Goal: Task Accomplishment & Management: Complete application form

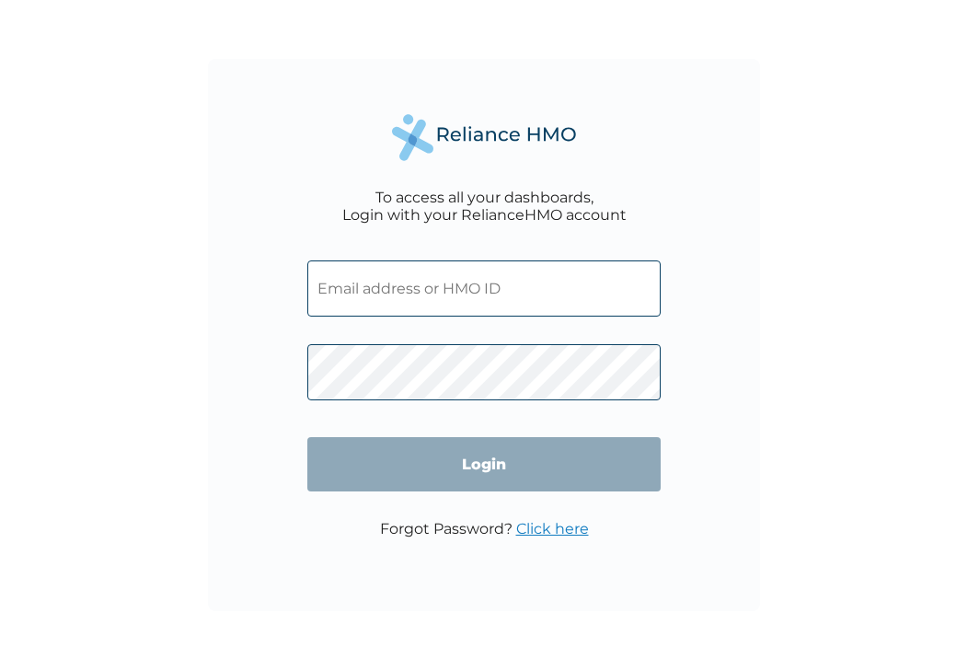
type input "FMG/10253/A"
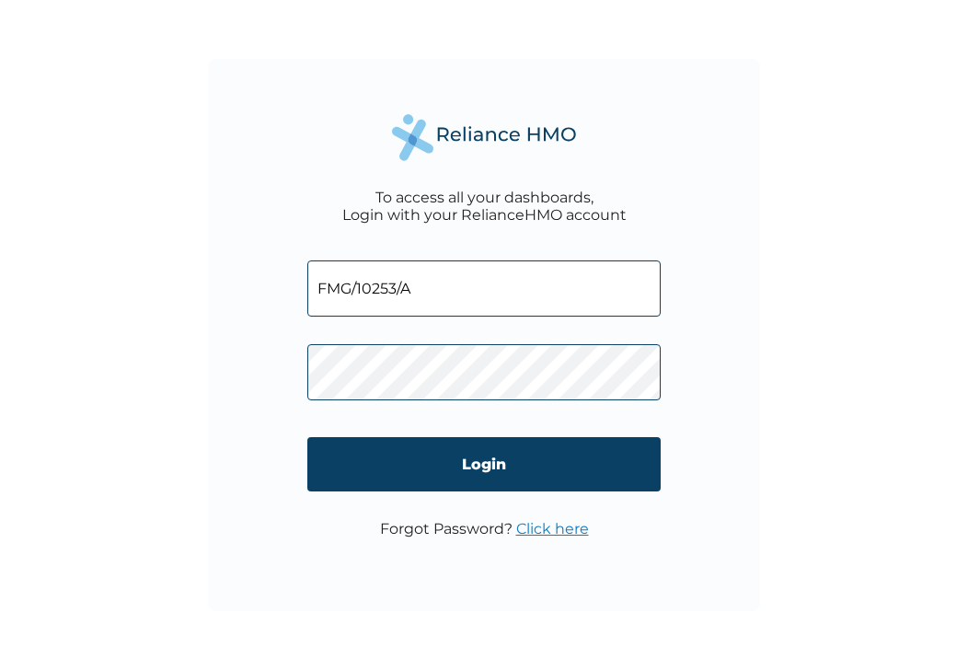
click at [561, 530] on link "Click here" at bounding box center [552, 528] width 73 height 17
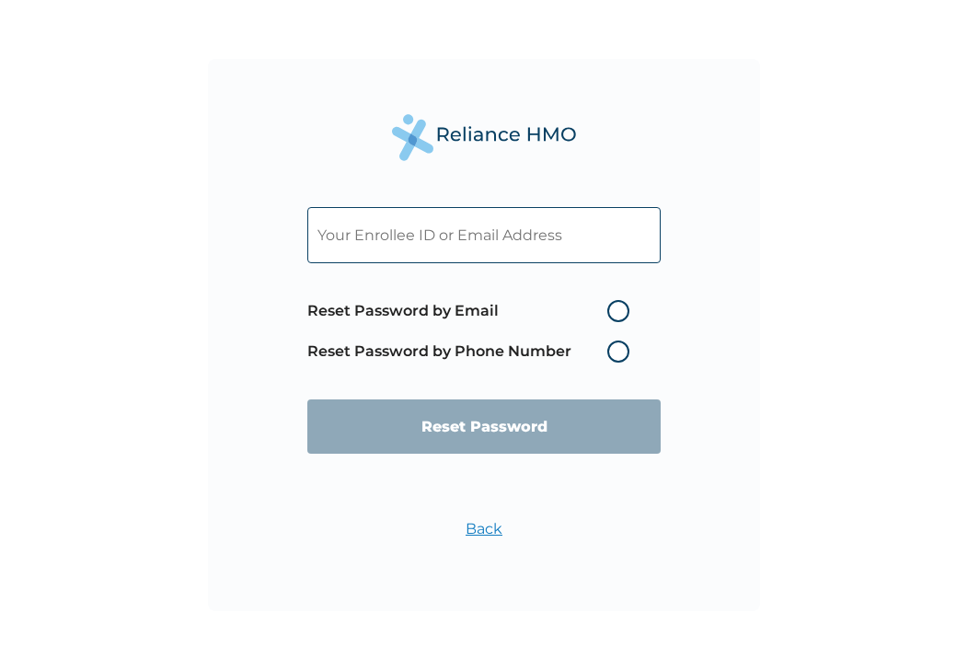
click at [616, 310] on label "Reset Password by Email" at bounding box center [472, 311] width 331 height 22
click at [611, 310] on input "Reset Password by Email" at bounding box center [595, 310] width 29 height 29
radio input "true"
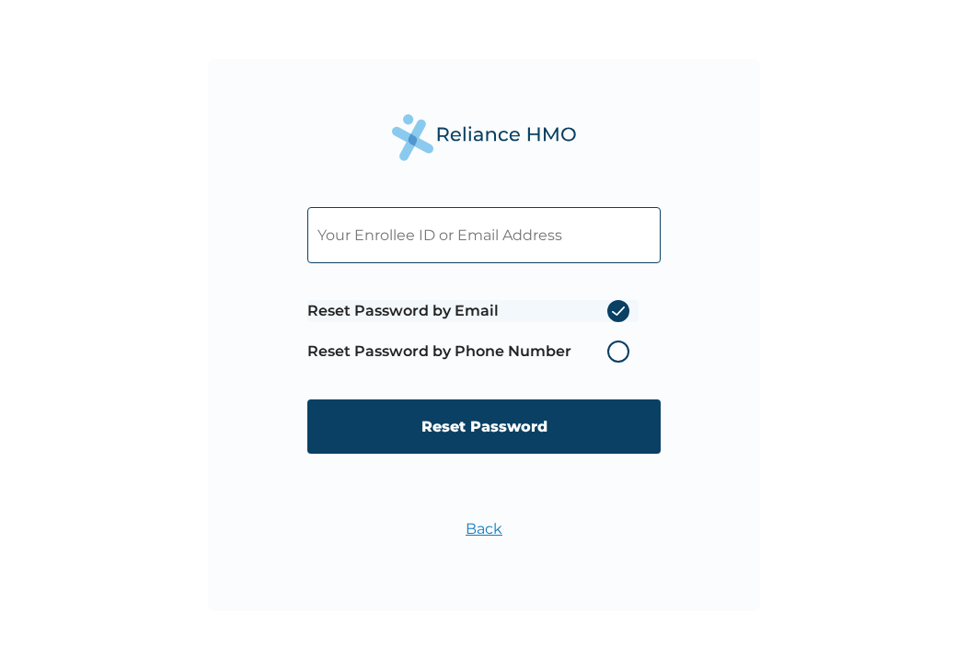
click at [506, 237] on input "text" at bounding box center [483, 235] width 353 height 56
type input "olagoke.emmanuel@careglobalconsumer.com"
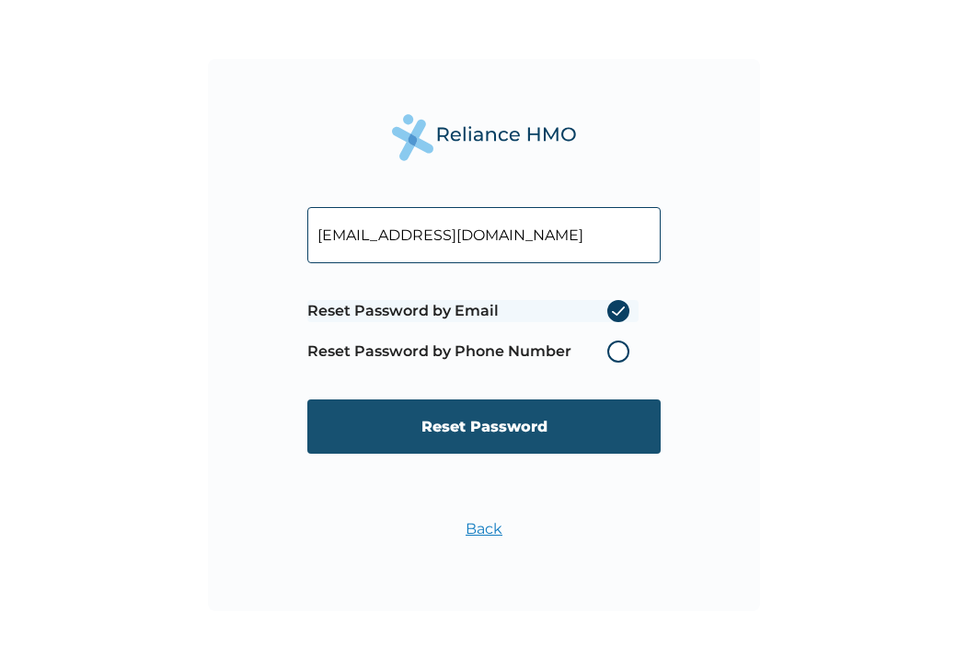
click at [522, 426] on input "Reset Password" at bounding box center [483, 426] width 353 height 54
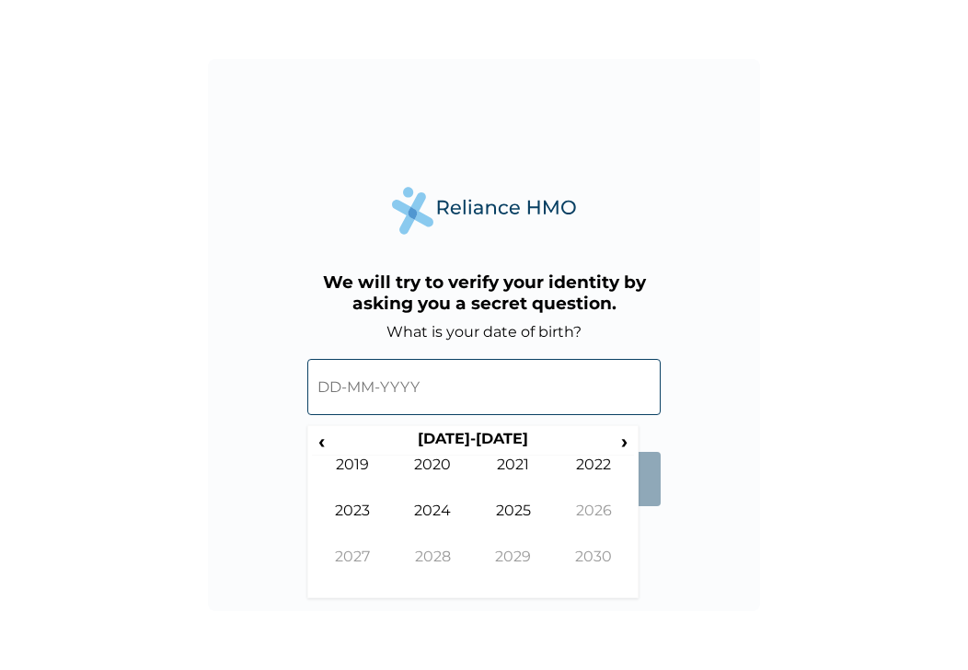
click at [344, 389] on input "text" at bounding box center [483, 387] width 353 height 56
click at [327, 443] on span "‹" at bounding box center [321, 441] width 19 height 23
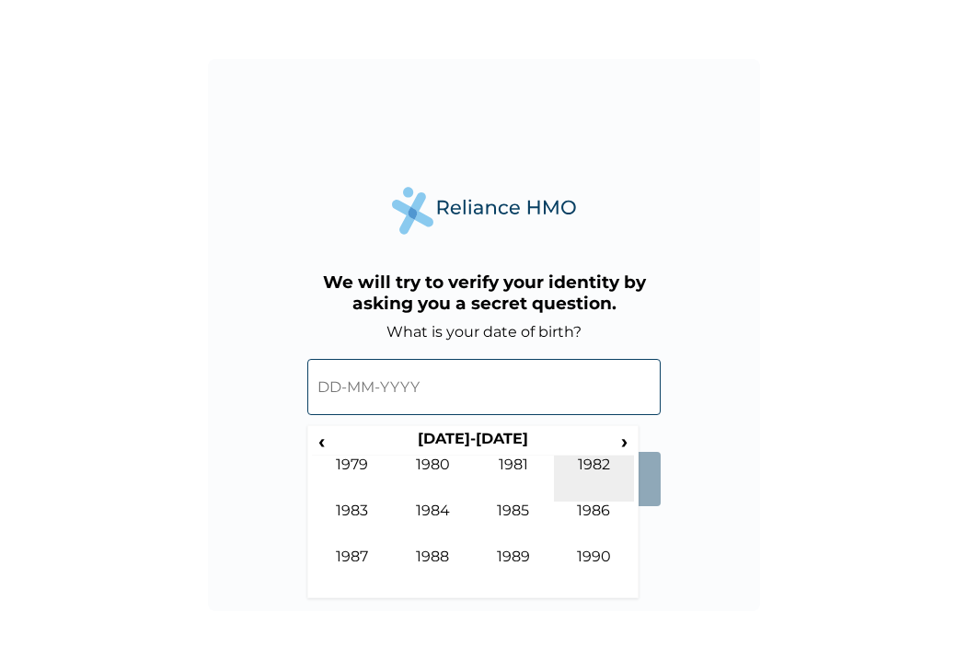
click at [592, 473] on td "1982" at bounding box center [594, 478] width 81 height 46
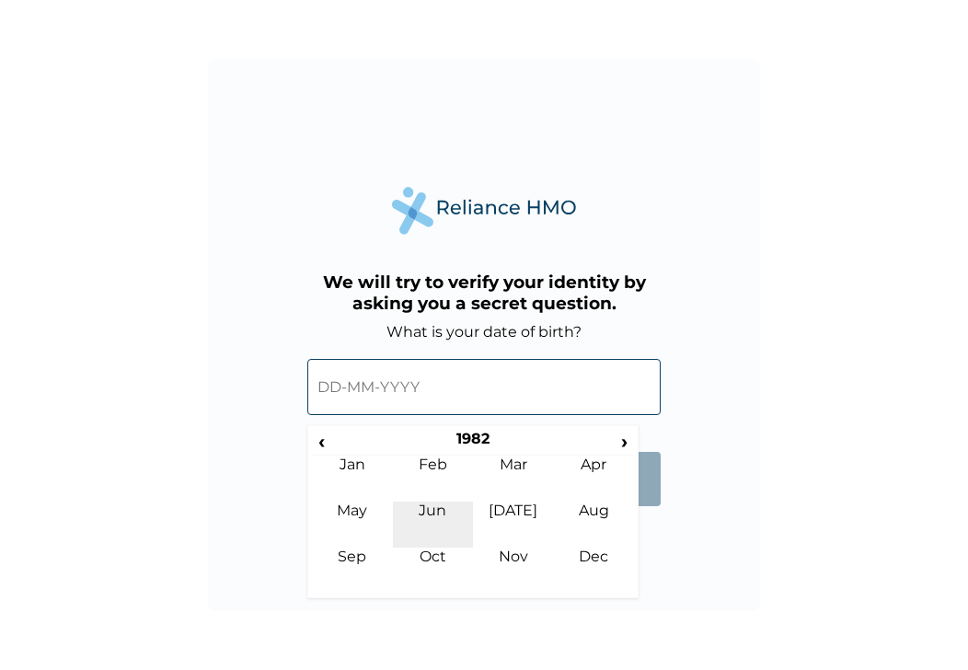
click at [437, 511] on td "Jun" at bounding box center [433, 524] width 81 height 46
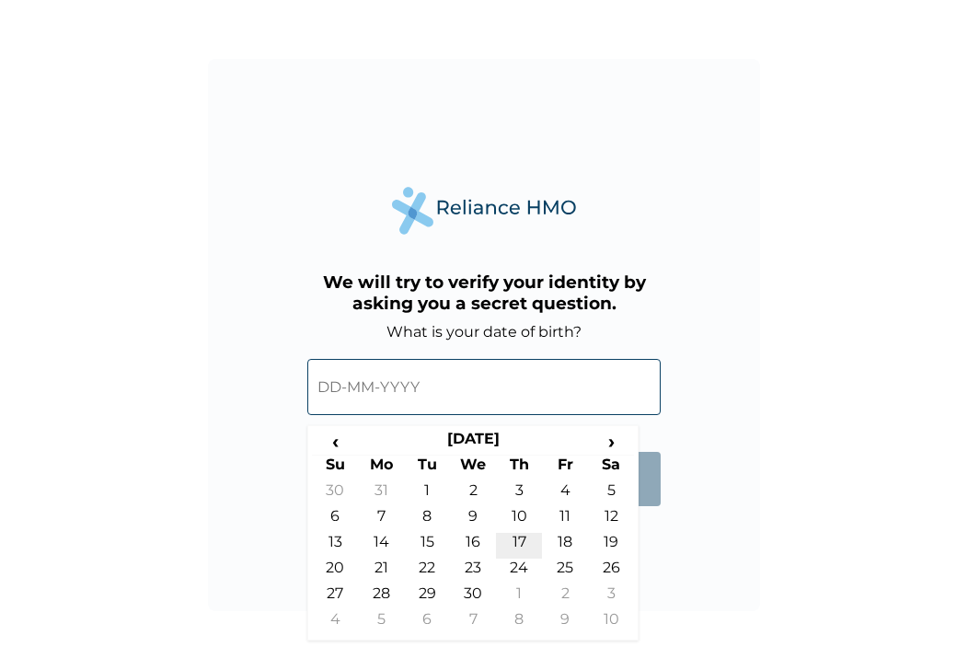
click at [528, 542] on td "17" at bounding box center [519, 546] width 46 height 26
type input "17-06-1982"
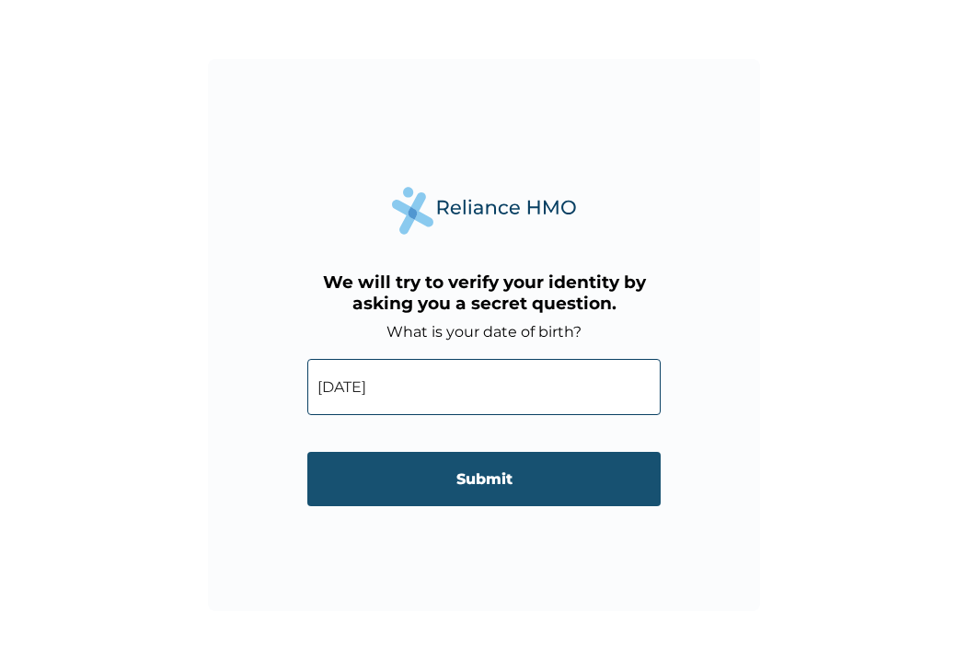
click at [481, 486] on input "Submit" at bounding box center [483, 479] width 353 height 54
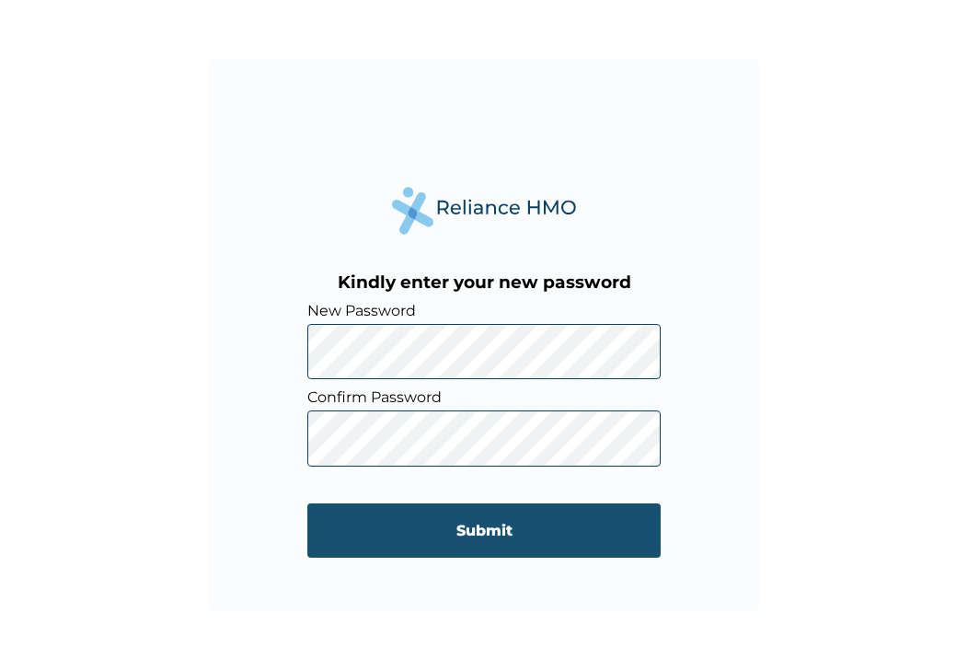
click at [472, 529] on input "Submit" at bounding box center [483, 530] width 353 height 54
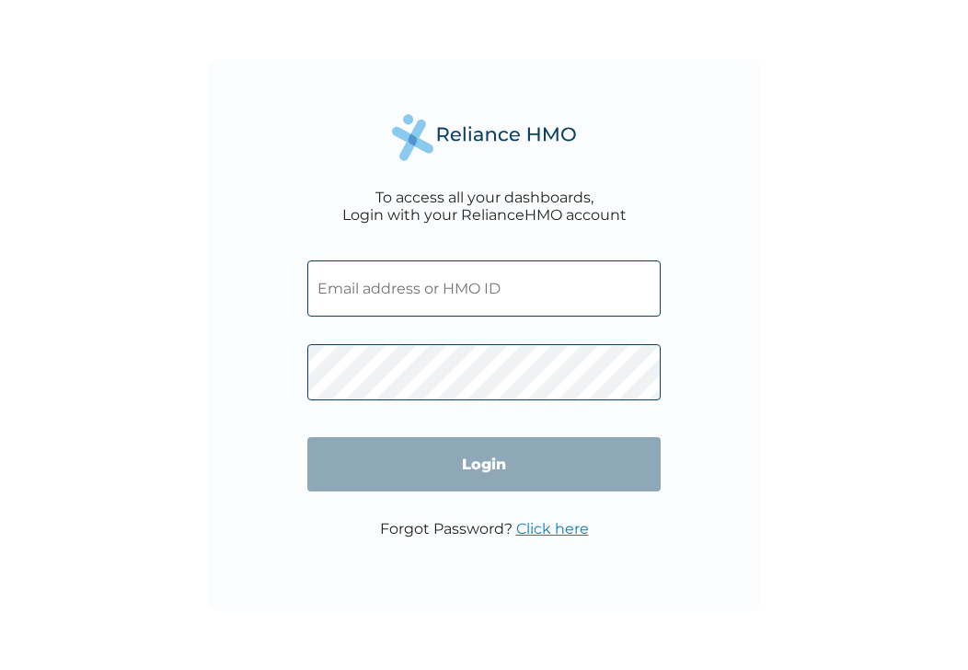
click at [432, 295] on input "text" at bounding box center [483, 288] width 353 height 56
type input "FMG/10253/A"
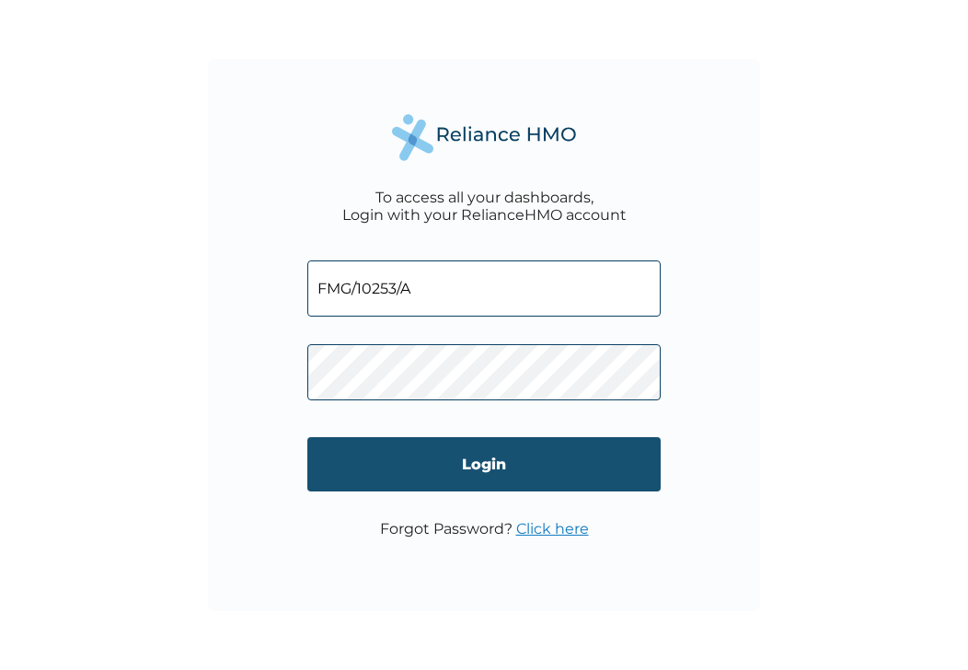
click at [475, 468] on input "Login" at bounding box center [483, 464] width 353 height 54
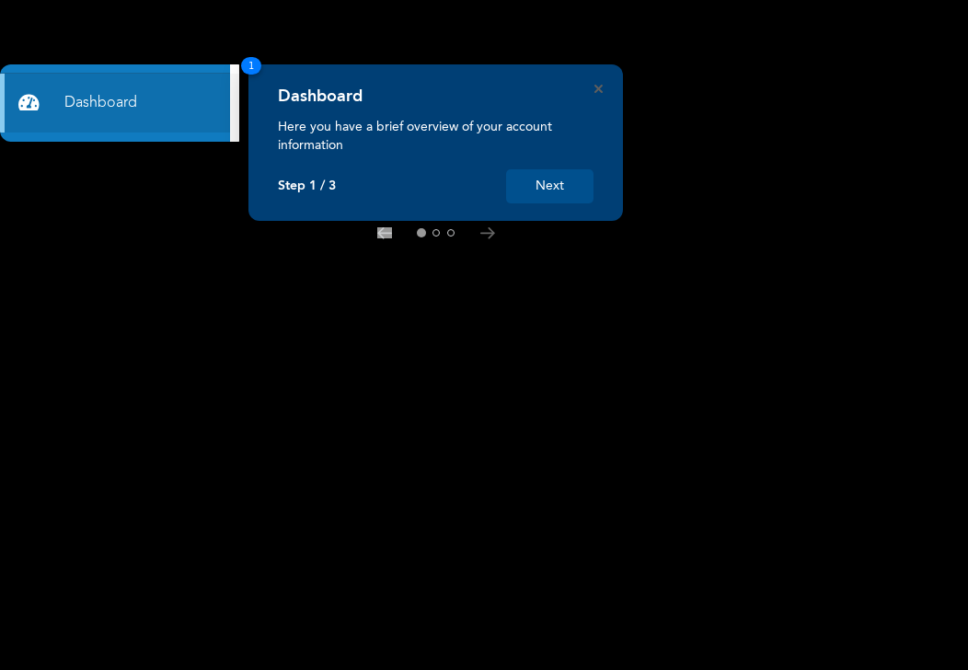
click at [540, 185] on button "Next" at bounding box center [549, 186] width 87 height 34
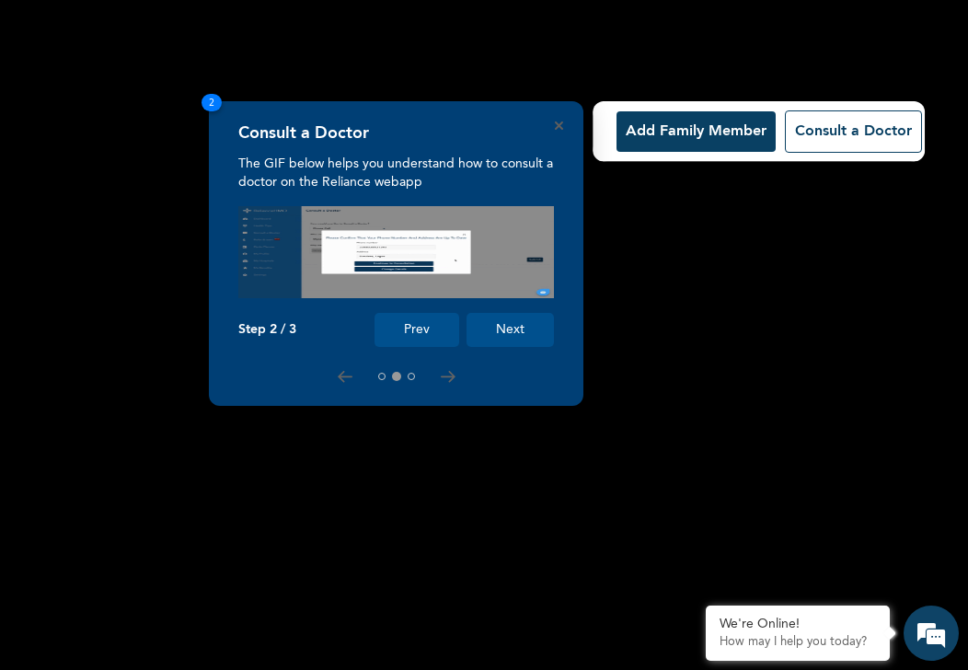
click at [684, 132] on button "Add Family Member" at bounding box center [695, 131] width 159 height 40
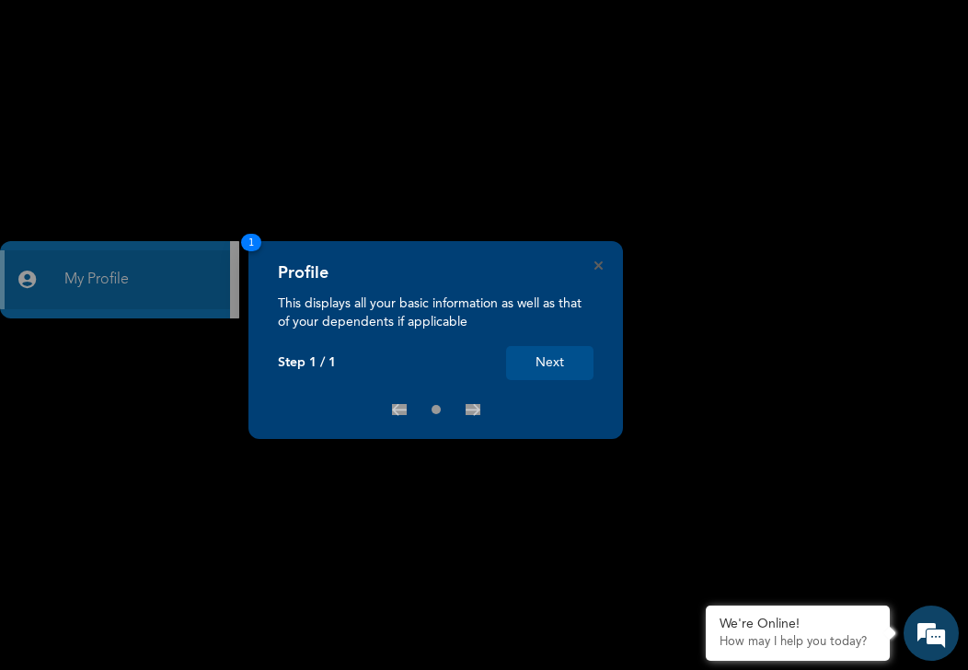
click at [559, 352] on button "Next" at bounding box center [549, 363] width 87 height 34
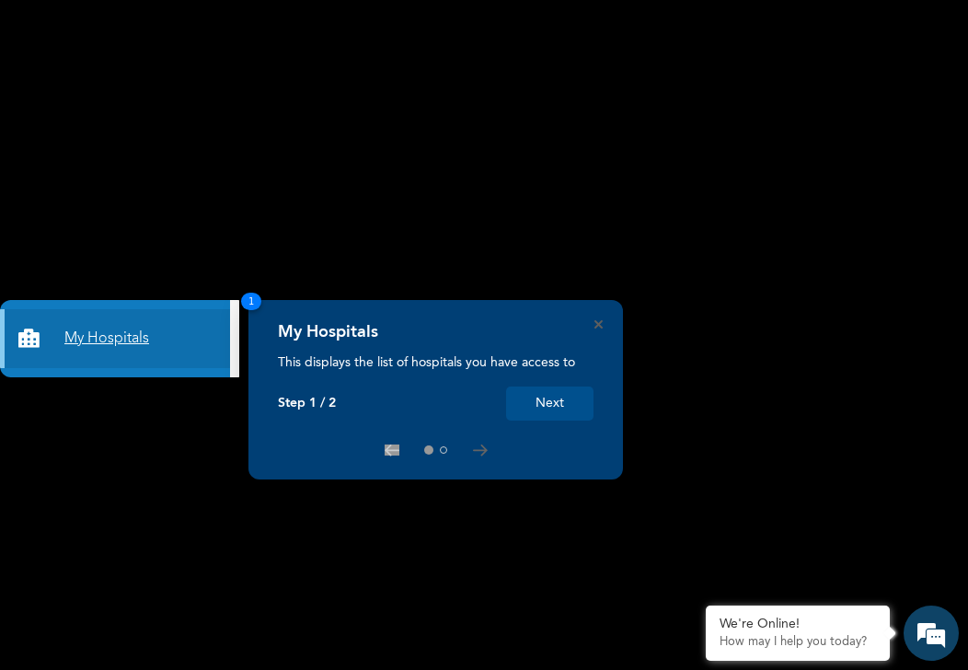
click at [184, 342] on link "My Hospitals" at bounding box center [115, 338] width 230 height 59
click at [519, 398] on button "Next" at bounding box center [549, 403] width 87 height 34
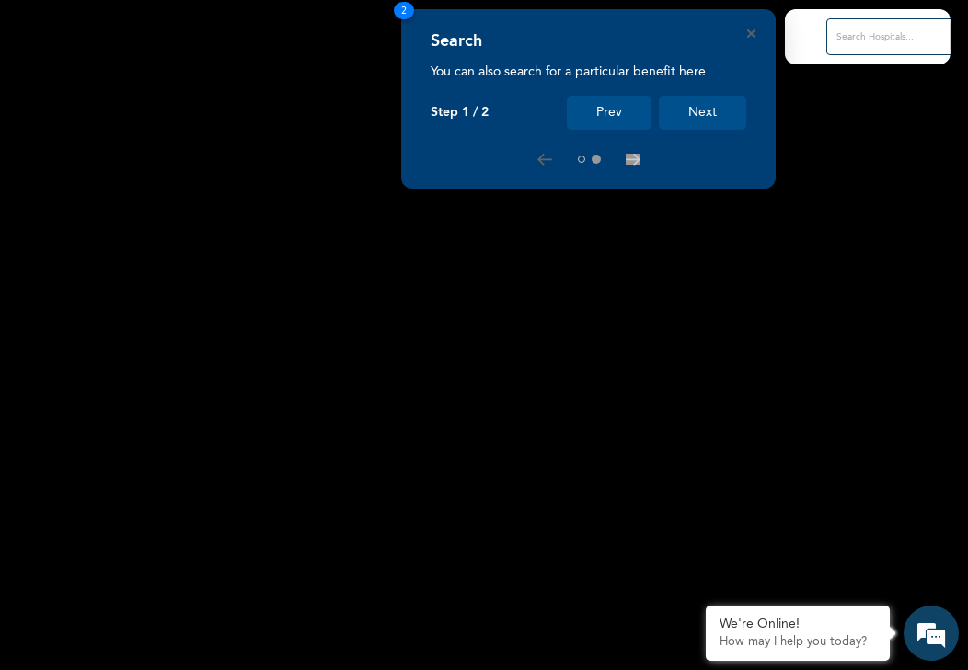
click at [711, 114] on button "Next" at bounding box center [702, 113] width 87 height 34
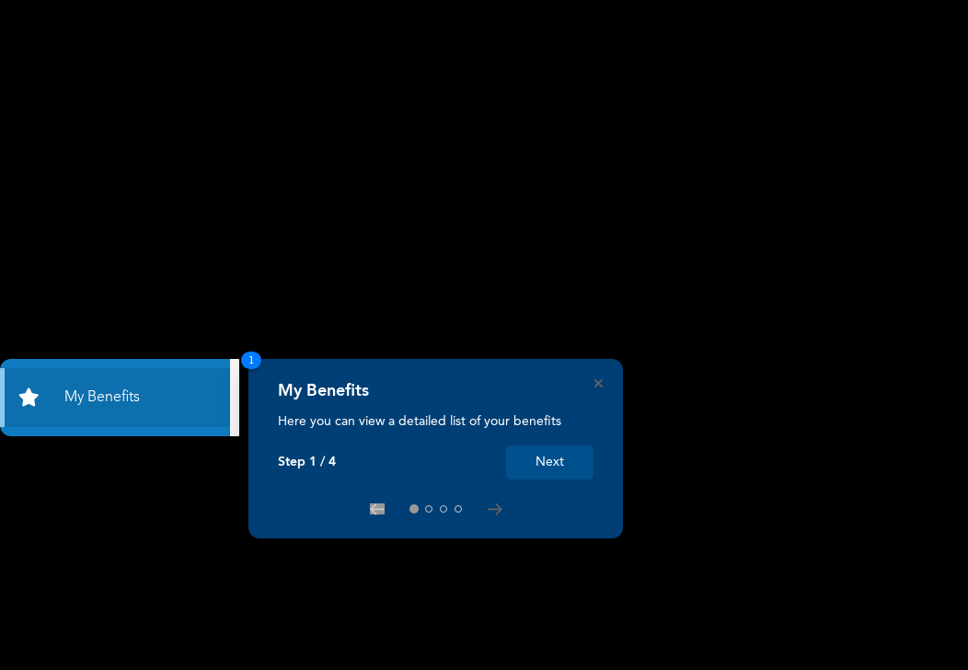
click at [550, 460] on button "Next" at bounding box center [549, 462] width 87 height 34
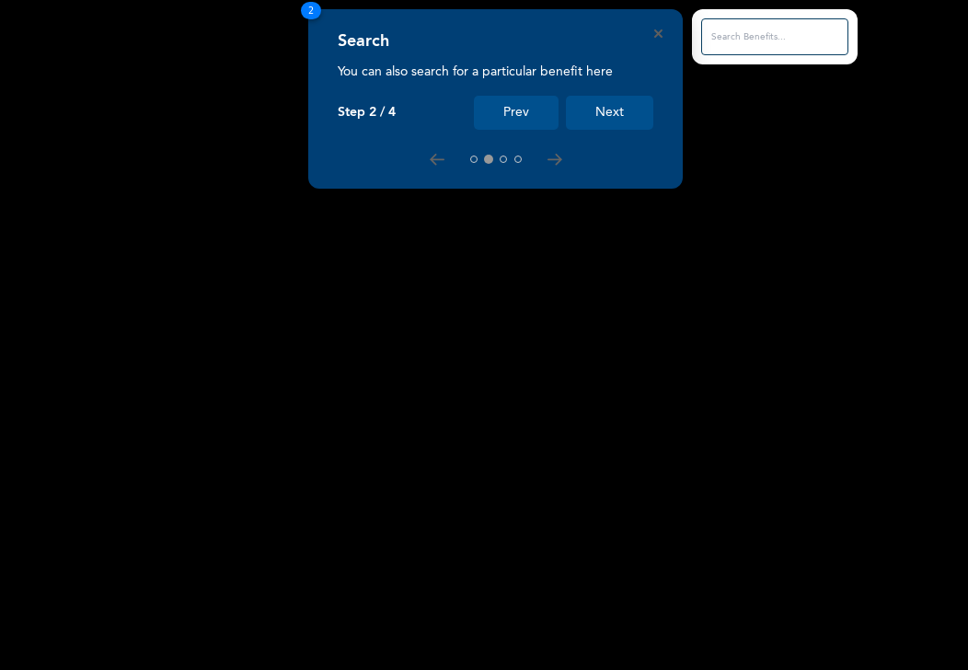
click at [622, 110] on button "Next" at bounding box center [609, 113] width 87 height 34
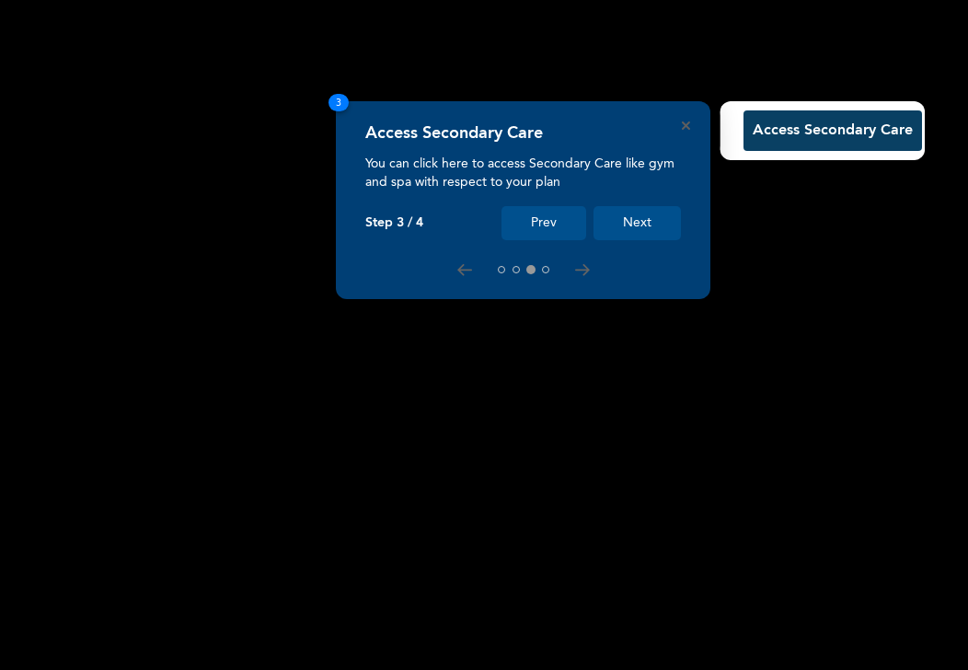
click at [634, 221] on button "Next" at bounding box center [636, 223] width 87 height 34
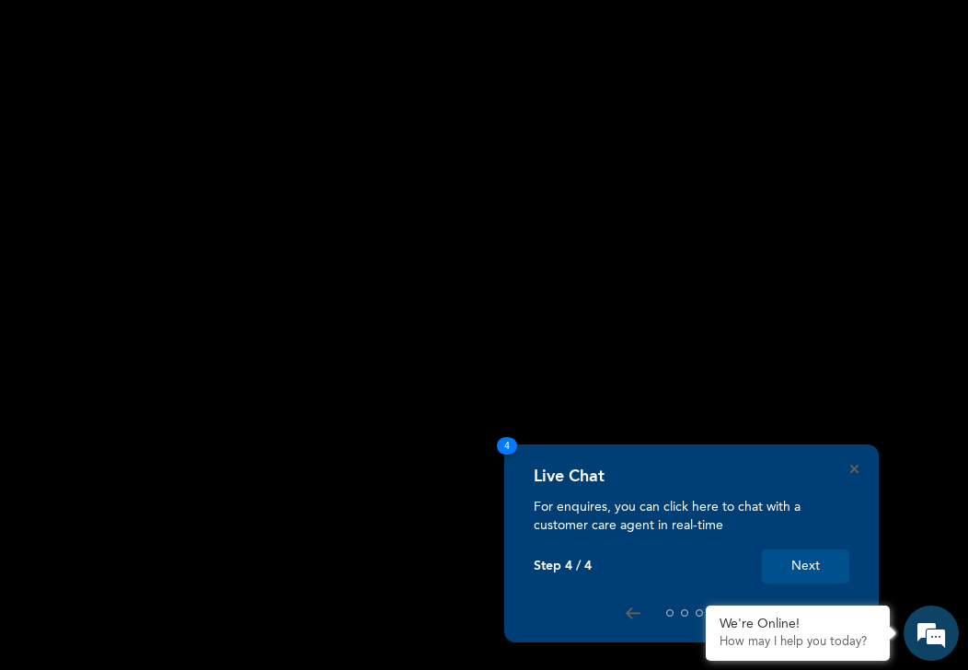
click at [791, 556] on button "Next" at bounding box center [805, 566] width 87 height 34
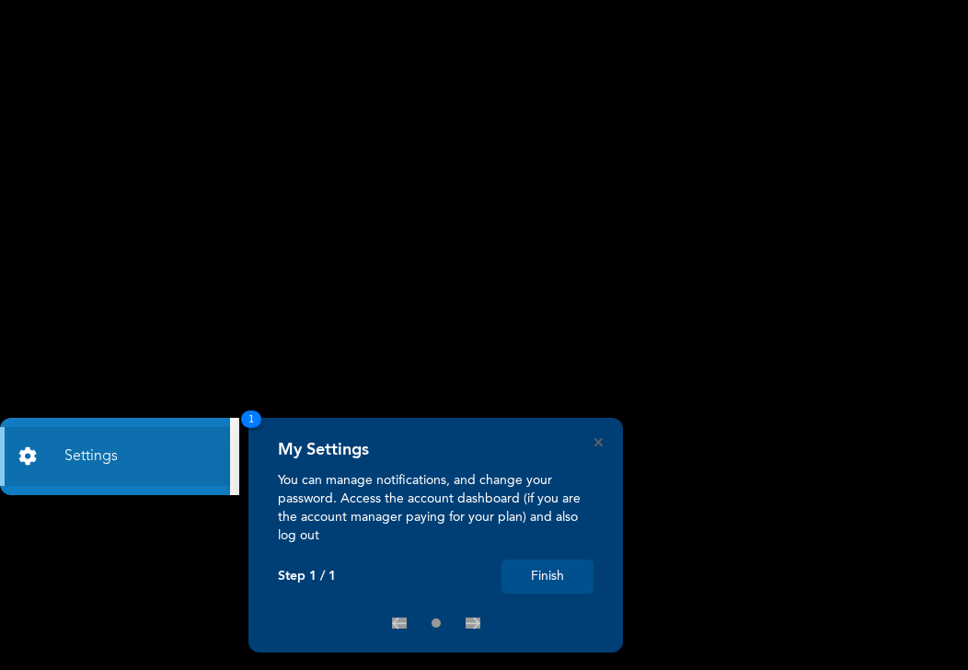
click at [547, 574] on button "Finish" at bounding box center [547, 576] width 92 height 34
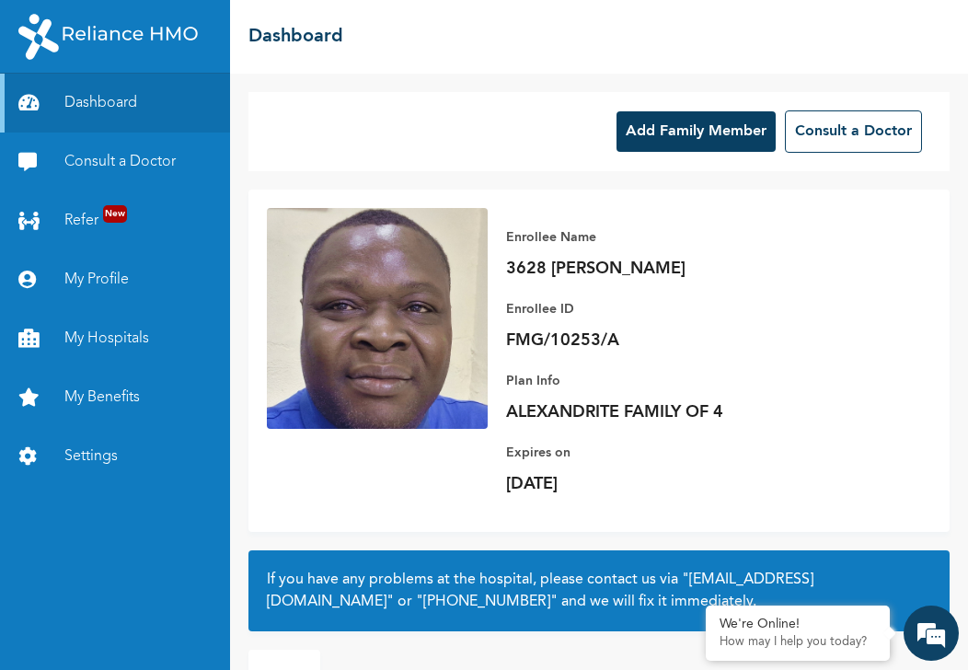
click at [695, 141] on button "Add Family Member" at bounding box center [695, 131] width 159 height 40
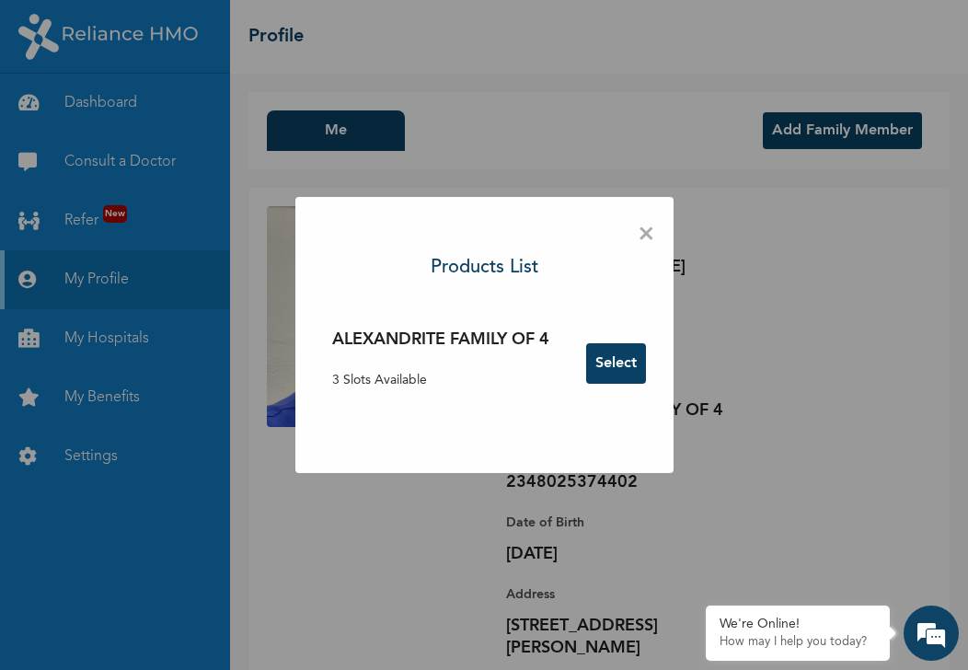
click at [619, 364] on button "Select" at bounding box center [616, 363] width 60 height 40
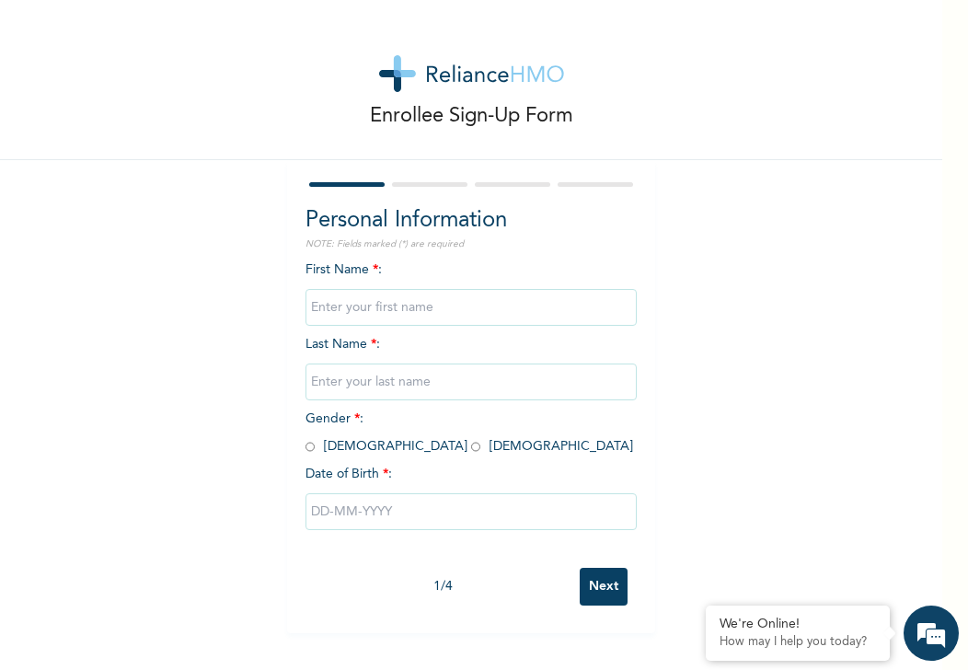
click at [439, 298] on input "text" at bounding box center [470, 307] width 331 height 37
type input "[PERSON_NAME]"
type input "Olagoke"
click at [305, 448] on input "radio" at bounding box center [309, 446] width 9 height 17
radio input "true"
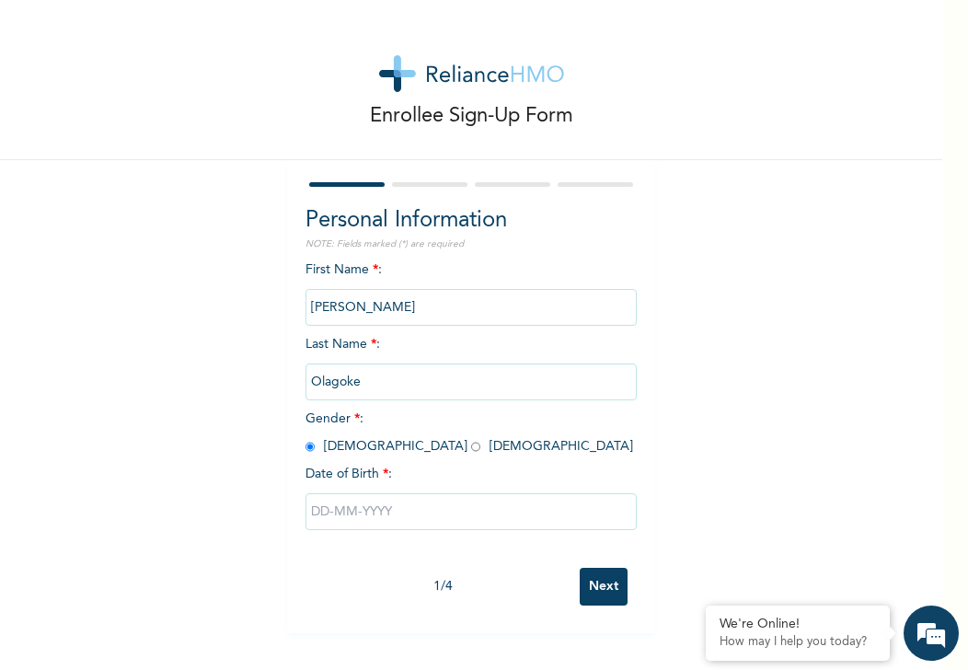
click at [320, 505] on input "text" at bounding box center [470, 511] width 331 height 37
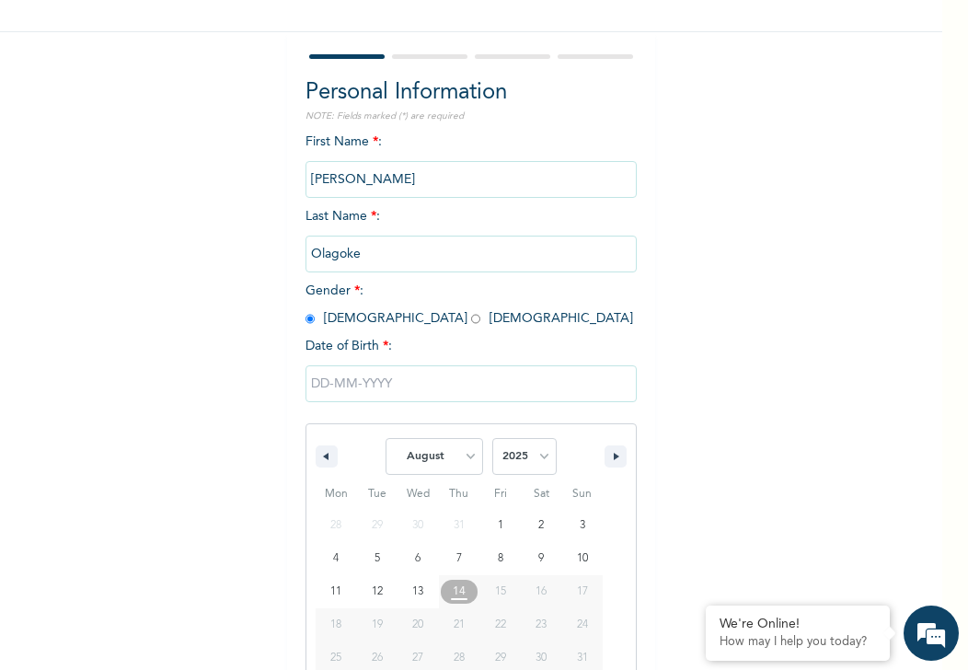
scroll to position [167, 0]
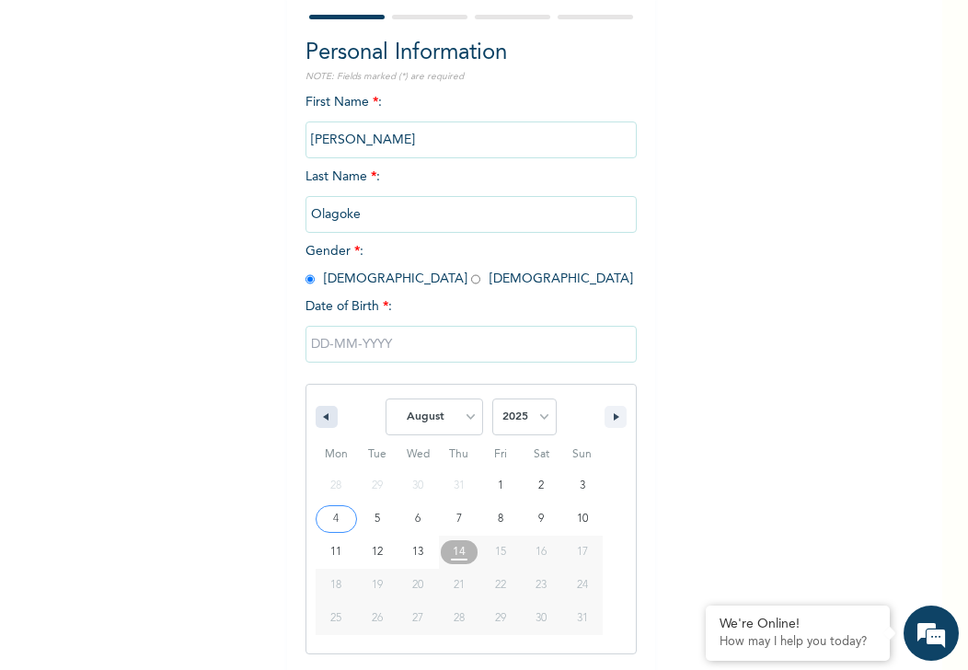
click at [324, 420] on button "button" at bounding box center [326, 417] width 22 height 22
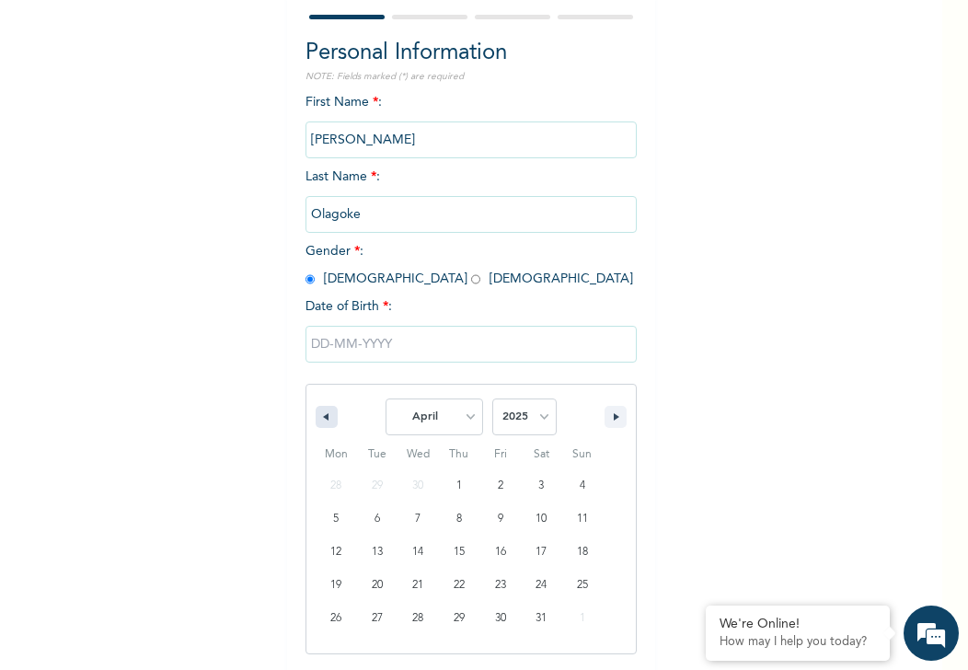
select select "2"
click at [535, 417] on select "2025 2024 2023 2022 2021 2020 2019 2018 2017 2016 2015 2014 2013 2012 2011 2010…" at bounding box center [524, 416] width 64 height 37
select select "1982"
click at [492, 398] on select "2025 2024 2023 2022 2021 2020 2019 2018 2017 2016 2015 2014 2013 2012 2011 2010…" at bounding box center [524, 416] width 64 height 37
click at [460, 410] on select "January February March April May June July August September October November De…" at bounding box center [433, 416] width 97 height 37
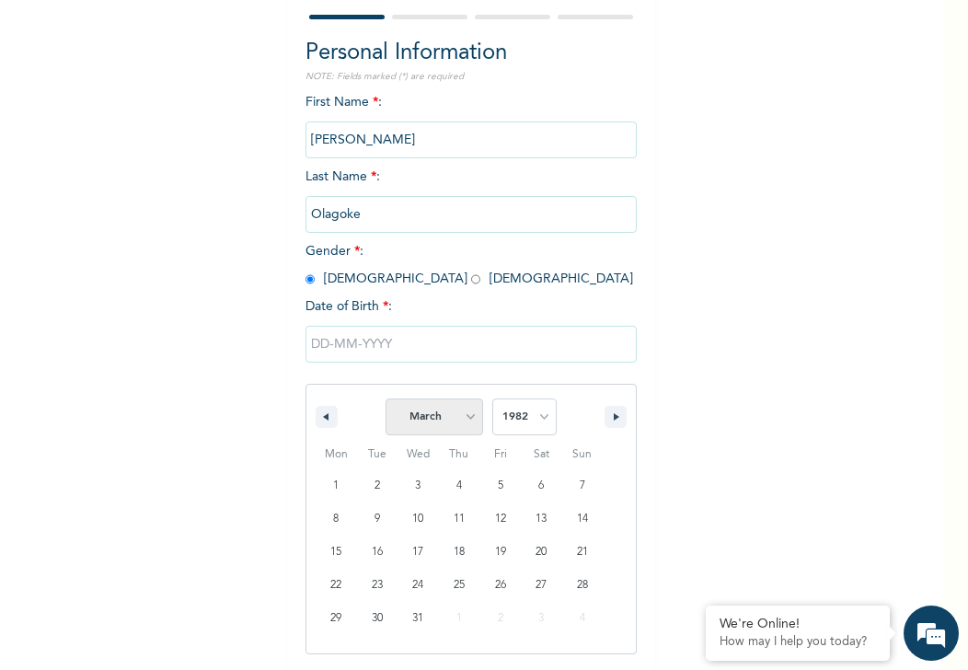
select select "5"
click at [385, 398] on select "January February March April May June July August September October November De…" at bounding box center [433, 416] width 97 height 37
type input "06/17/1982"
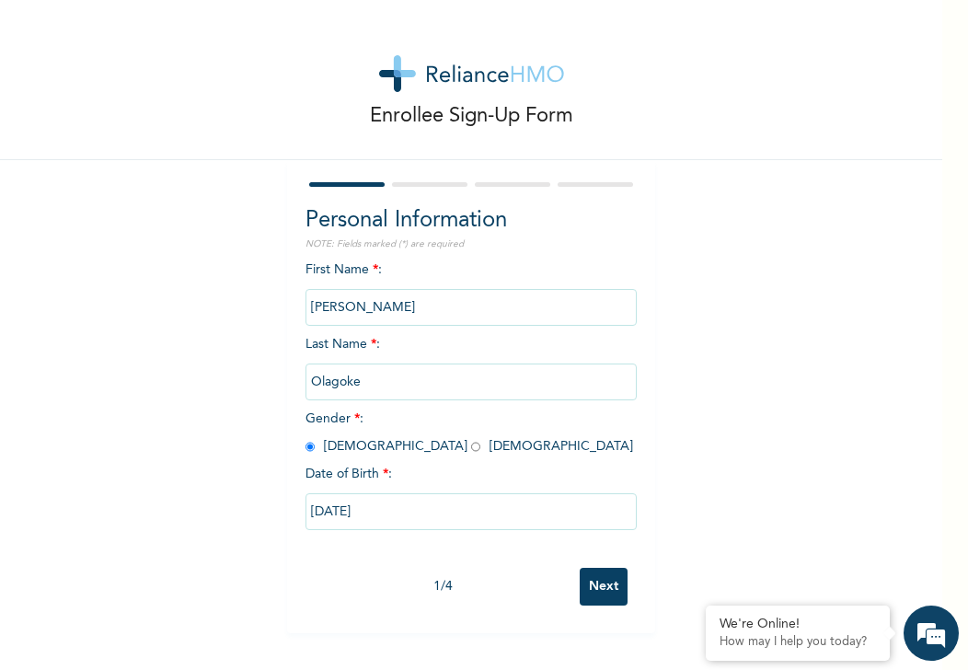
scroll to position [0, 0]
click at [588, 585] on input "Next" at bounding box center [603, 586] width 48 height 38
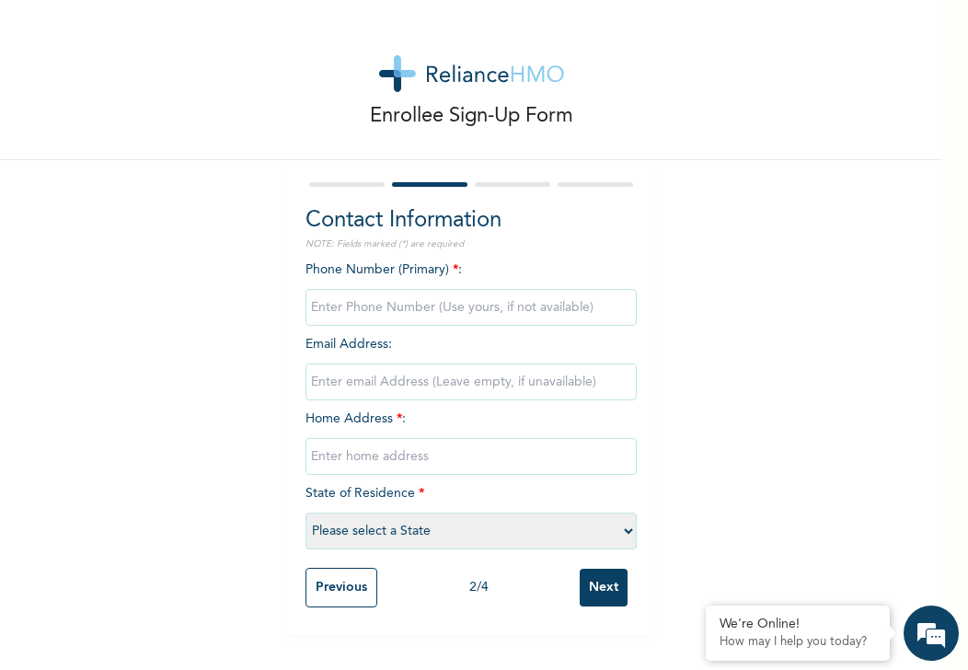
click at [350, 587] on input "Previous" at bounding box center [341, 587] width 72 height 40
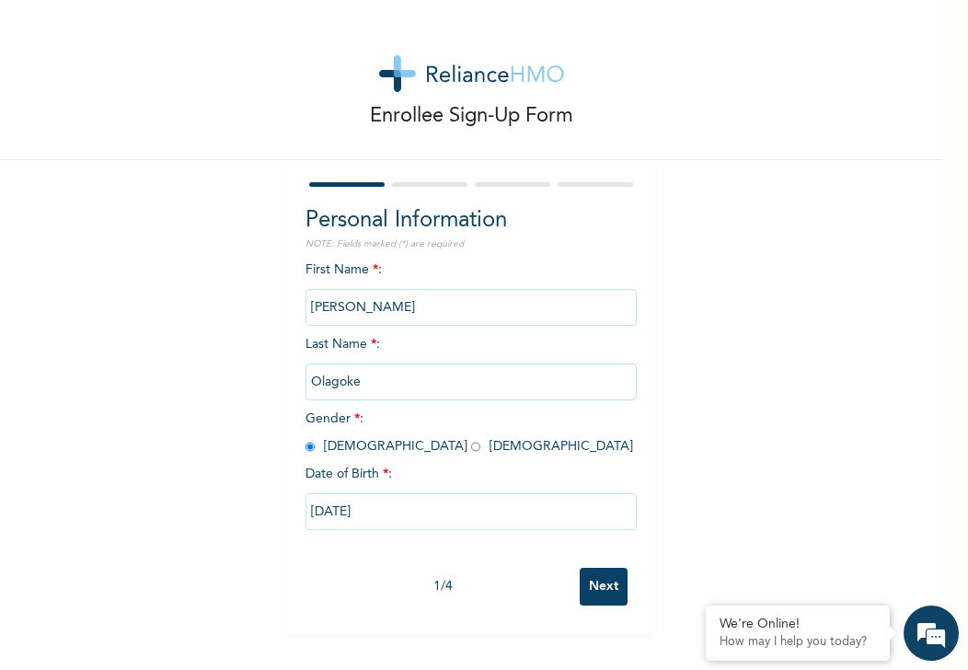
click at [599, 583] on input "Next" at bounding box center [603, 586] width 48 height 38
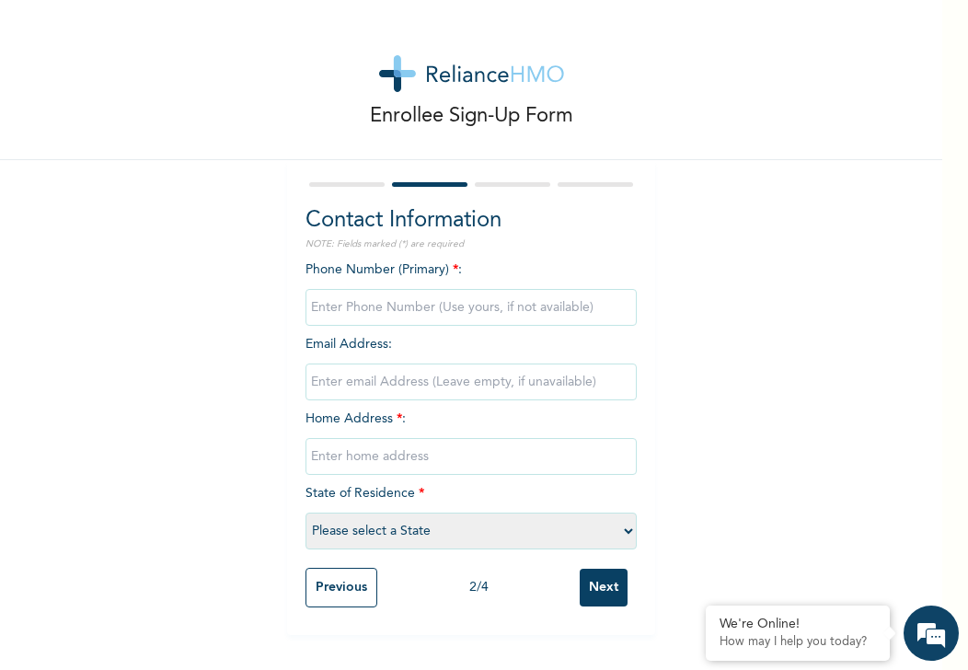
click at [437, 309] on input "phone" at bounding box center [470, 307] width 331 height 37
type input "08025374402"
click at [414, 386] on input "email" at bounding box center [470, 381] width 331 height 37
type input "olagoke.emmanuel@careglobalresources.com"
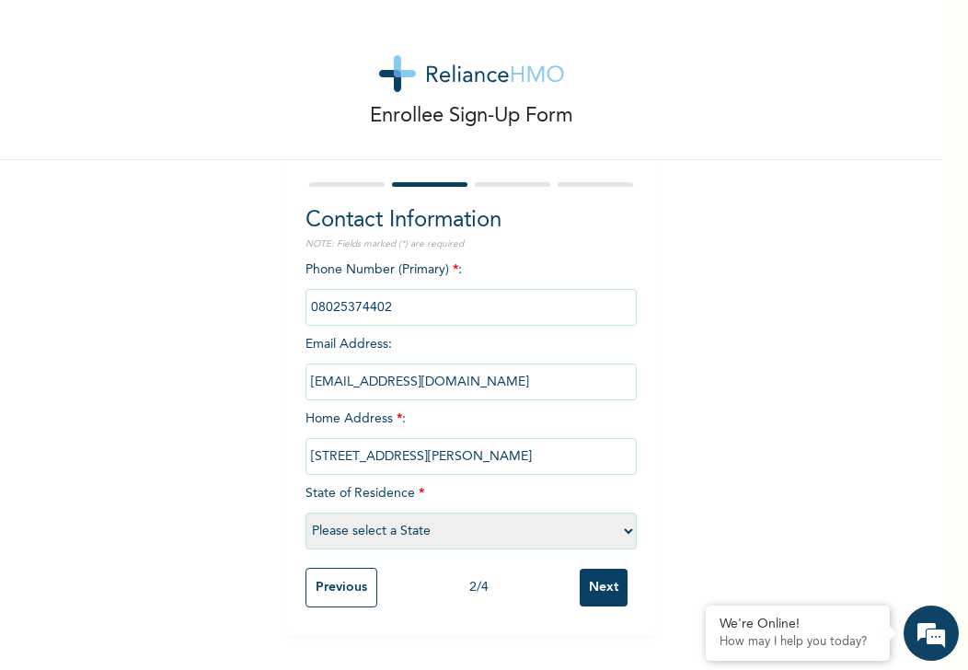
type input "46, Popoola Street, bariga, lagos"
click at [476, 530] on select "Please select a State [PERSON_NAME] (FCT) [PERSON_NAME] Ibom [GEOGRAPHIC_DATA] …" at bounding box center [470, 530] width 331 height 37
select select "25"
click at [305, 512] on select "Please select a State [PERSON_NAME] (FCT) [PERSON_NAME] Ibom [GEOGRAPHIC_DATA] …" at bounding box center [470, 530] width 331 height 37
click at [590, 590] on input "Next" at bounding box center [603, 587] width 48 height 38
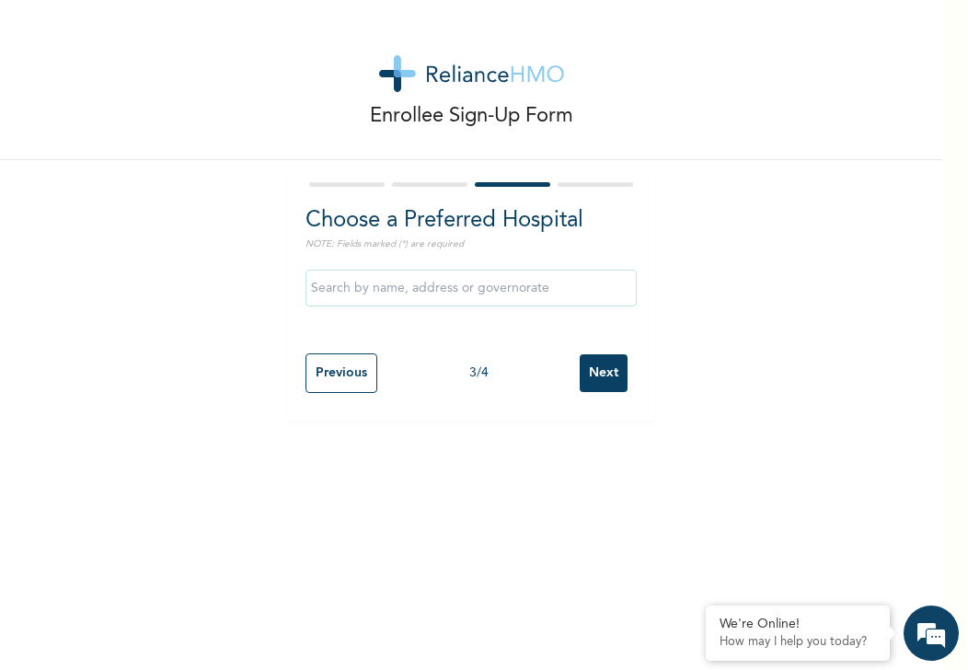
click at [446, 286] on input "text" at bounding box center [470, 287] width 331 height 37
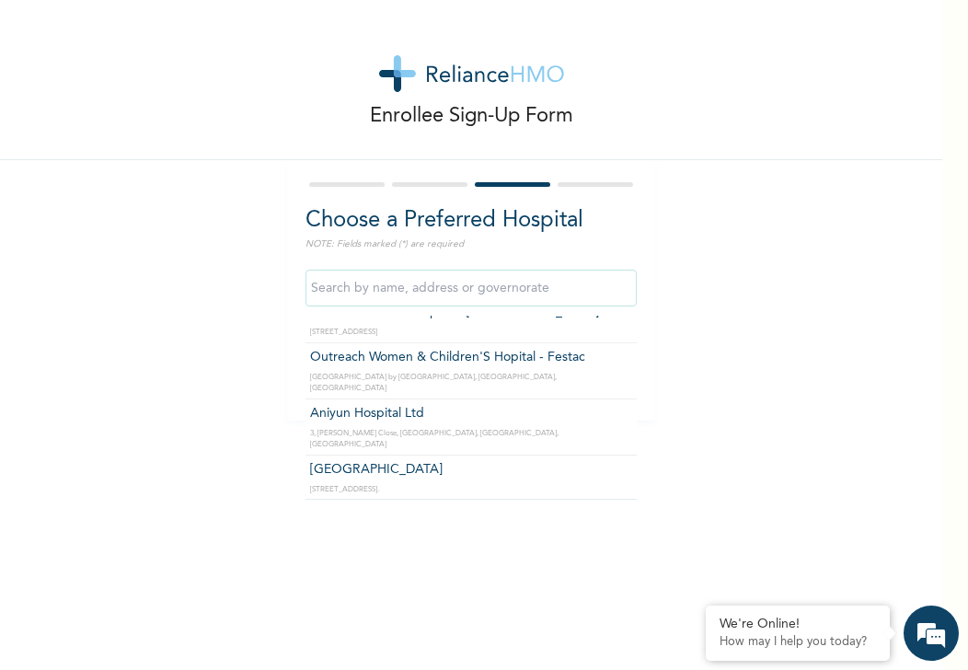
scroll to position [499, 0]
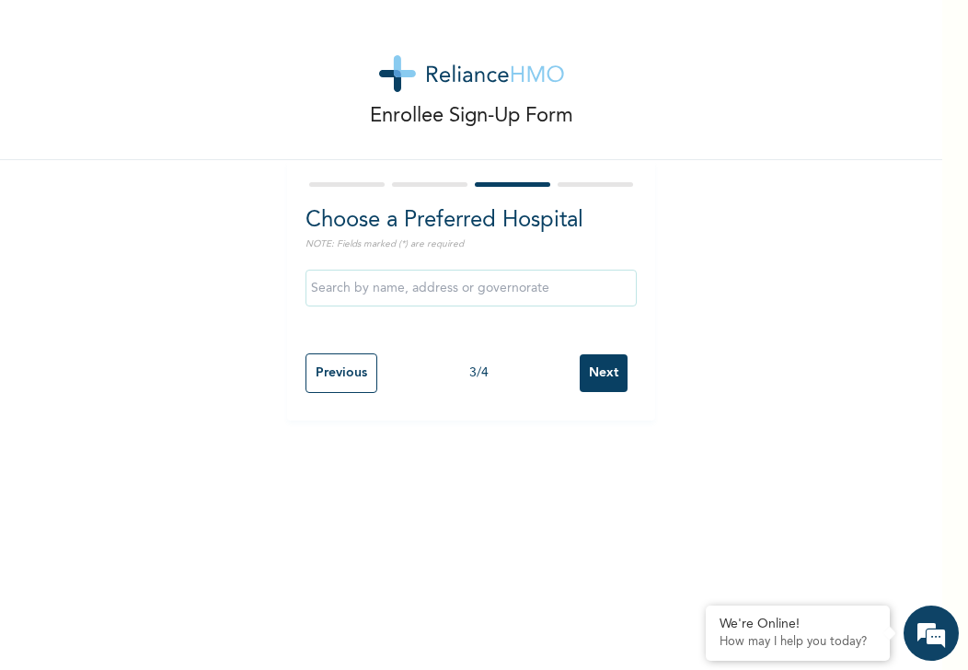
click at [685, 434] on div "Enrollee Sign-Up Form Choose a Preferred Hospital NOTE: Fields marked (*) are r…" at bounding box center [471, 335] width 942 height 670
click at [592, 373] on input "Next" at bounding box center [603, 373] width 48 height 38
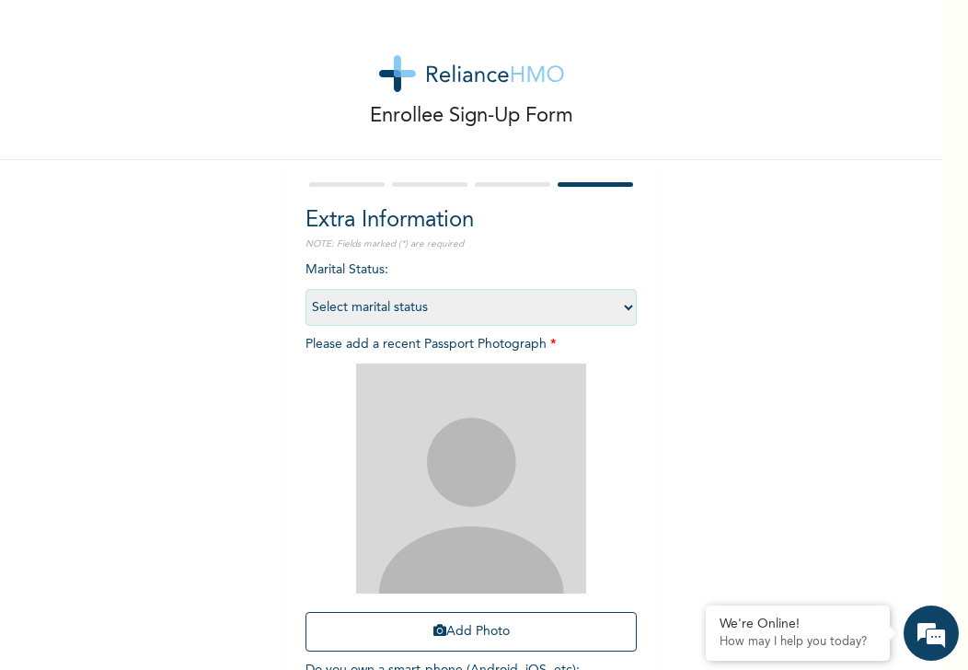
click at [539, 306] on select "Select marital status Single Married Divorced Widow/Widower" at bounding box center [470, 307] width 331 height 37
select select "2"
click at [305, 289] on select "Select marital status Single Married Divorced Widow/Widower" at bounding box center [470, 307] width 331 height 37
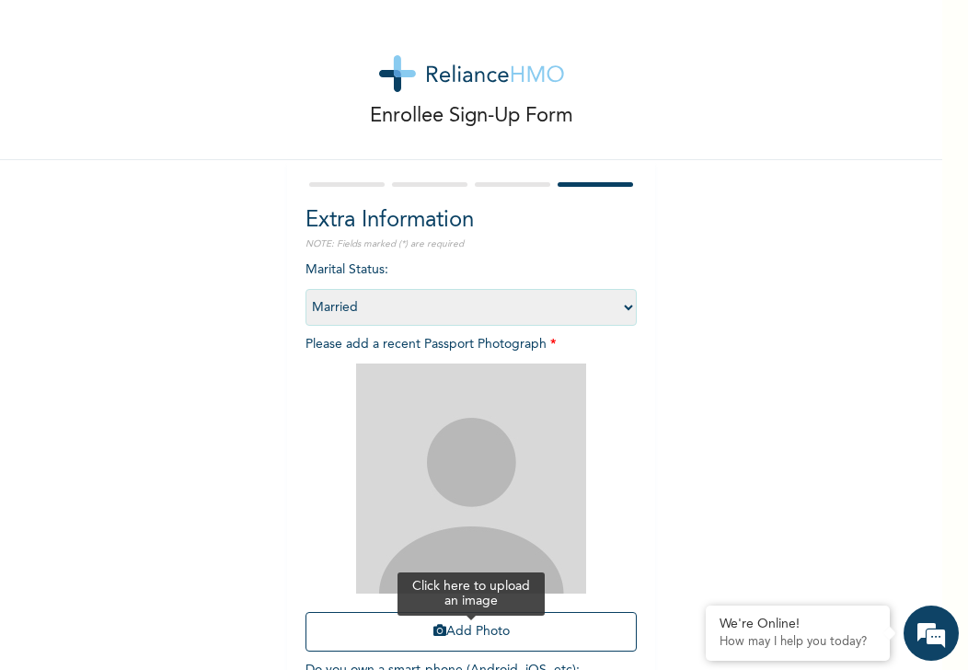
click at [476, 617] on button "Add Photo" at bounding box center [470, 632] width 331 height 40
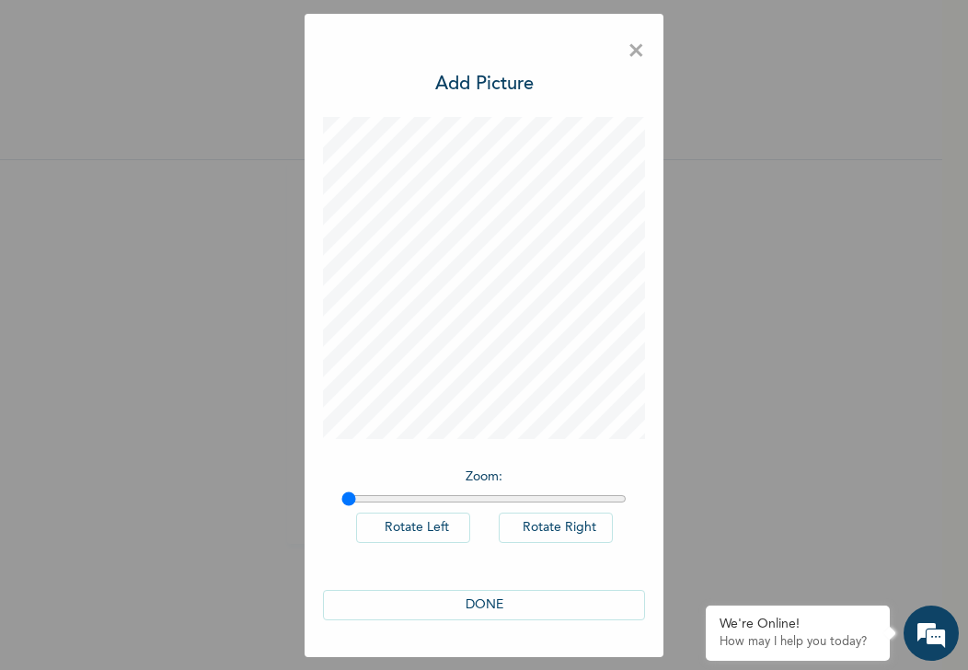
click at [550, 526] on button "Rotate Right" at bounding box center [556, 527] width 114 height 30
click at [485, 603] on button "DONE" at bounding box center [484, 605] width 322 height 30
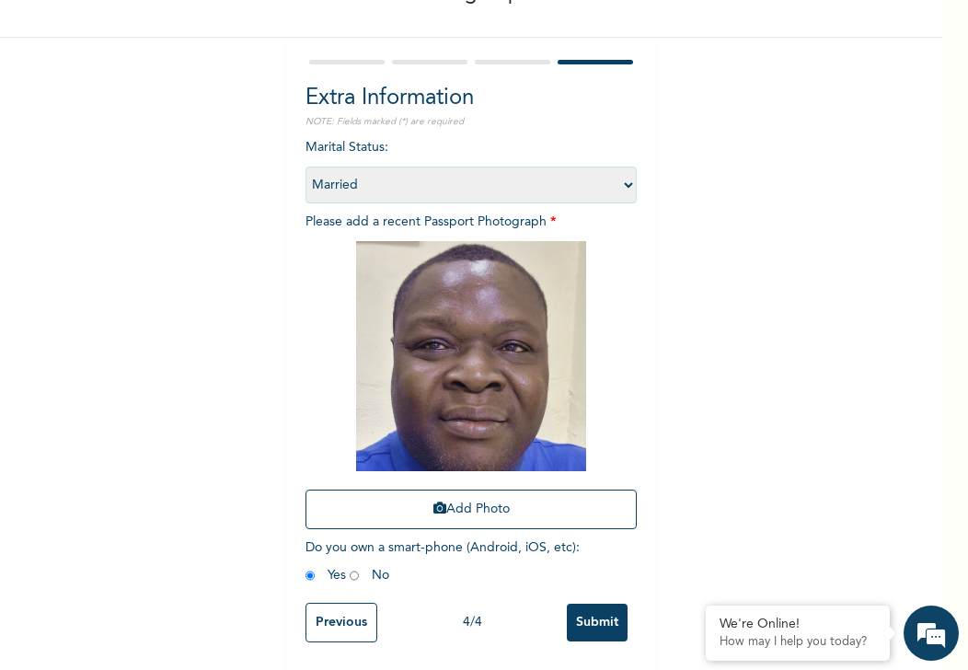
scroll to position [136, 0]
click at [590, 610] on input "Submit" at bounding box center [597, 622] width 61 height 38
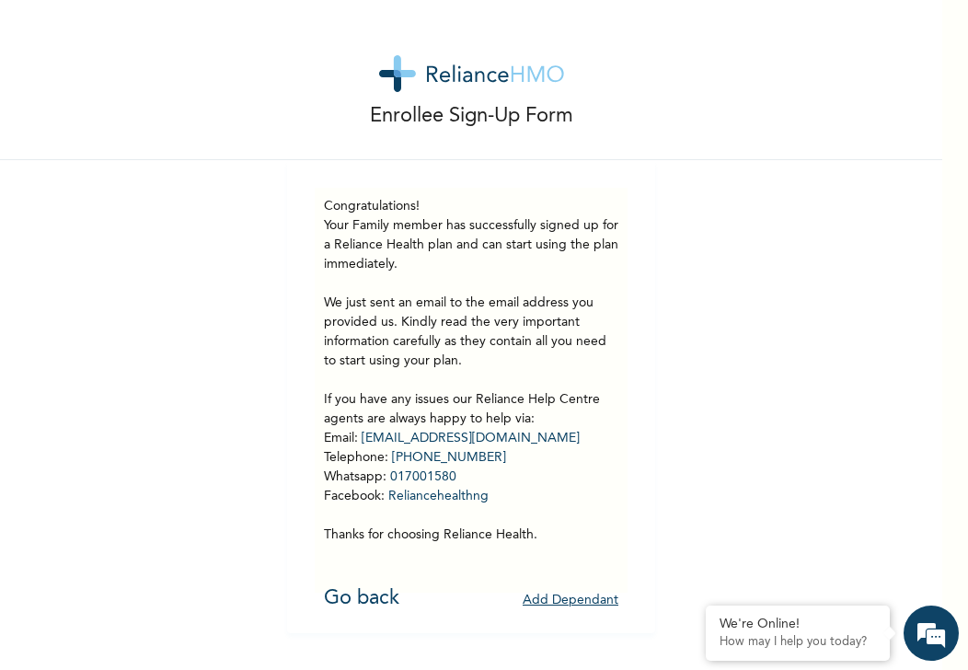
click at [582, 602] on button "Add Dependant" at bounding box center [570, 600] width 96 height 29
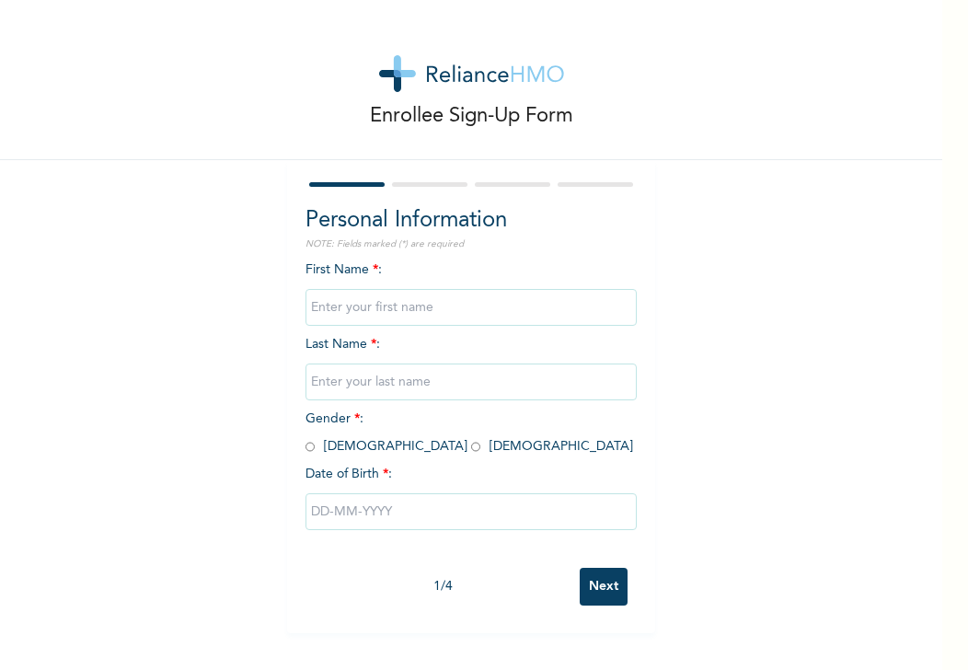
click at [397, 308] on input "text" at bounding box center [470, 307] width 331 height 37
type input "Oluyemi"
type input "Olagoke"
click at [305, 447] on input "radio" at bounding box center [309, 446] width 9 height 17
radio input "true"
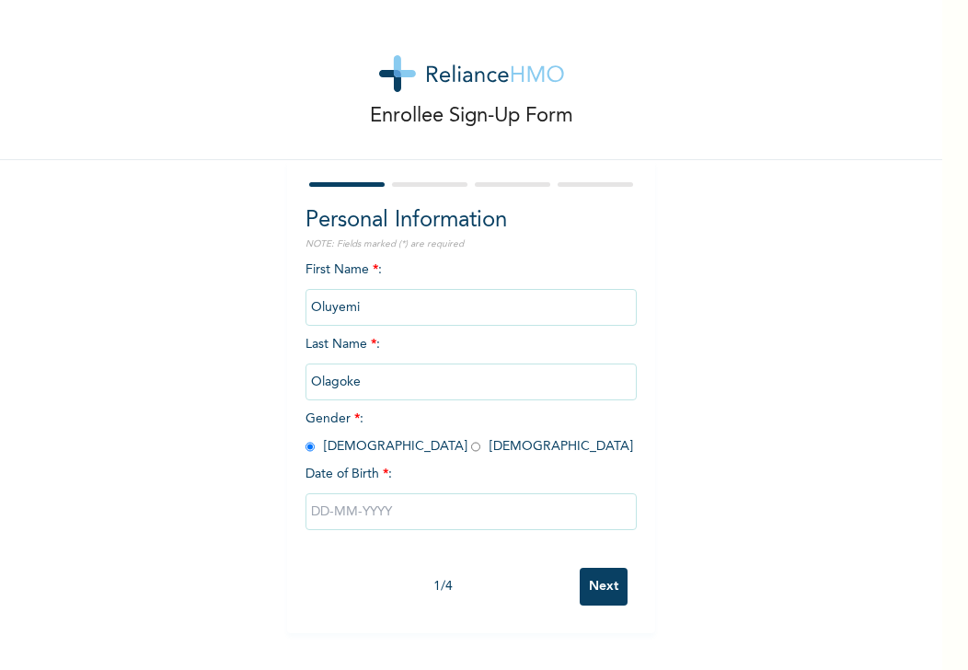
click at [346, 512] on input "text" at bounding box center [470, 511] width 331 height 37
select select "7"
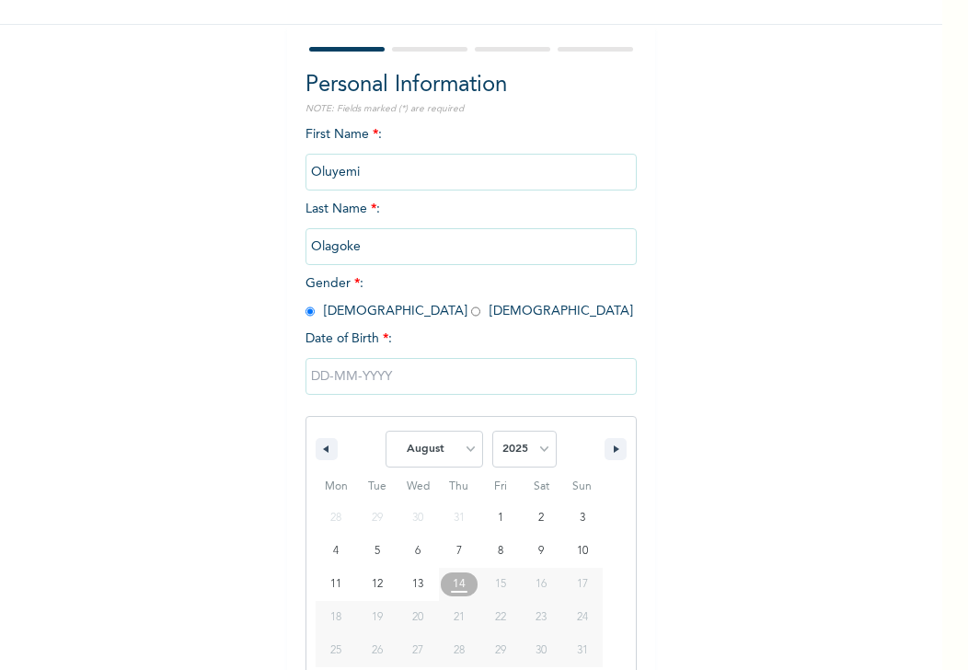
scroll to position [167, 0]
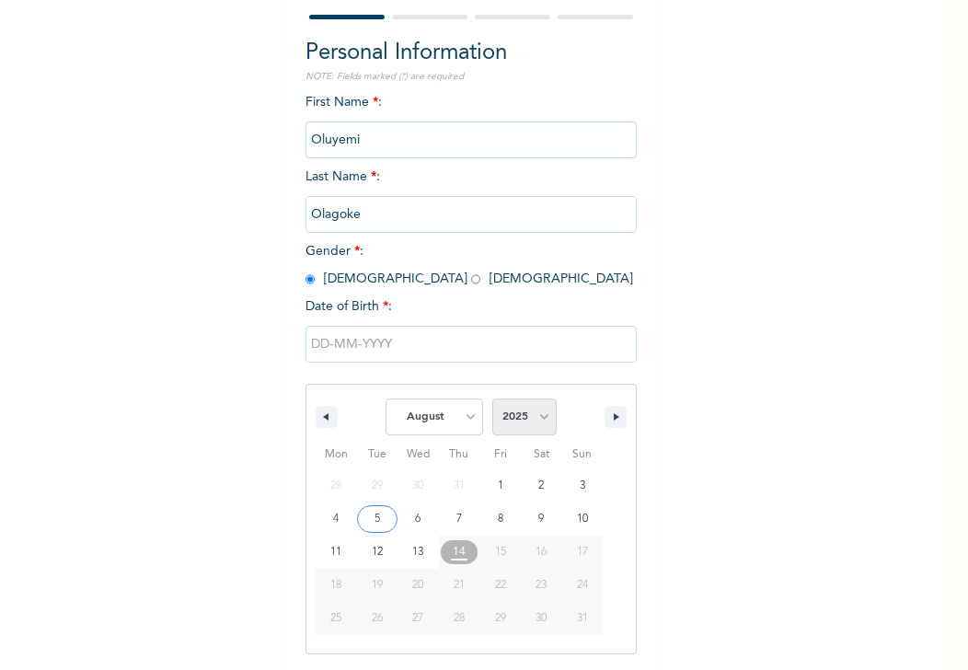
click at [539, 421] on select "2025 2024 2023 2022 2021 2020 2019 2018 2017 2016 2015 2014 2013 2012 2011 2010…" at bounding box center [524, 416] width 64 height 37
select select "1983"
click at [492, 398] on select "2025 2024 2023 2022 2021 2020 2019 2018 2017 2016 2015 2014 2013 2012 2011 2010…" at bounding box center [524, 416] width 64 height 37
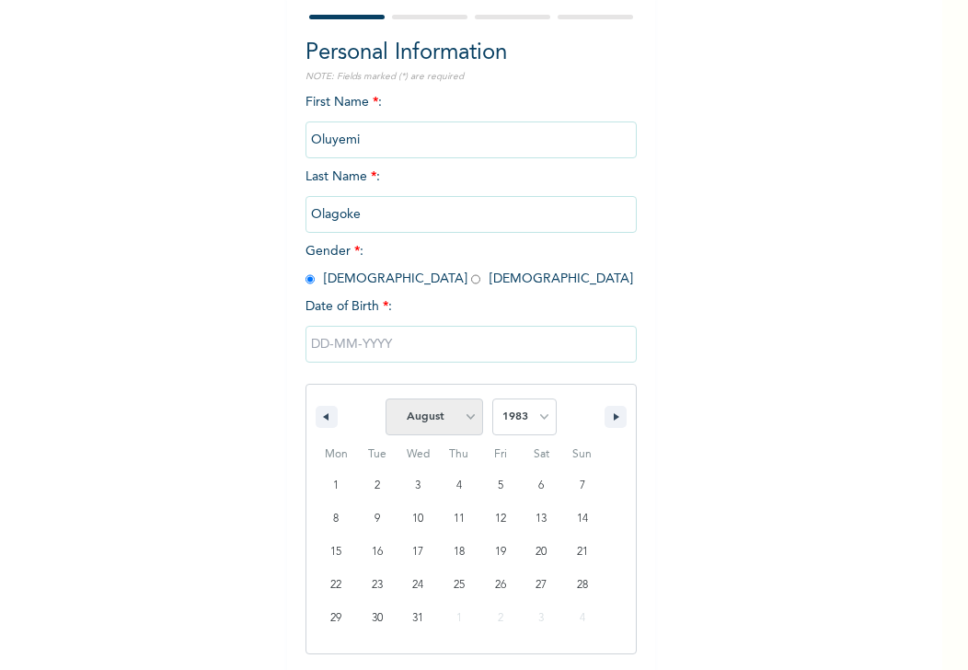
click at [464, 419] on select "January February March April May June July August September October November De…" at bounding box center [433, 416] width 97 height 37
select select "9"
click at [385, 398] on select "January February March April May June July August September October November De…" at bounding box center [433, 416] width 97 height 37
type input "10/24/1983"
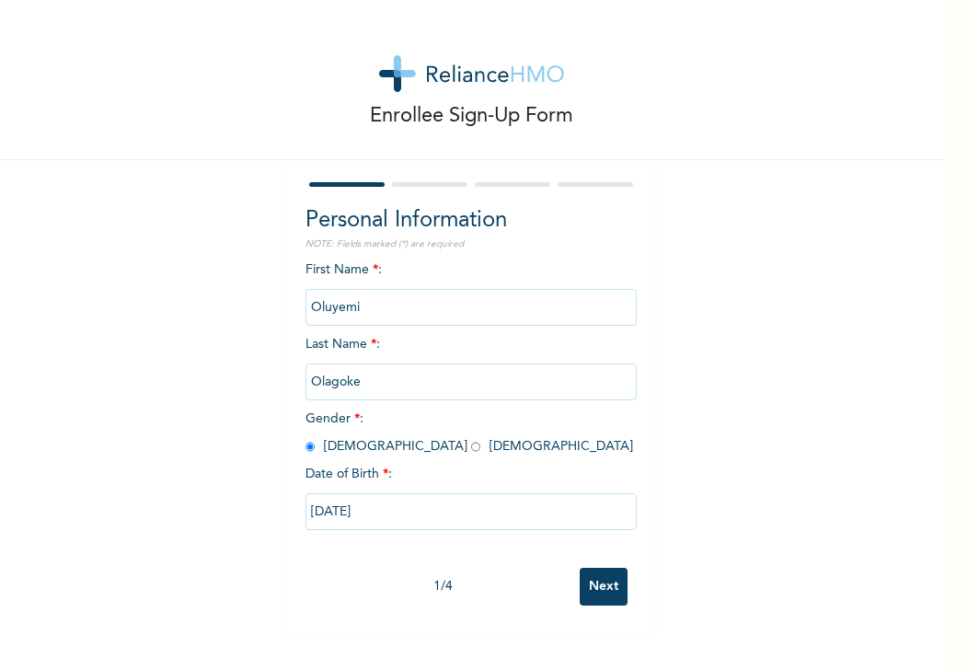
click at [471, 445] on input "radio" at bounding box center [475, 446] width 9 height 17
radio input "true"
click at [592, 585] on input "Next" at bounding box center [603, 586] width 48 height 38
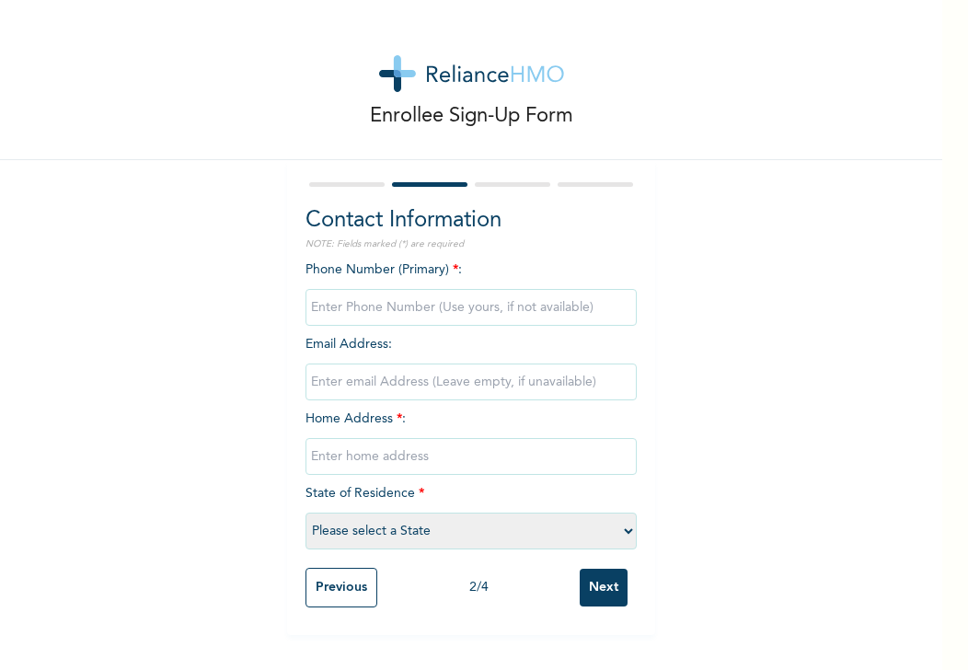
click at [407, 303] on input "phone" at bounding box center [470, 307] width 331 height 37
type input "4"
click at [412, 303] on input "phone" at bounding box center [470, 307] width 331 height 37
type input "46"
click at [362, 456] on input "text" at bounding box center [470, 456] width 331 height 37
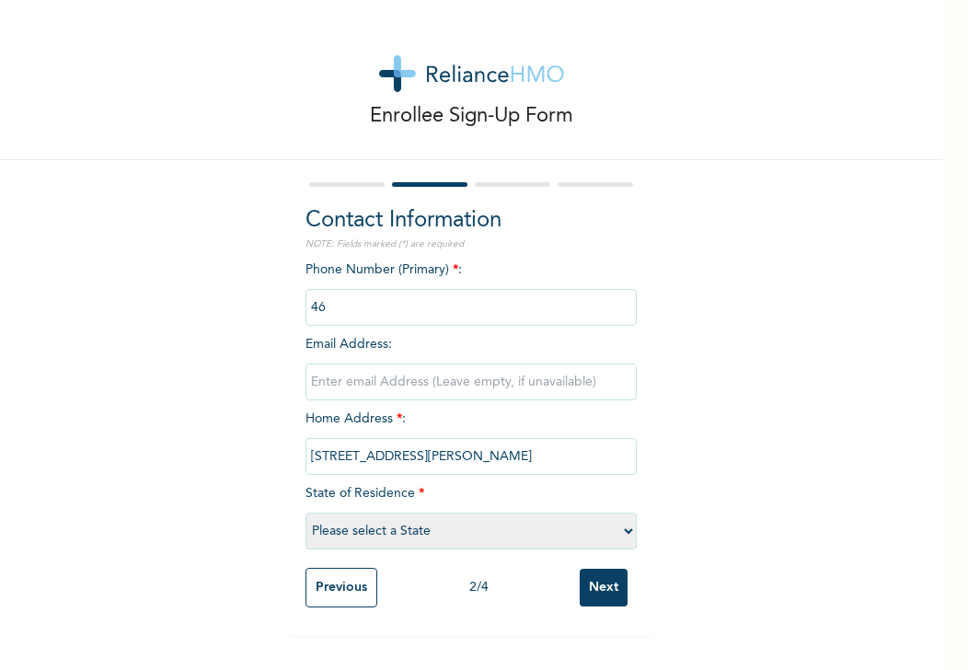
click at [465, 456] on input "46, Popoola Street, bariga, lagos" at bounding box center [470, 456] width 331 height 37
click at [425, 460] on input "46, Popoola Street, bariga, Lagos" at bounding box center [470, 456] width 331 height 37
type input "46, Popoola Street, Bariga, Lagos"
click at [346, 309] on input "phone" at bounding box center [470, 307] width 331 height 37
type input "4"
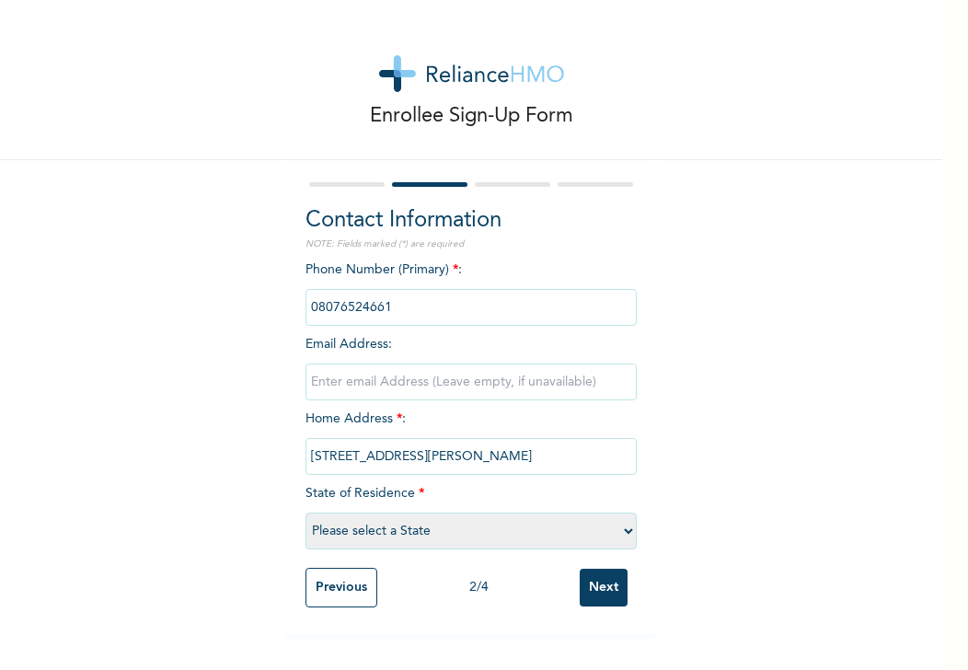
type input "08076524661"
click at [383, 537] on select "Please select a State [PERSON_NAME] (FCT) [PERSON_NAME] Ibom [GEOGRAPHIC_DATA] …" at bounding box center [470, 530] width 331 height 37
select select "25"
click at [600, 590] on input "Next" at bounding box center [603, 587] width 48 height 38
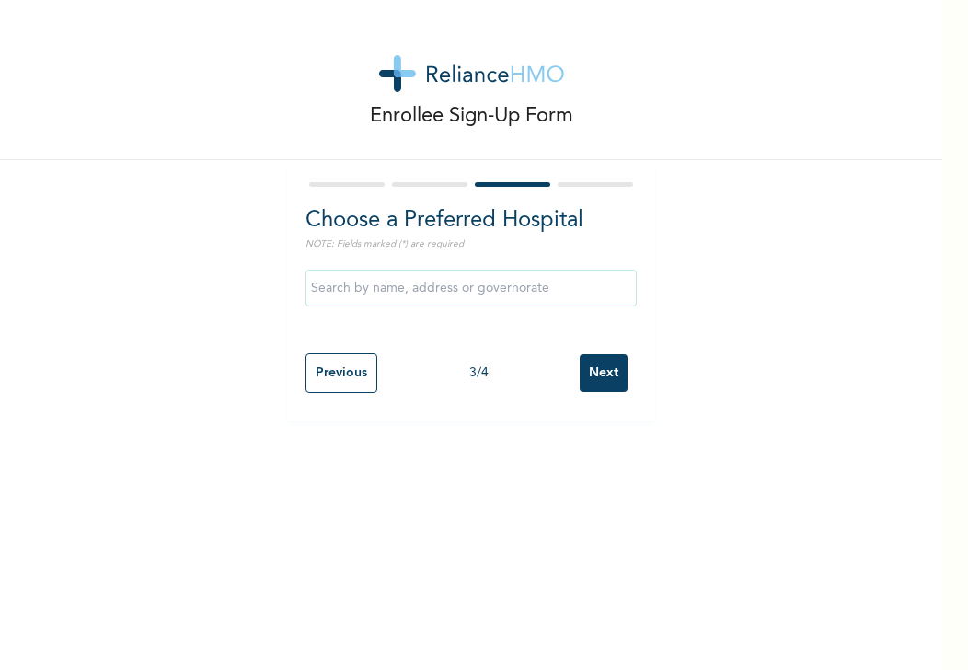
click at [590, 375] on input "Next" at bounding box center [603, 373] width 48 height 38
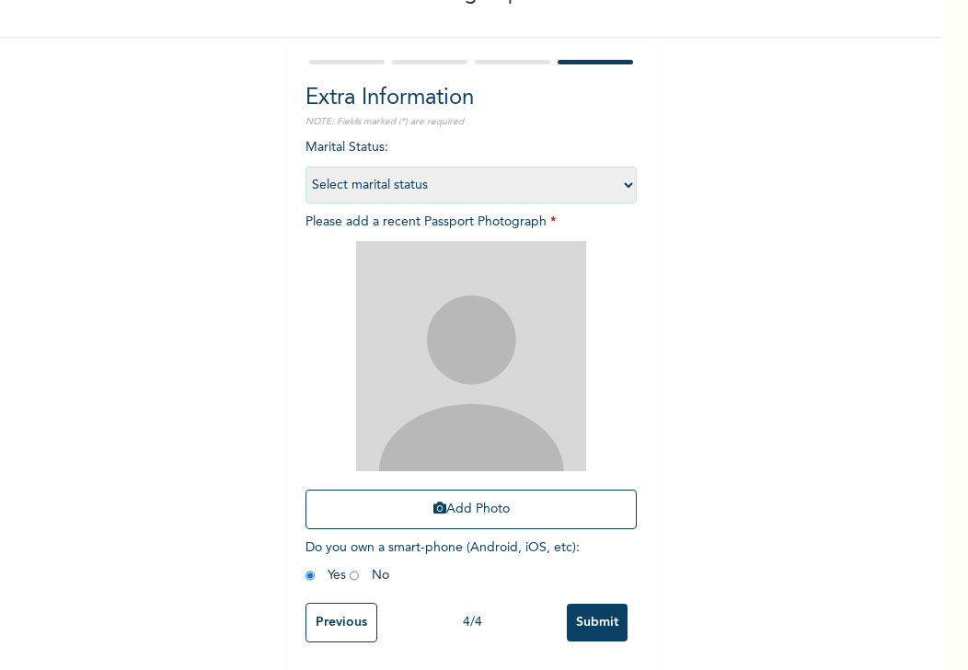
scroll to position [136, 0]
click at [479, 496] on button "Add Photo" at bounding box center [470, 509] width 331 height 40
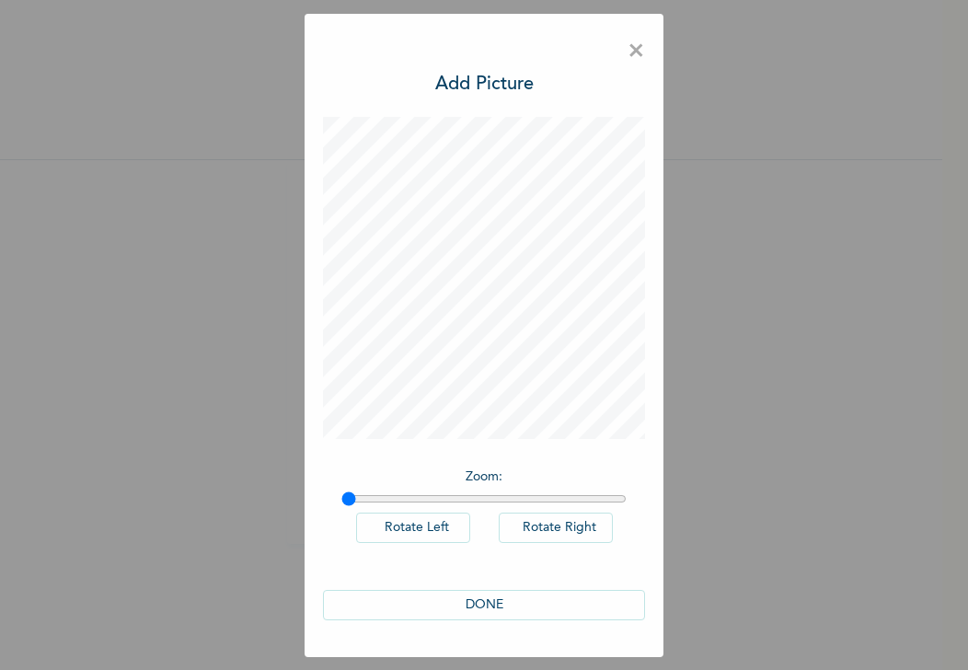
scroll to position [0, 0]
click at [493, 607] on button "DONE" at bounding box center [484, 605] width 322 height 30
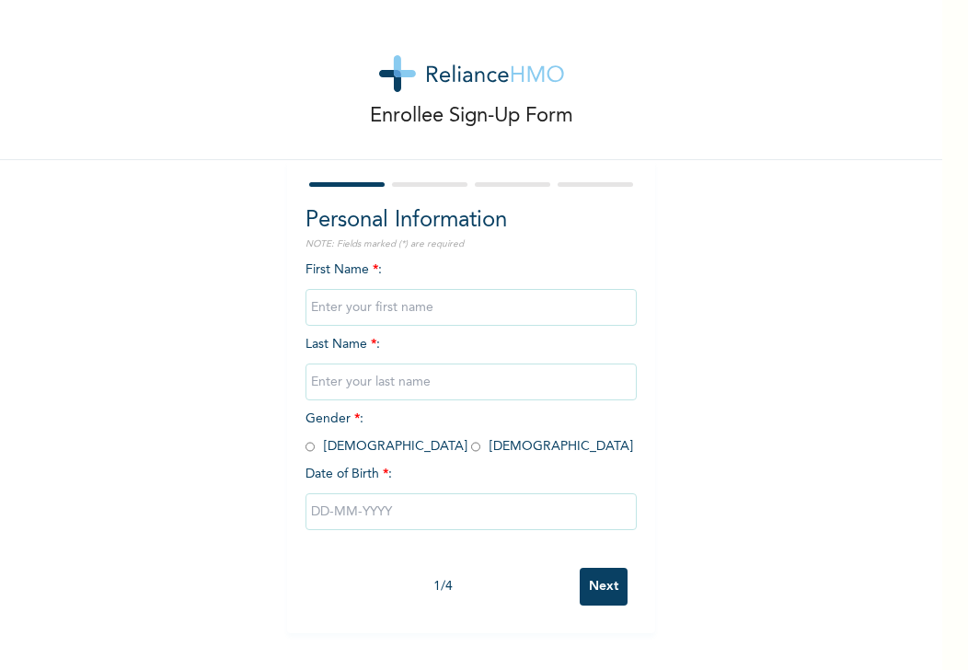
click at [406, 306] on input "text" at bounding box center [470, 307] width 331 height 37
type input "Tenumore"
type input "Olagoke"
click at [309, 441] on span "Gender * : [DEMOGRAPHIC_DATA] [DEMOGRAPHIC_DATA]" at bounding box center [468, 432] width 327 height 40
click at [305, 450] on input "radio" at bounding box center [309, 446] width 9 height 17
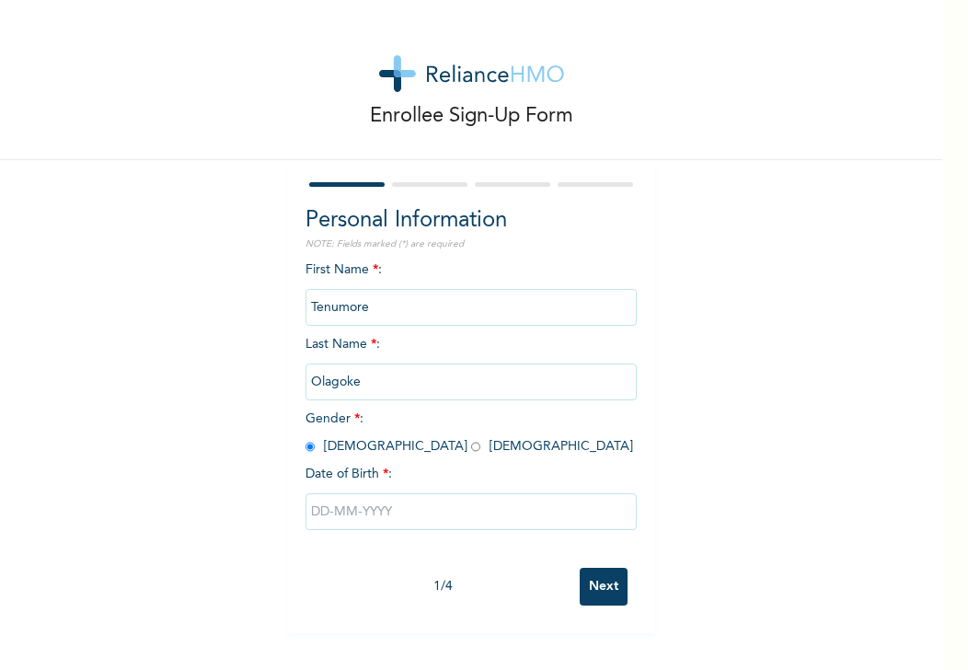
radio input "true"
click at [338, 509] on input "text" at bounding box center [470, 511] width 331 height 37
select select "7"
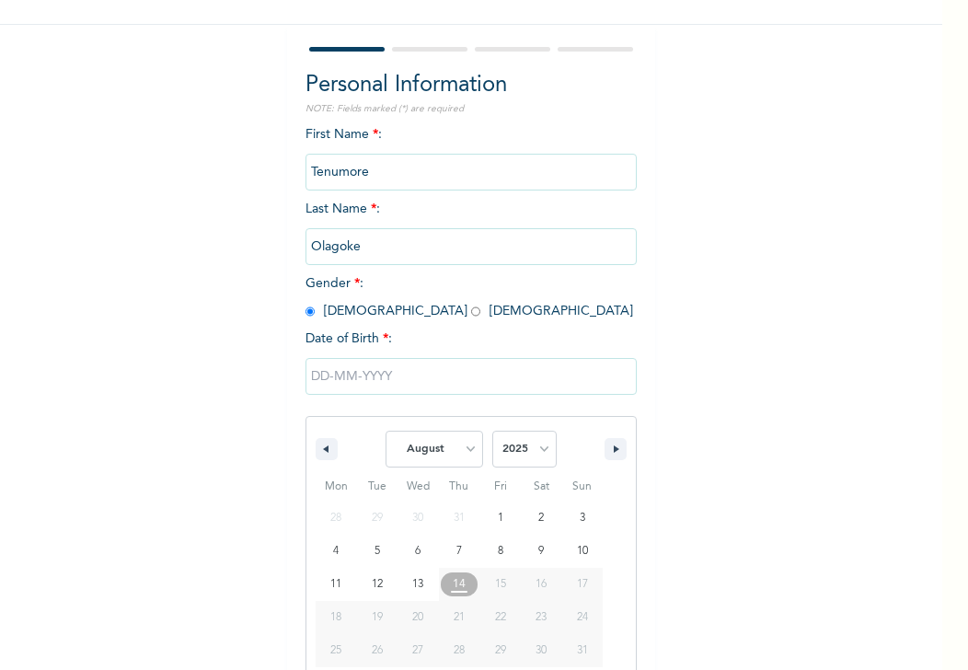
scroll to position [167, 0]
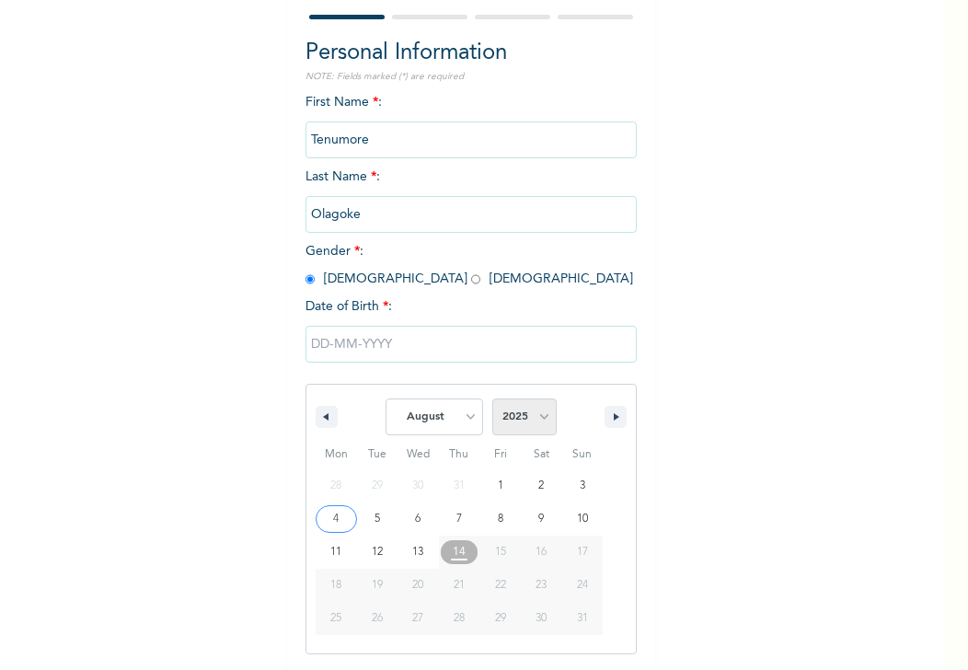
click at [534, 419] on select "2025 2024 2023 2022 2021 2020 2019 2018 2017 2016 2015 2014 2013 2012 2011 2010…" at bounding box center [524, 416] width 64 height 37
select select "2015"
click at [492, 398] on select "2025 2024 2023 2022 2021 2020 2019 2018 2017 2016 2015 2014 2013 2012 2011 2010…" at bounding box center [524, 416] width 64 height 37
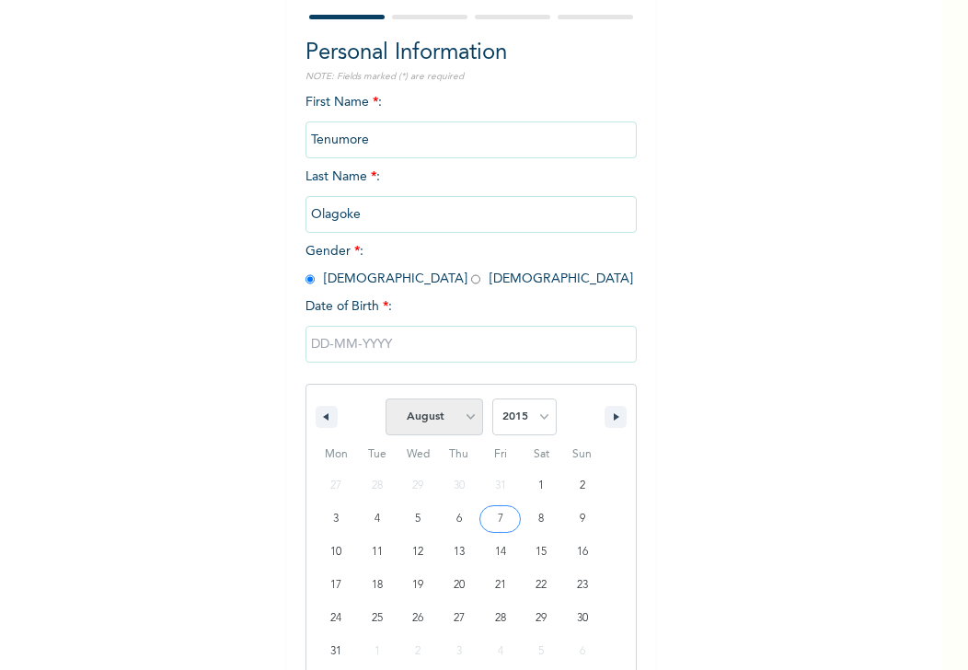
click at [462, 410] on select "January February March April May June July August September October November De…" at bounding box center [433, 416] width 97 height 37
select select "8"
click at [385, 398] on select "January February March April May June July August September October November De…" at bounding box center [433, 416] width 97 height 37
type input "[DATE]"
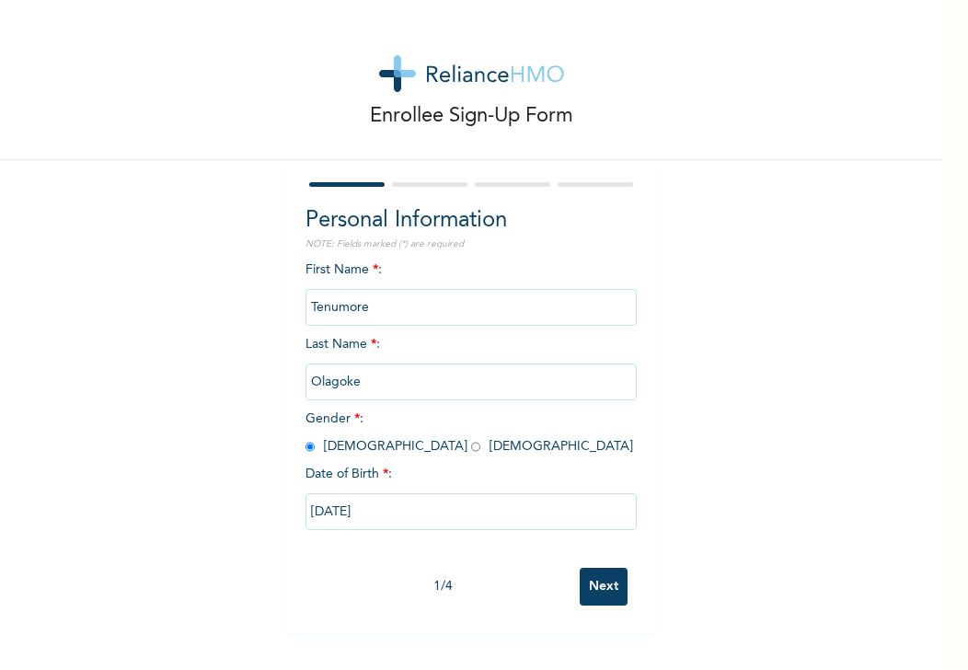
scroll to position [0, 0]
drag, startPoint x: 351, startPoint y: 517, endPoint x: 351, endPoint y: 530, distance: 12.9
click at [351, 530] on div "[DATE]" at bounding box center [470, 511] width 331 height 55
click at [327, 526] on input "[DATE]" at bounding box center [470, 511] width 331 height 37
select select "8"
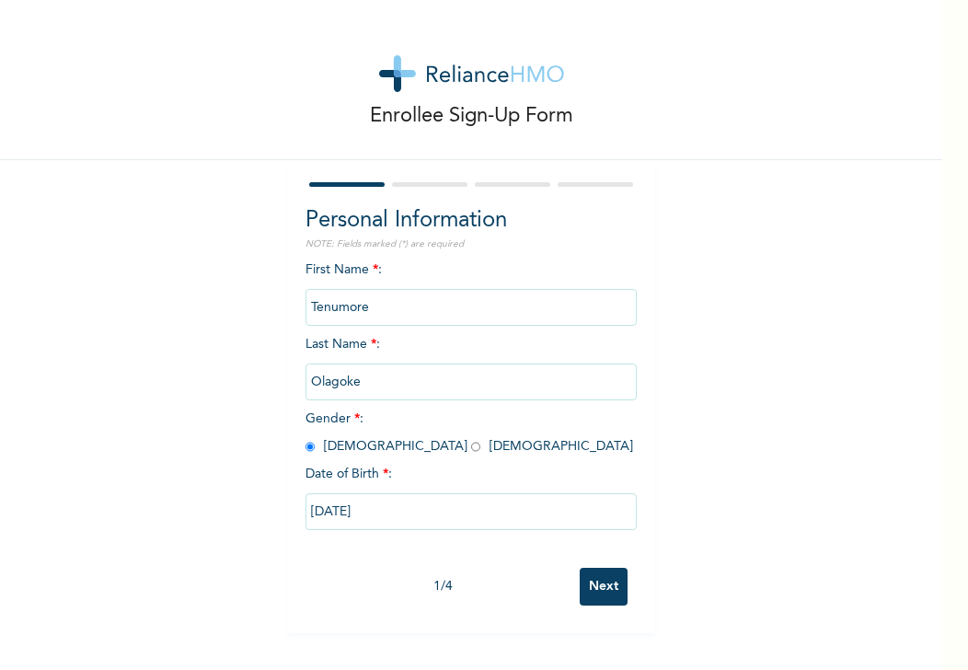
select select "2015"
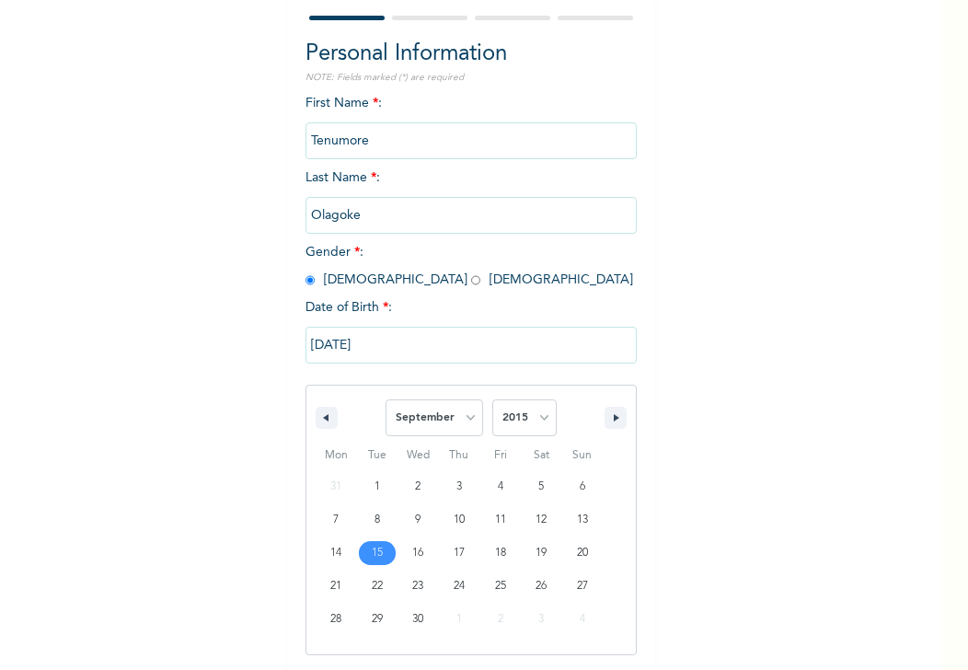
scroll to position [167, 0]
drag, startPoint x: 420, startPoint y: 550, endPoint x: 423, endPoint y: 561, distance: 11.4
type input "[DATE]"
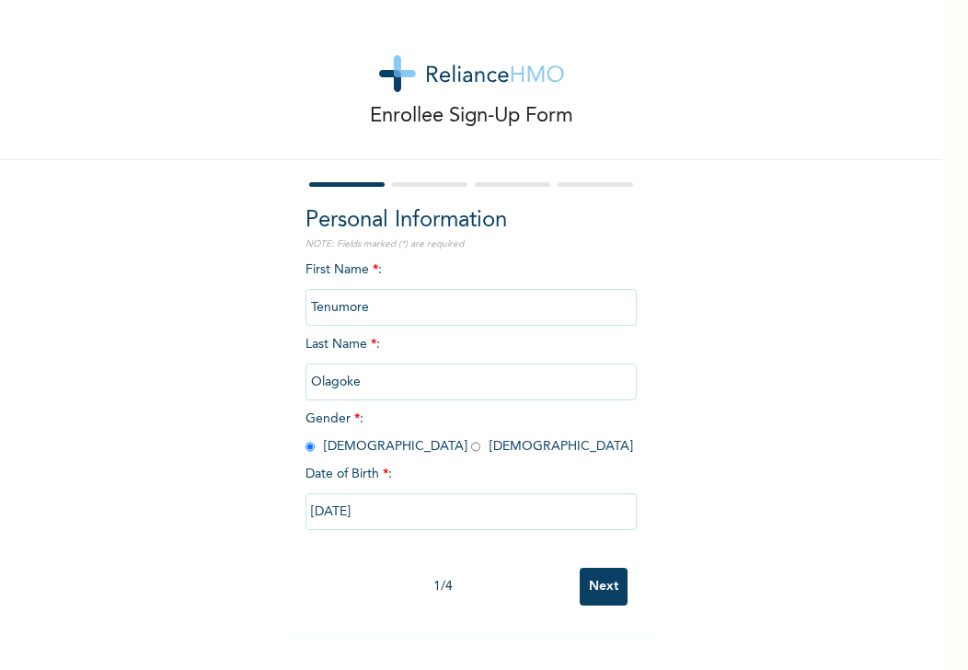
scroll to position [0, 0]
click at [585, 592] on input "Next" at bounding box center [603, 586] width 48 height 38
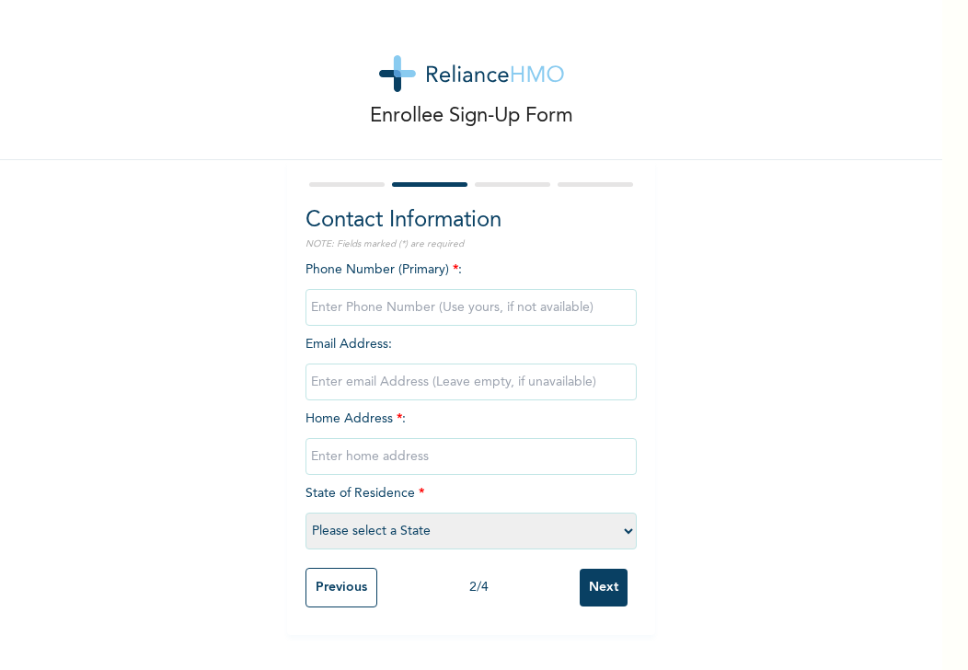
click at [394, 309] on input "phone" at bounding box center [470, 307] width 331 height 37
type input "4"
type input "09049796834"
type input "t"
type input "[STREET_ADDRESS][PERSON_NAME]"
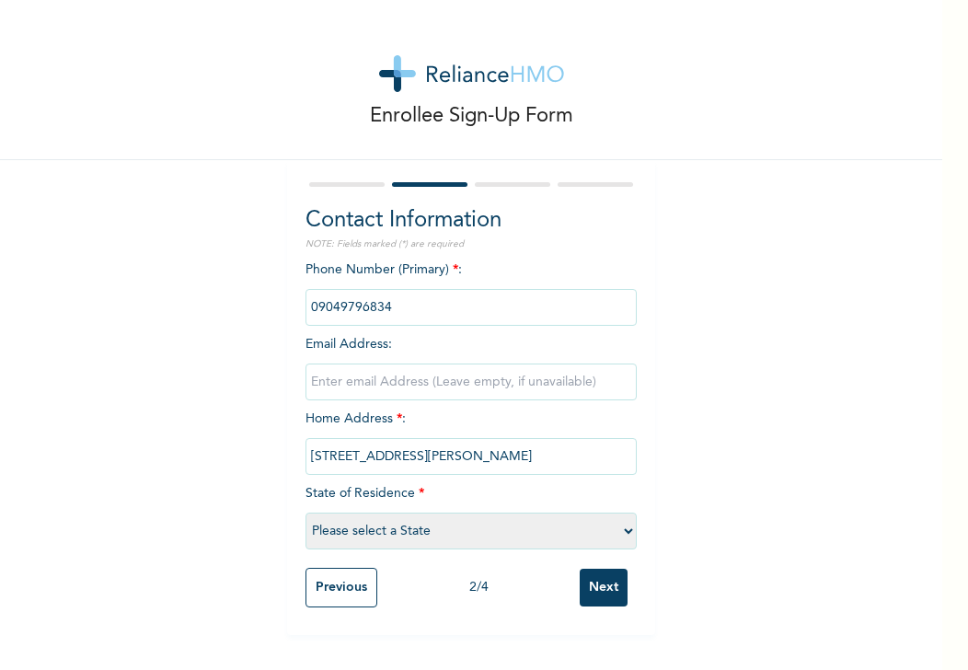
select select "25"
click at [596, 586] on input "Next" at bounding box center [603, 587] width 48 height 38
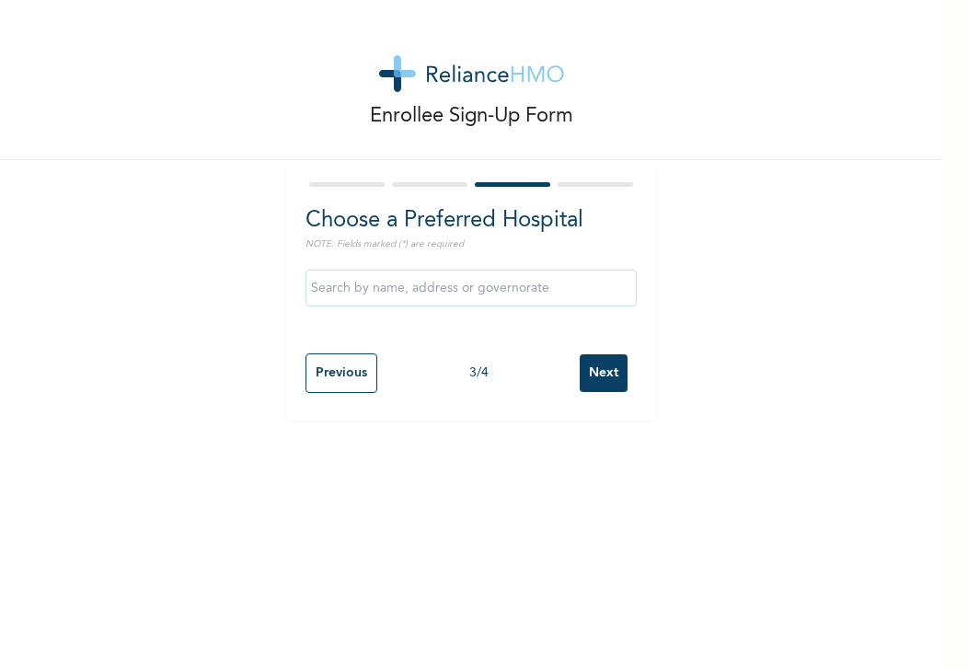
click at [596, 369] on input "Next" at bounding box center [603, 373] width 48 height 38
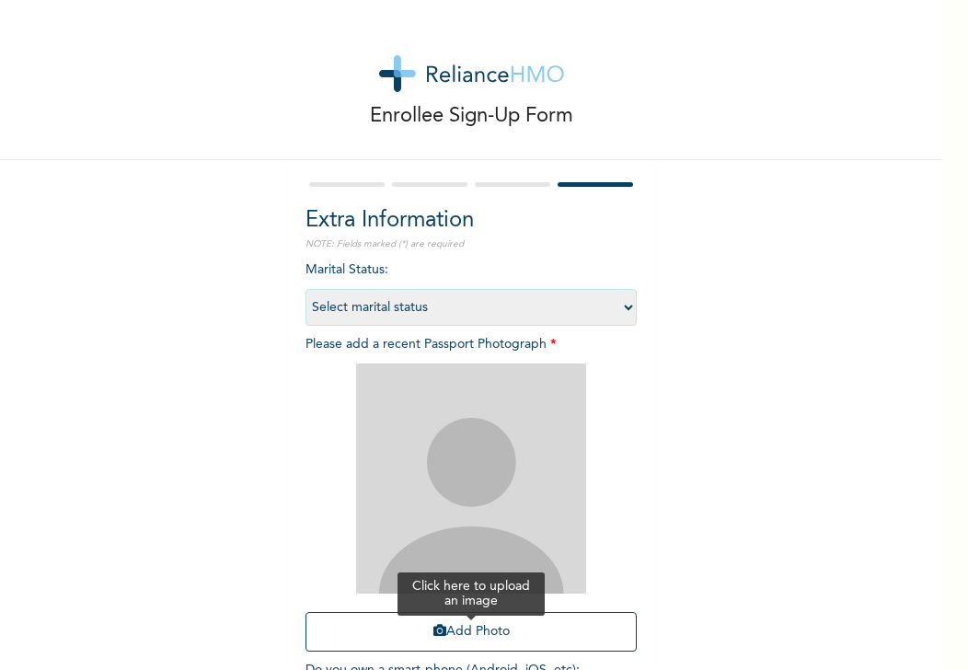
click at [484, 632] on button "Add Photo" at bounding box center [470, 632] width 331 height 40
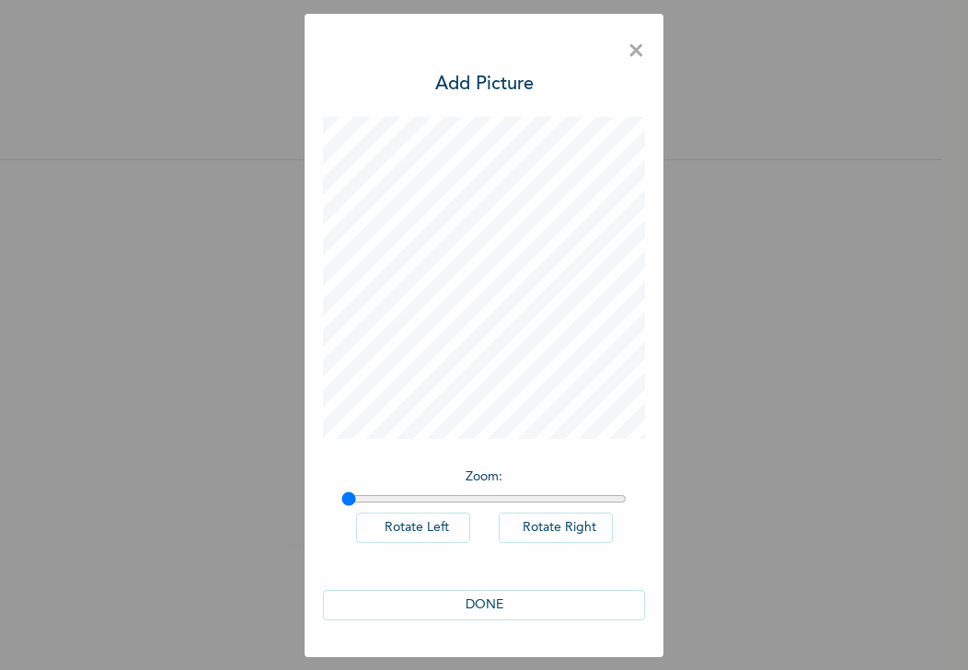
click at [529, 606] on button "DONE" at bounding box center [484, 605] width 322 height 30
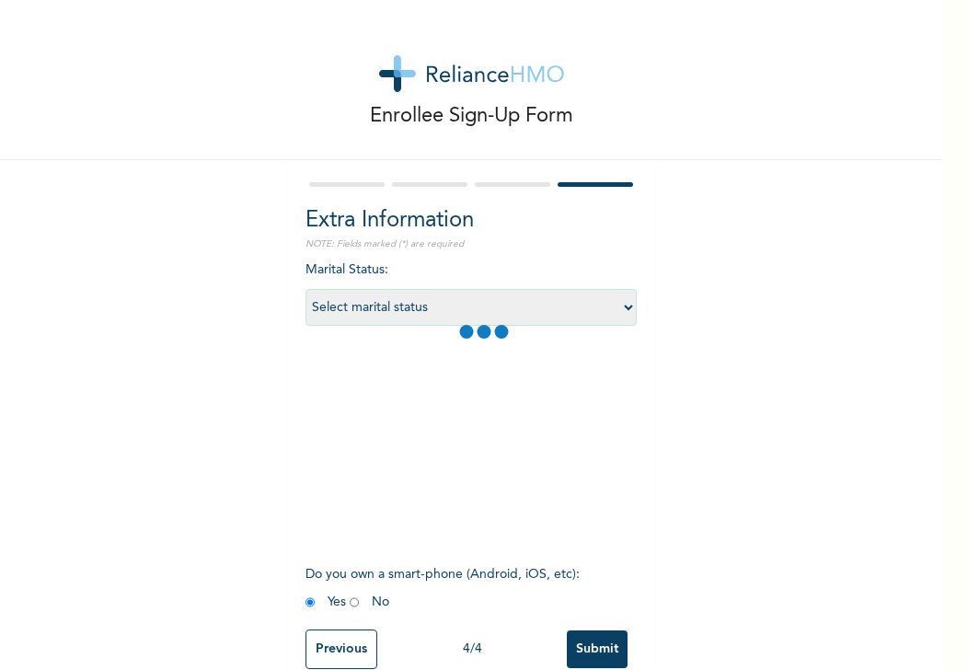
scroll to position [41, 0]
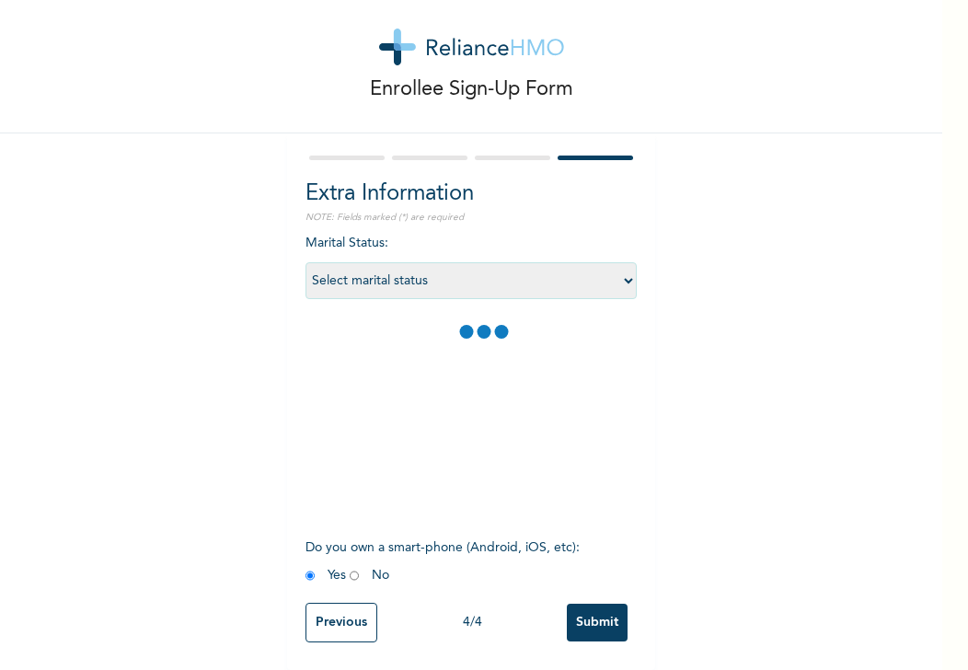
click at [595, 603] on input "Submit" at bounding box center [597, 622] width 61 height 38
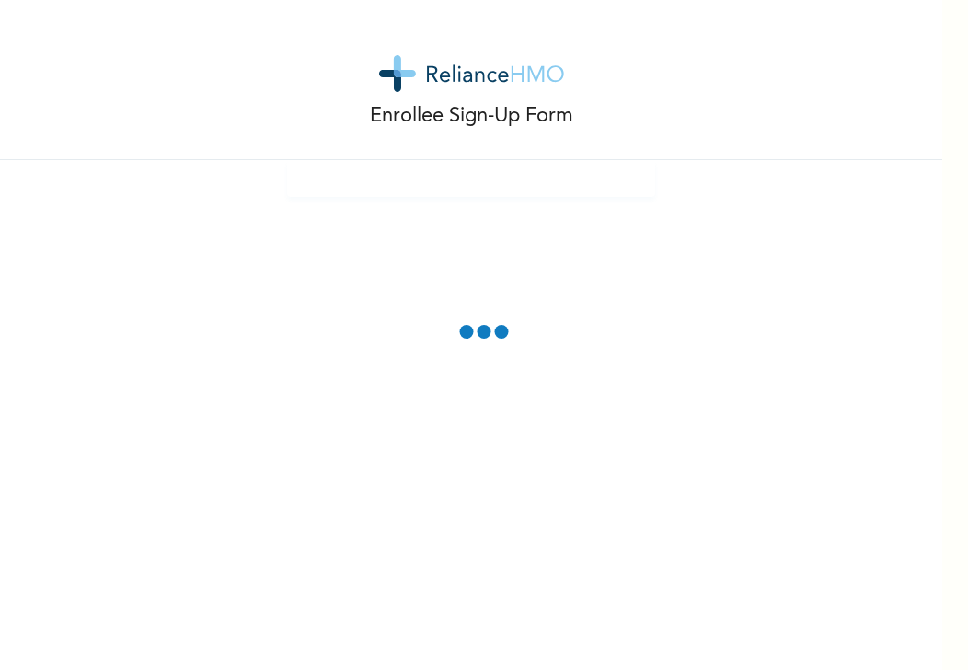
scroll to position [0, 0]
click at [869, 522] on div "Enrollee Sign-Up Form" at bounding box center [471, 335] width 942 height 670
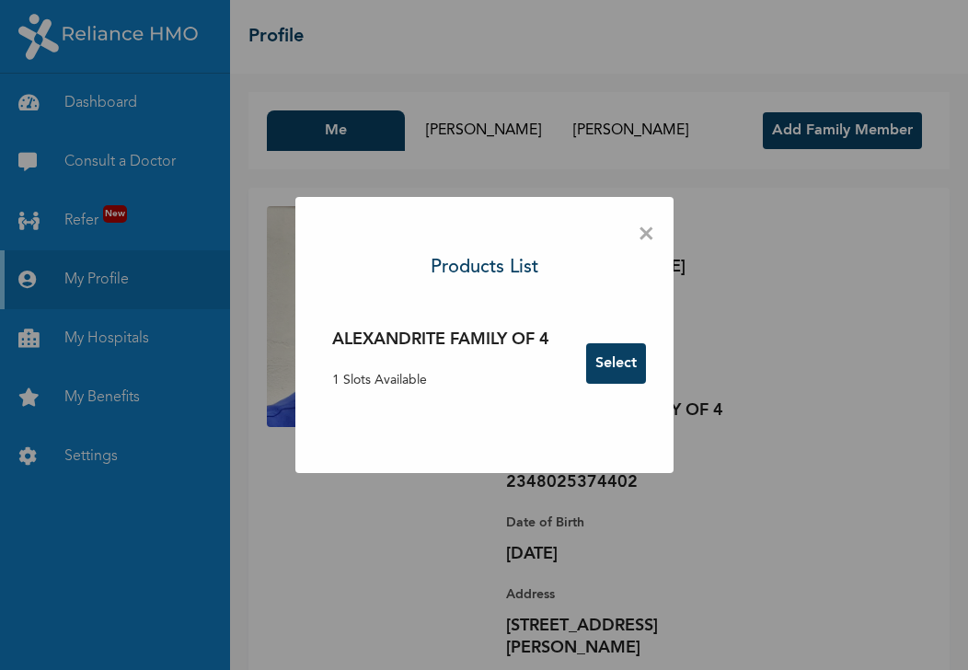
click at [496, 130] on div "× Products List ALEXANDRITE FAMILY OF 4 1 Slots Available Select" at bounding box center [484, 335] width 968 height 670
click at [641, 237] on span "×" at bounding box center [645, 234] width 17 height 39
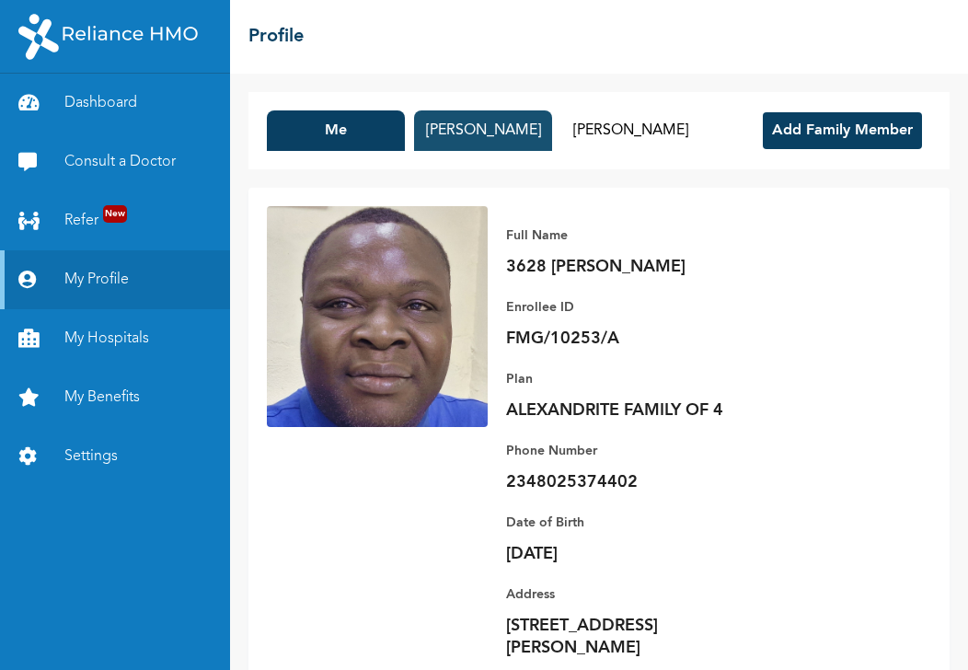
click at [471, 128] on button "[PERSON_NAME]" at bounding box center [483, 130] width 138 height 40
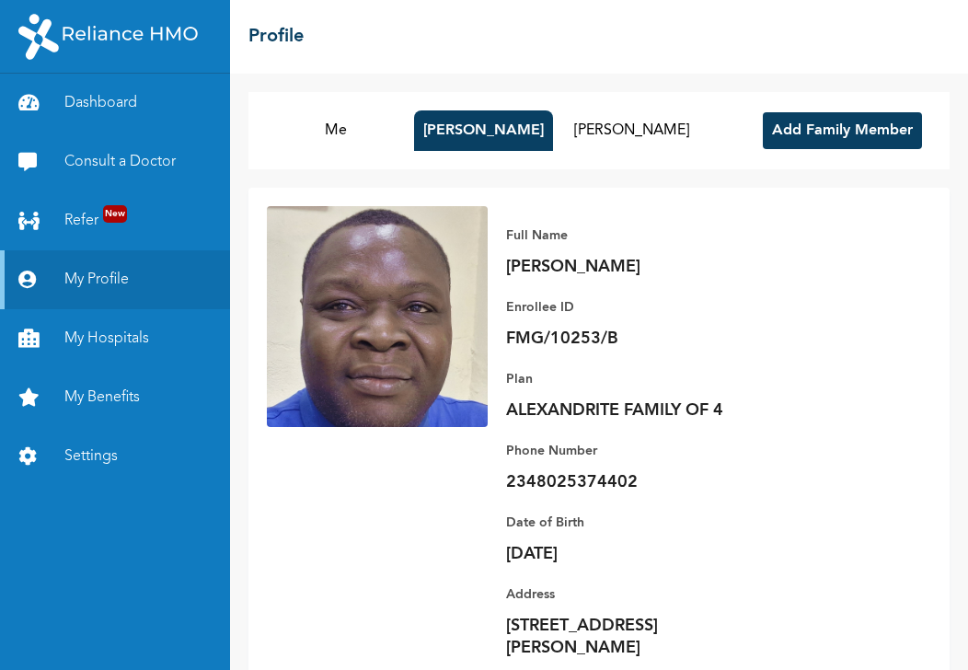
click at [531, 272] on p "[PERSON_NAME]" at bounding box center [635, 267] width 258 height 22
click at [587, 264] on p "[PERSON_NAME]" at bounding box center [635, 267] width 258 height 22
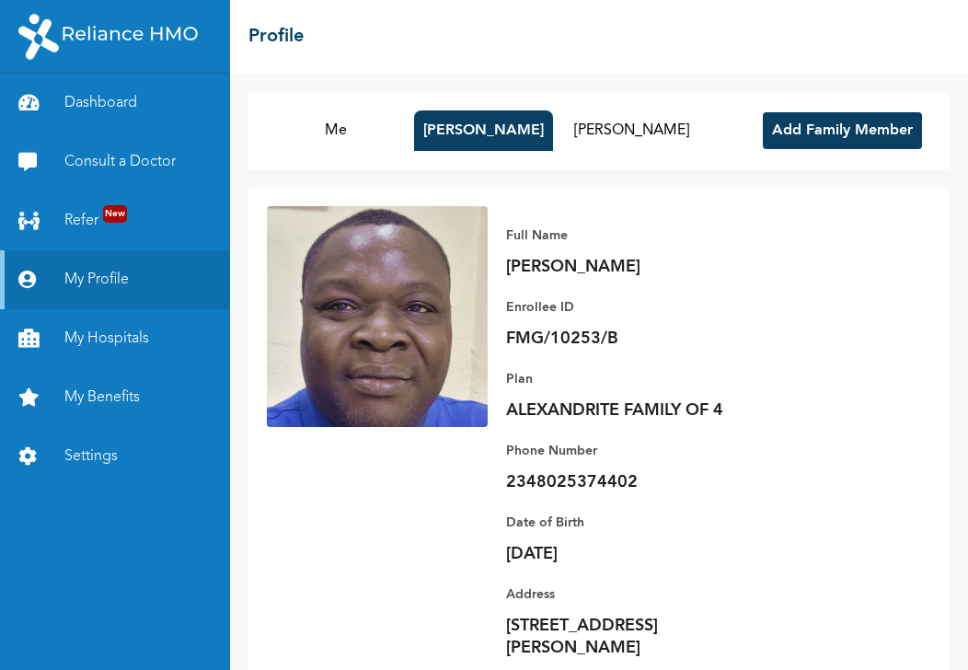
click at [386, 299] on img at bounding box center [377, 316] width 221 height 221
drag, startPoint x: 386, startPoint y: 299, endPoint x: 646, endPoint y: 371, distance: 269.1
click at [646, 371] on p "Plan" at bounding box center [635, 379] width 258 height 22
drag, startPoint x: 526, startPoint y: 120, endPoint x: 482, endPoint y: 130, distance: 45.3
click at [482, 130] on button "[PERSON_NAME]" at bounding box center [483, 130] width 139 height 40
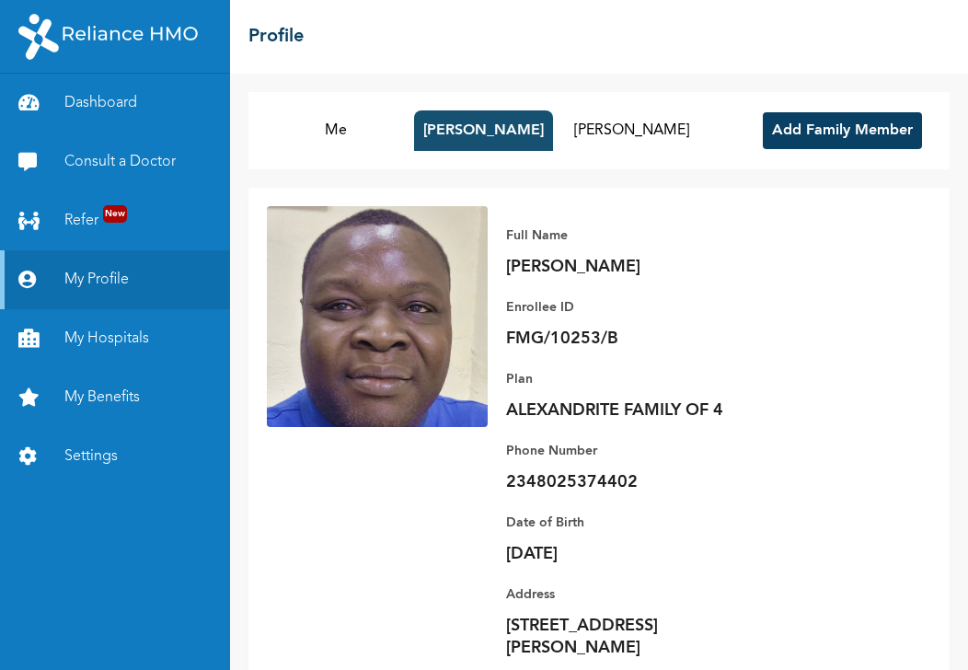
click at [482, 130] on button "[PERSON_NAME]" at bounding box center [483, 130] width 139 height 40
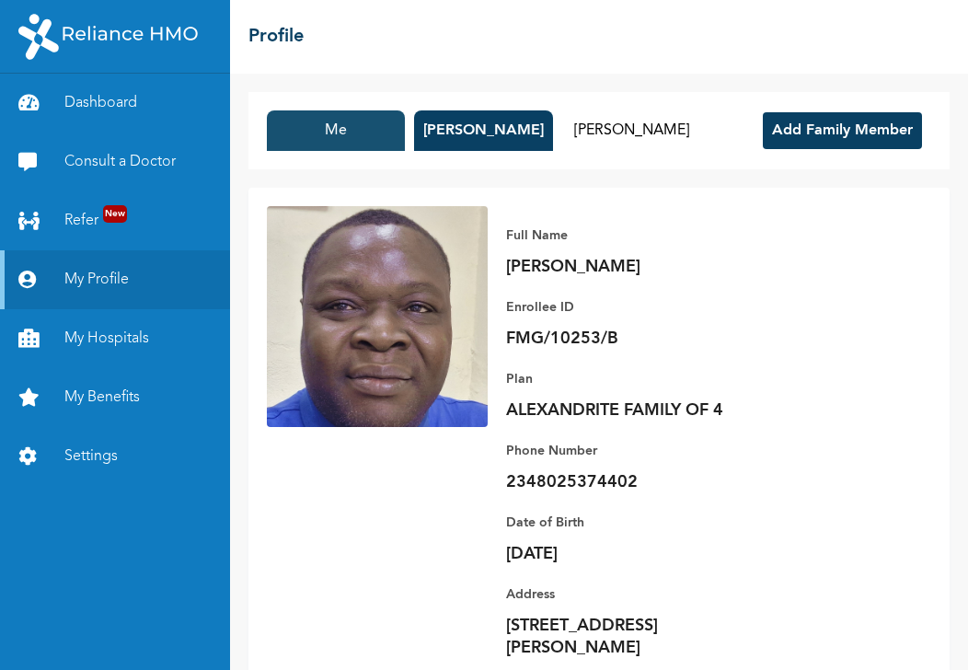
click at [314, 124] on button "Me" at bounding box center [336, 130] width 138 height 40
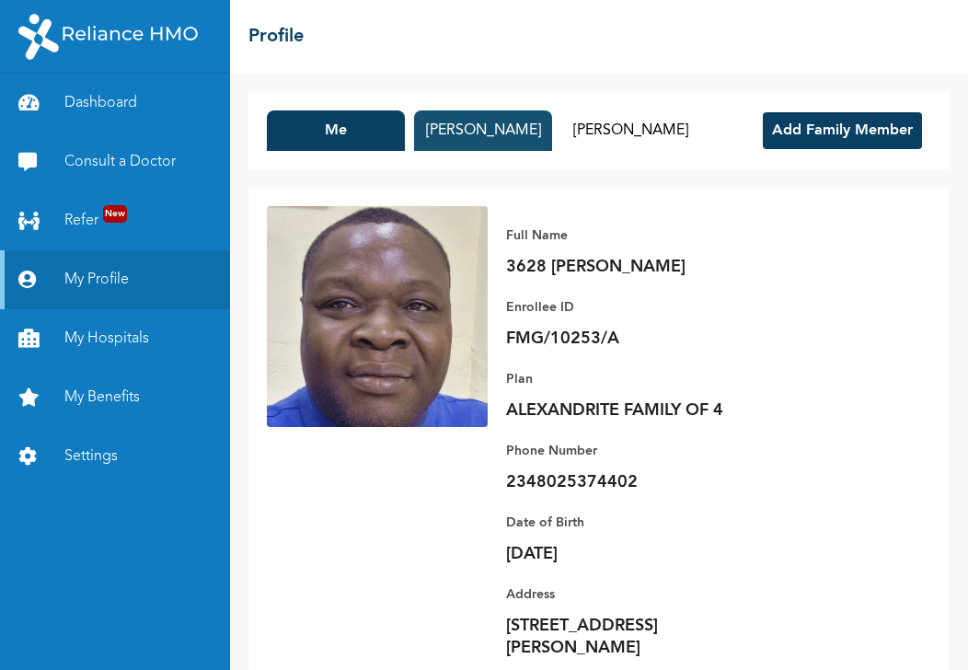
click at [432, 125] on button "[PERSON_NAME]" at bounding box center [483, 130] width 138 height 40
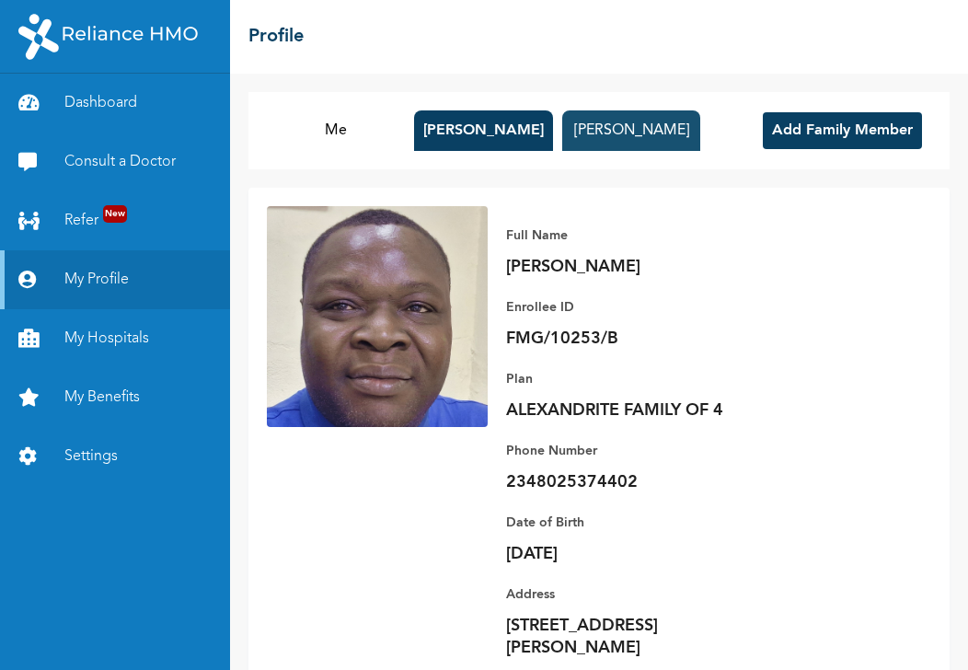
click at [644, 127] on button "[PERSON_NAME]" at bounding box center [631, 130] width 138 height 40
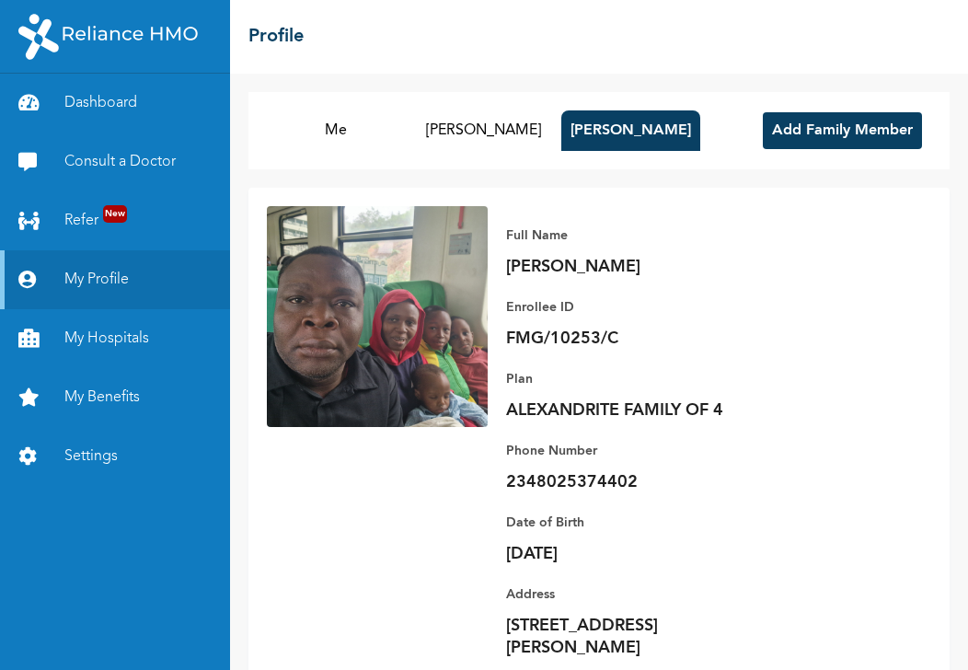
click at [831, 127] on button "Add Family Member" at bounding box center [841, 130] width 159 height 37
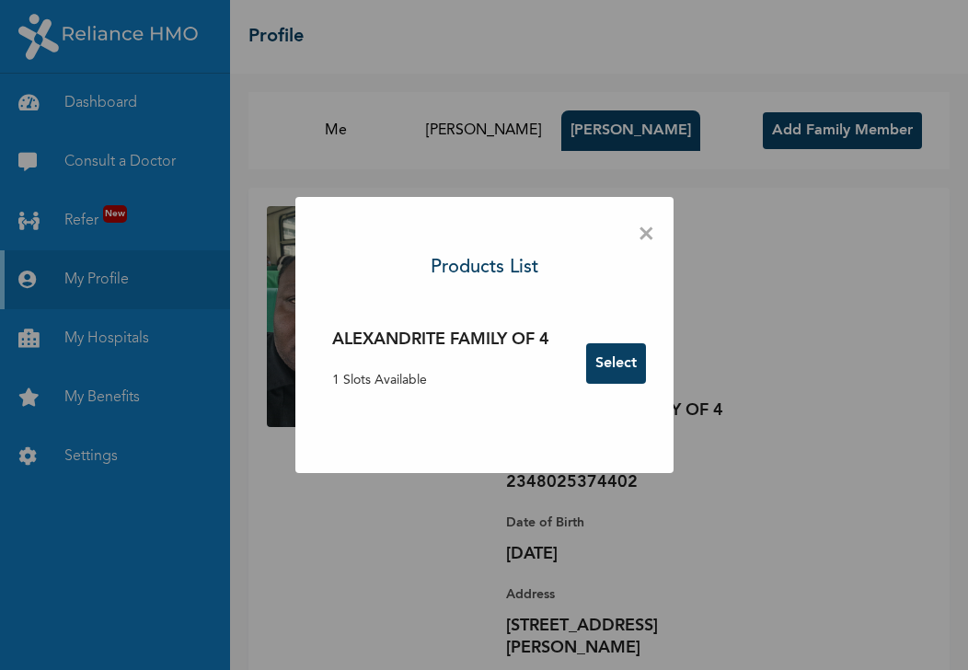
click at [649, 240] on span "×" at bounding box center [645, 234] width 17 height 39
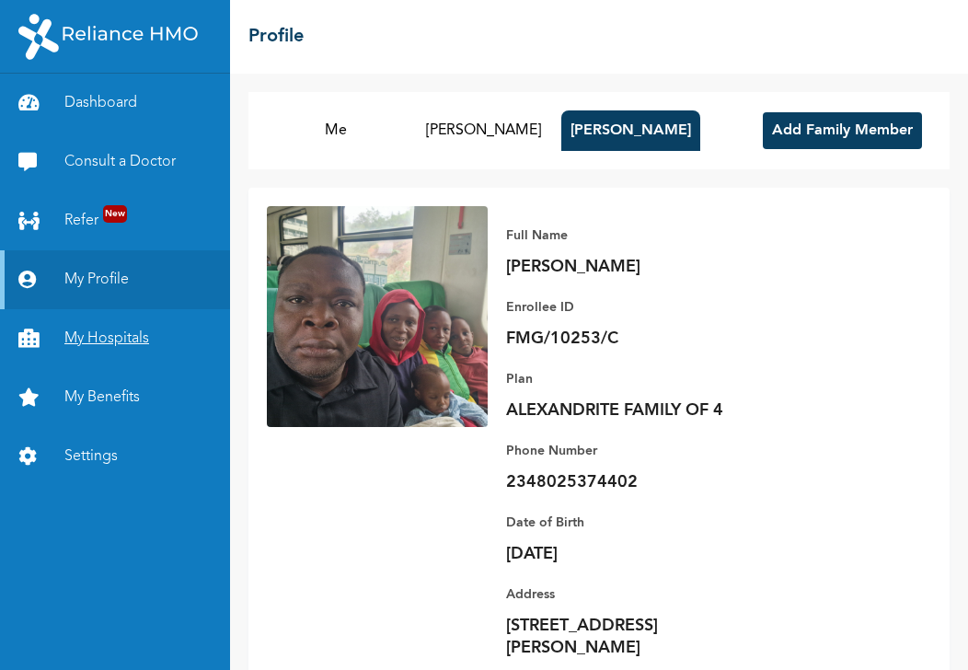
click at [97, 347] on link "My Hospitals" at bounding box center [115, 338] width 230 height 59
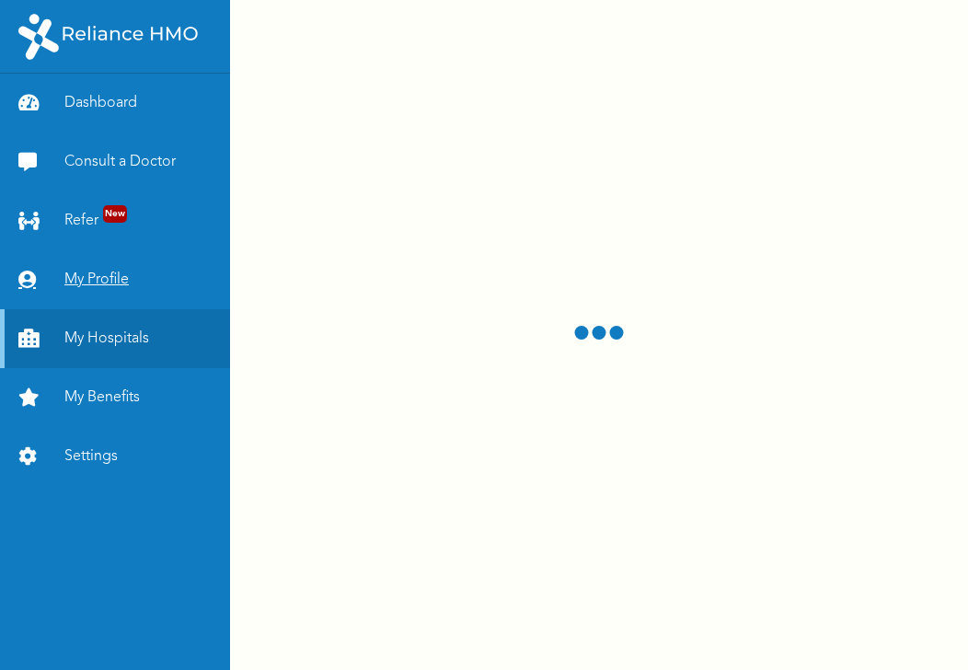
click at [97, 286] on link "My Profile" at bounding box center [115, 279] width 230 height 59
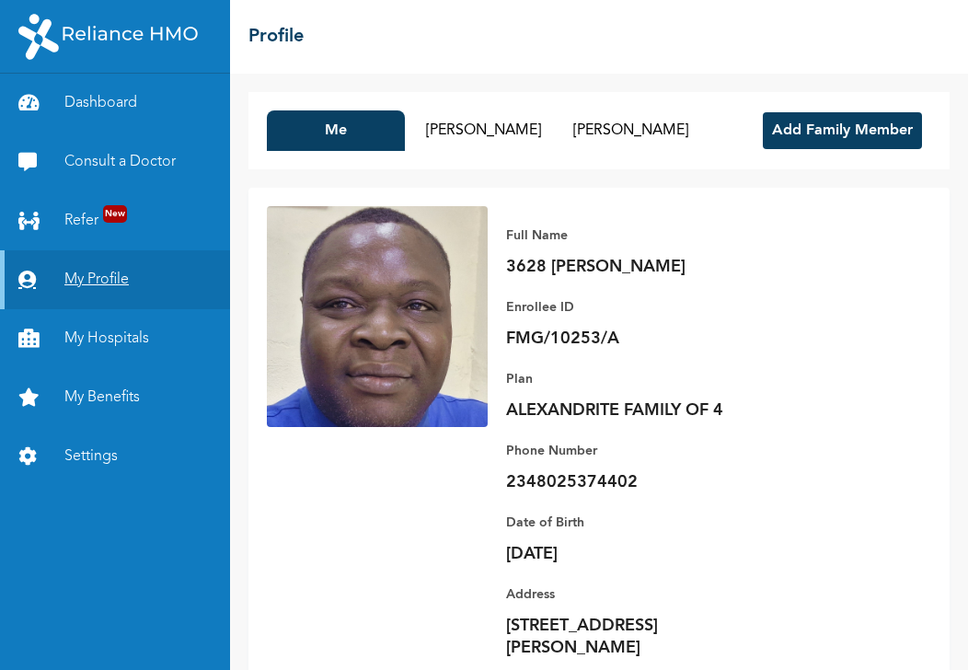
click at [111, 282] on link "My Profile" at bounding box center [115, 279] width 230 height 59
click at [473, 125] on button "[PERSON_NAME]" at bounding box center [483, 130] width 138 height 40
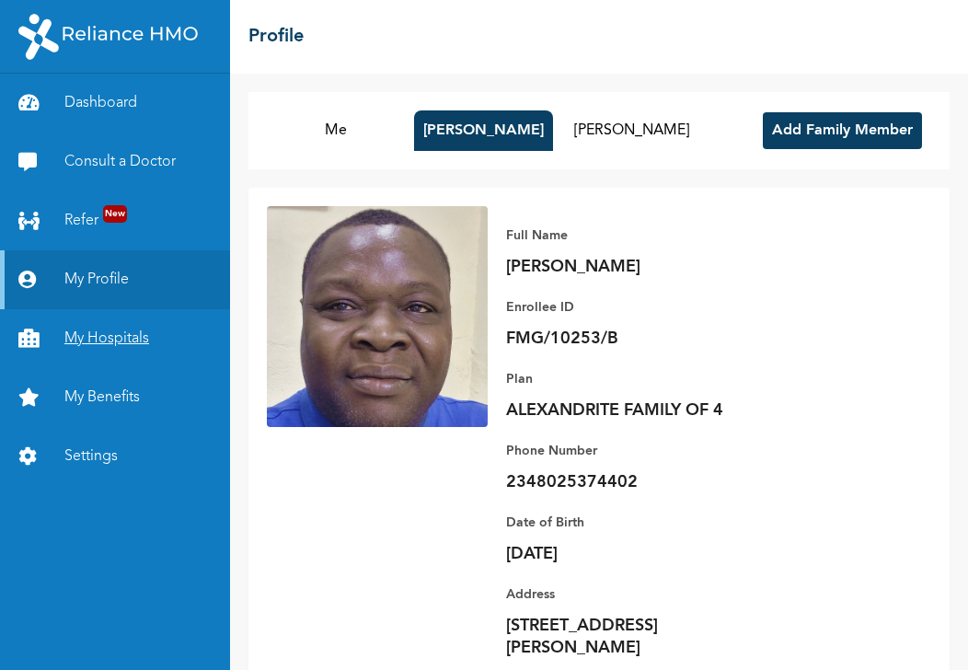
click at [136, 334] on link "My Hospitals" at bounding box center [115, 338] width 230 height 59
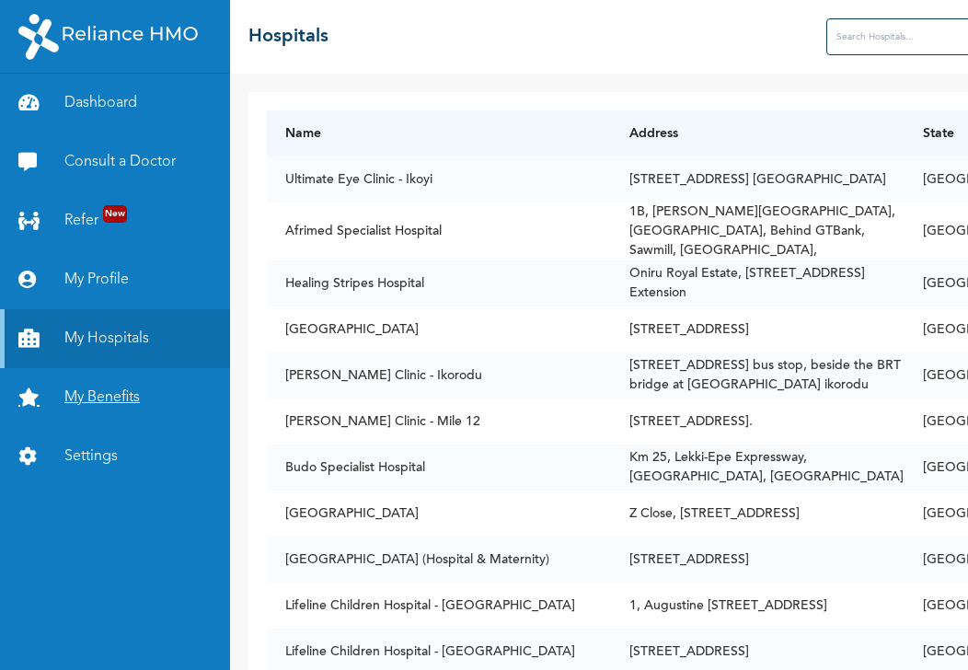
click at [120, 399] on link "My Benefits" at bounding box center [115, 397] width 230 height 59
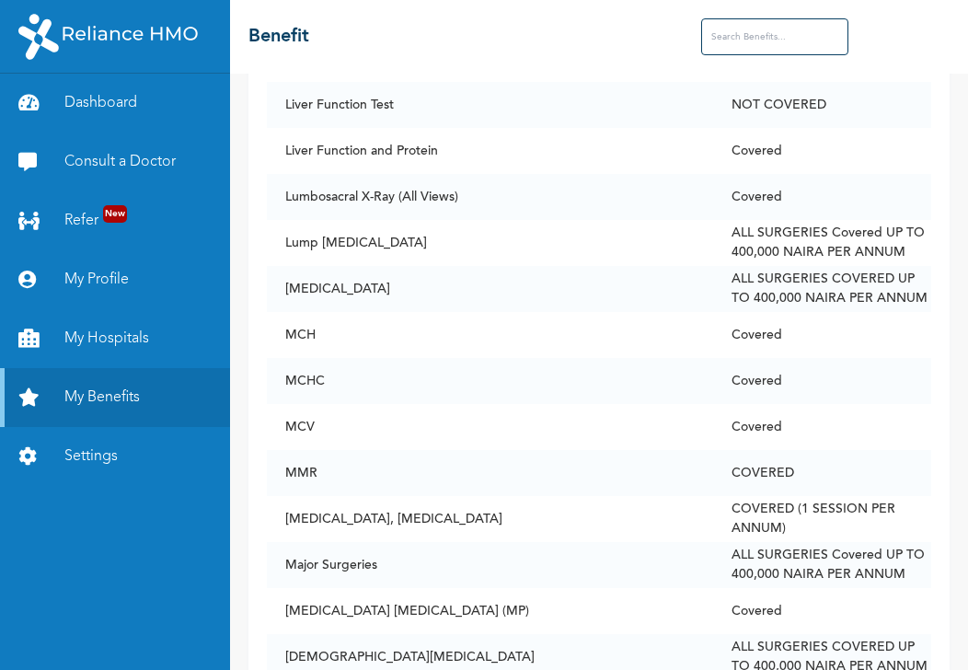
scroll to position [7570, 0]
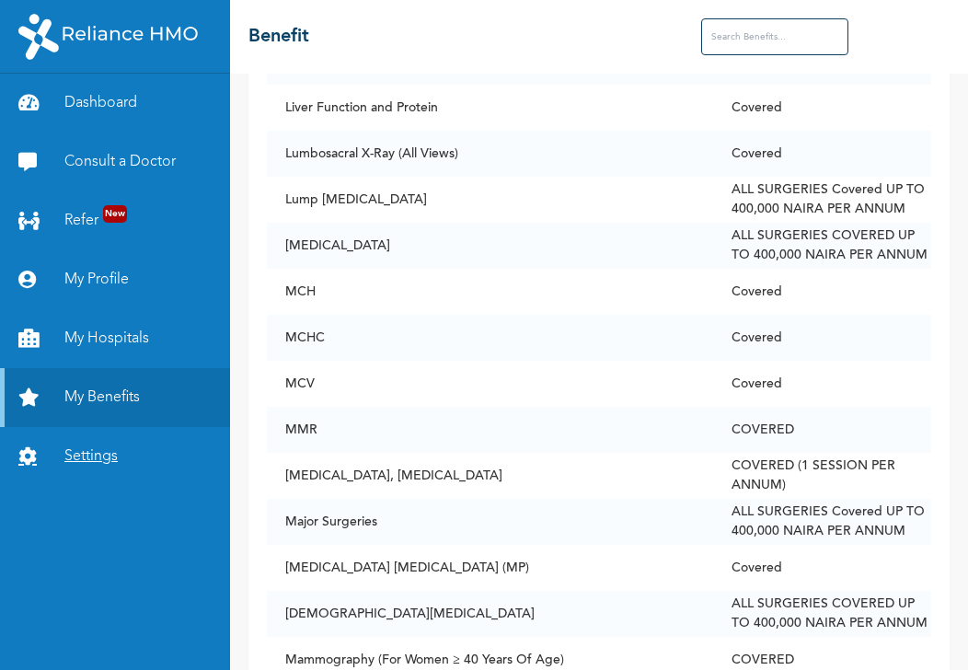
click at [86, 453] on link "Settings" at bounding box center [115, 456] width 230 height 59
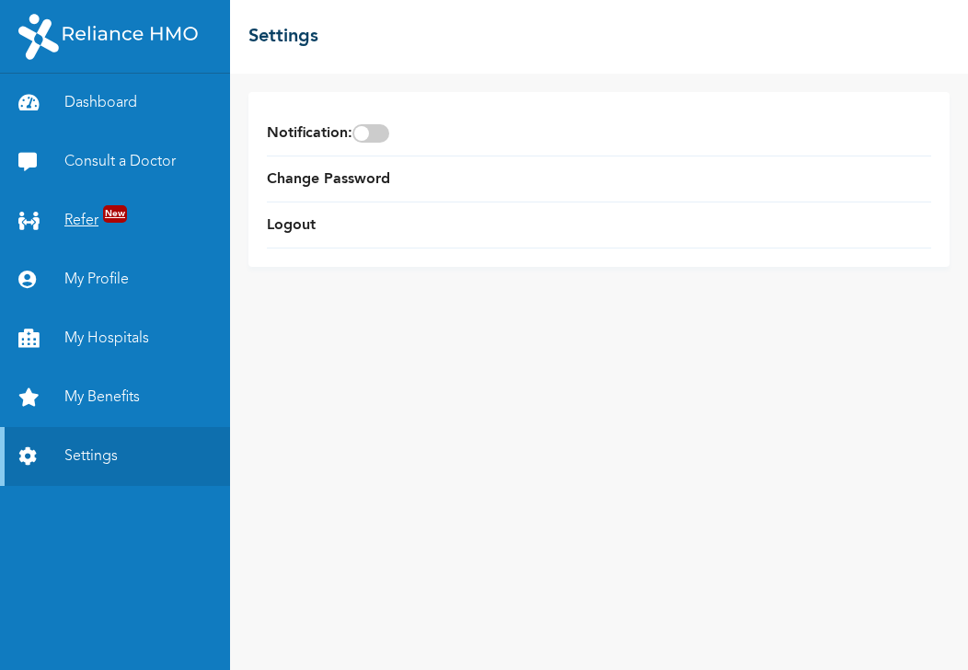
click at [88, 218] on link "Refer New" at bounding box center [115, 220] width 230 height 59
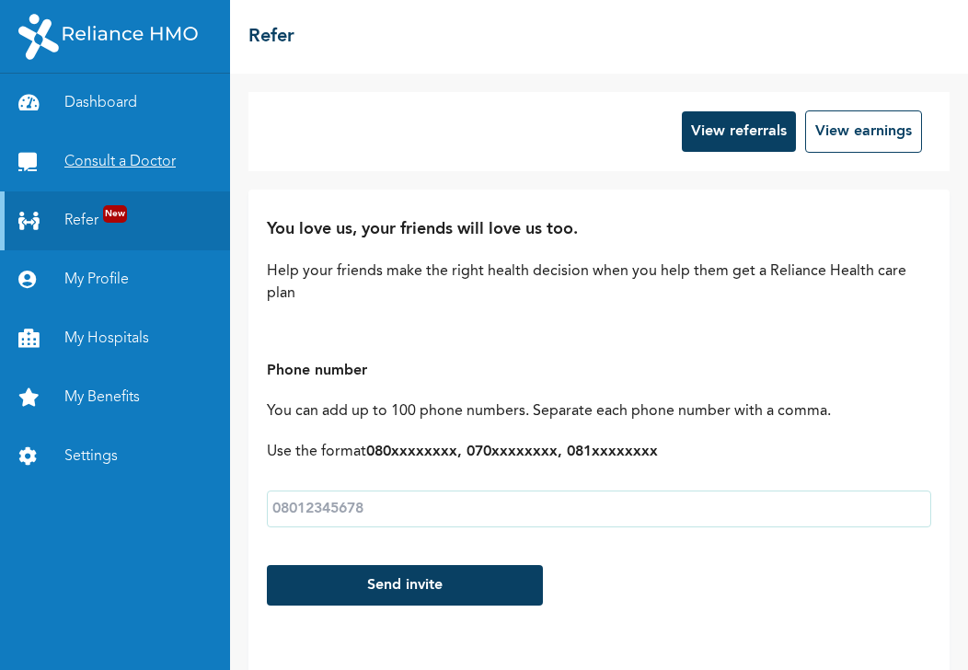
click at [101, 151] on link "Consult a Doctor" at bounding box center [115, 161] width 230 height 59
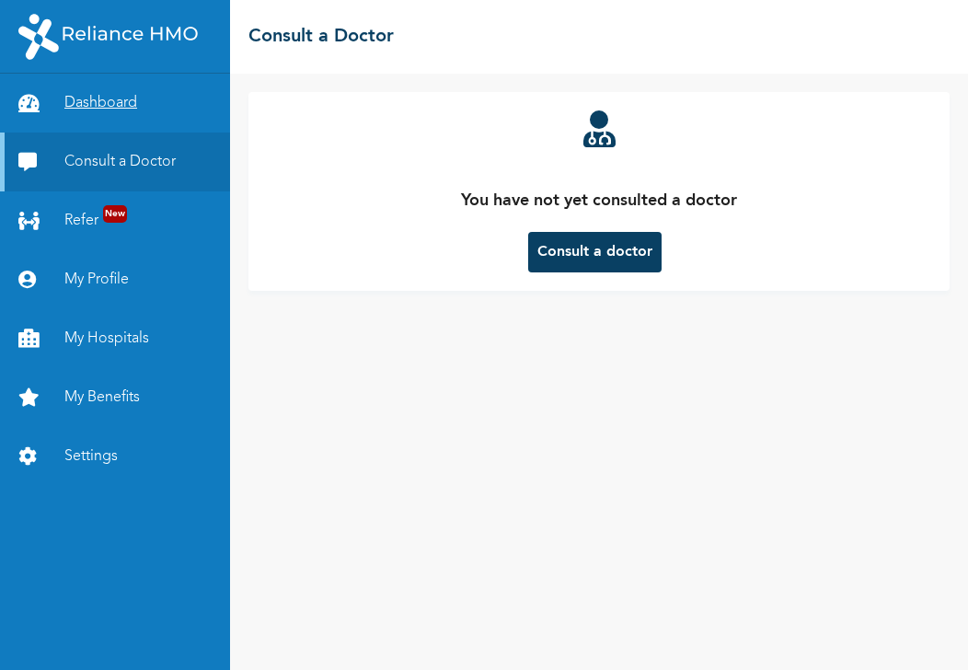
click at [95, 96] on link "Dashboard" at bounding box center [115, 103] width 230 height 59
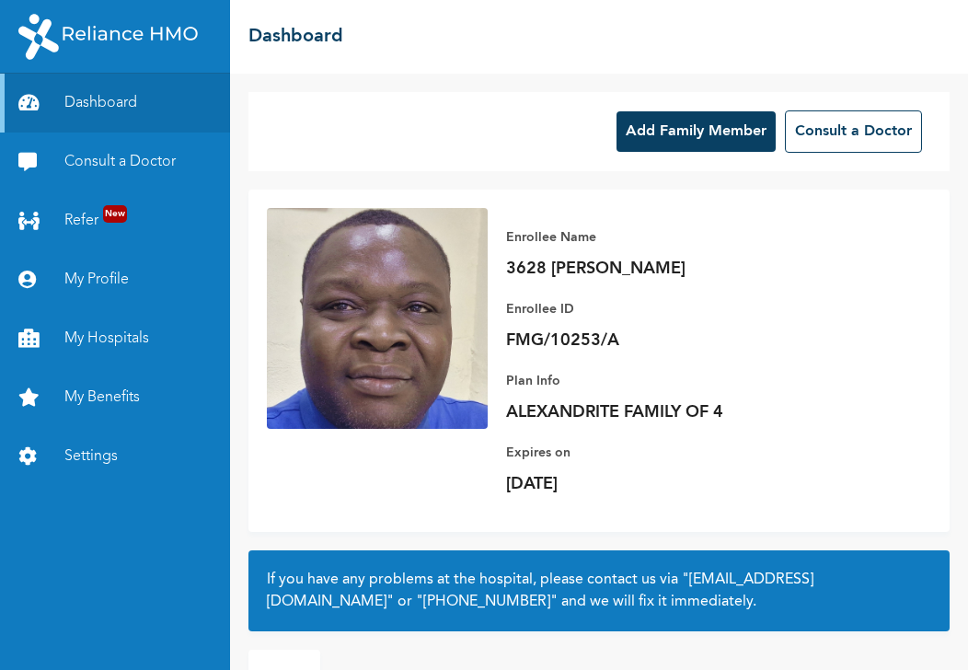
click at [633, 127] on button "Add Family Member" at bounding box center [695, 131] width 159 height 40
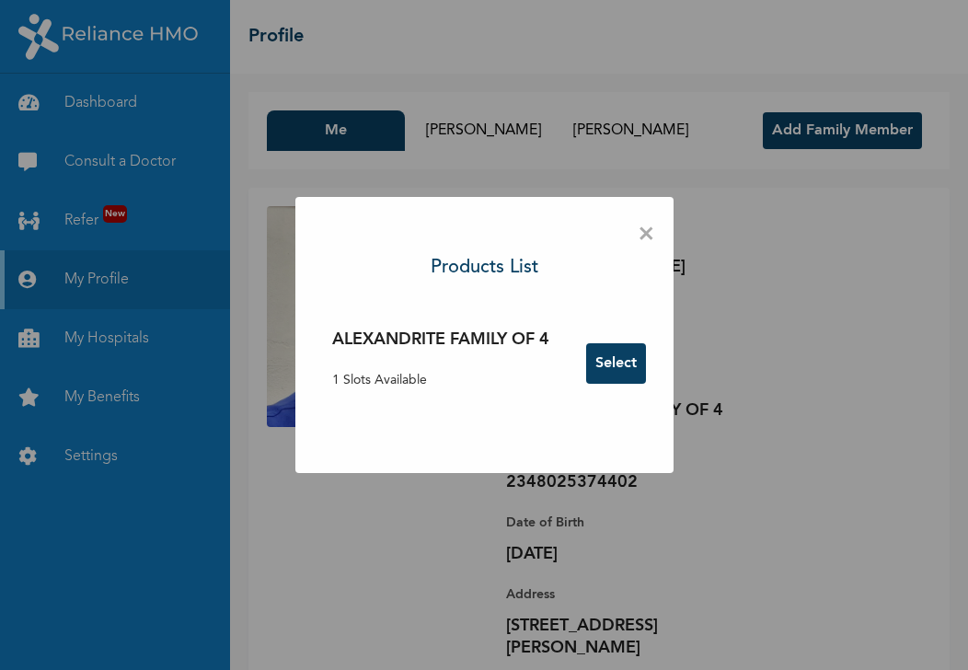
click at [651, 230] on span "×" at bounding box center [645, 234] width 17 height 39
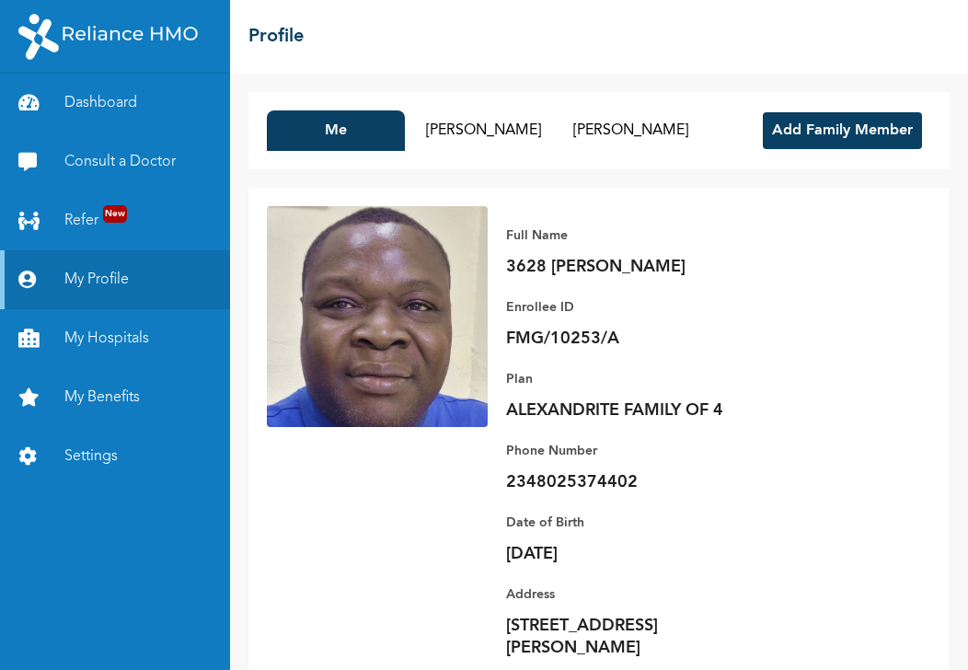
click at [793, 131] on button "Add Family Member" at bounding box center [841, 130] width 159 height 37
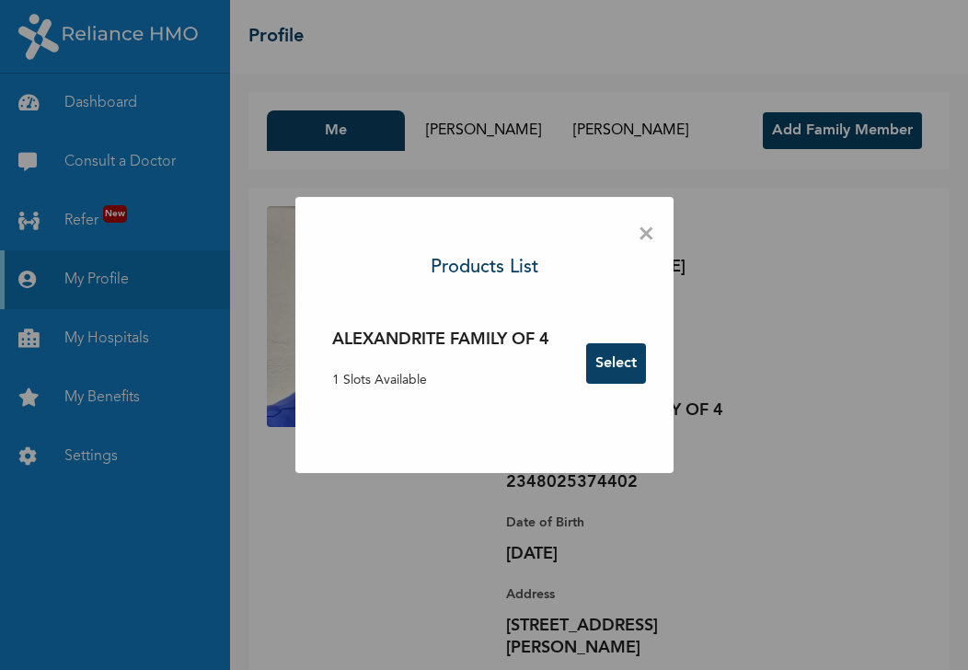
click at [648, 236] on span "×" at bounding box center [645, 234] width 17 height 39
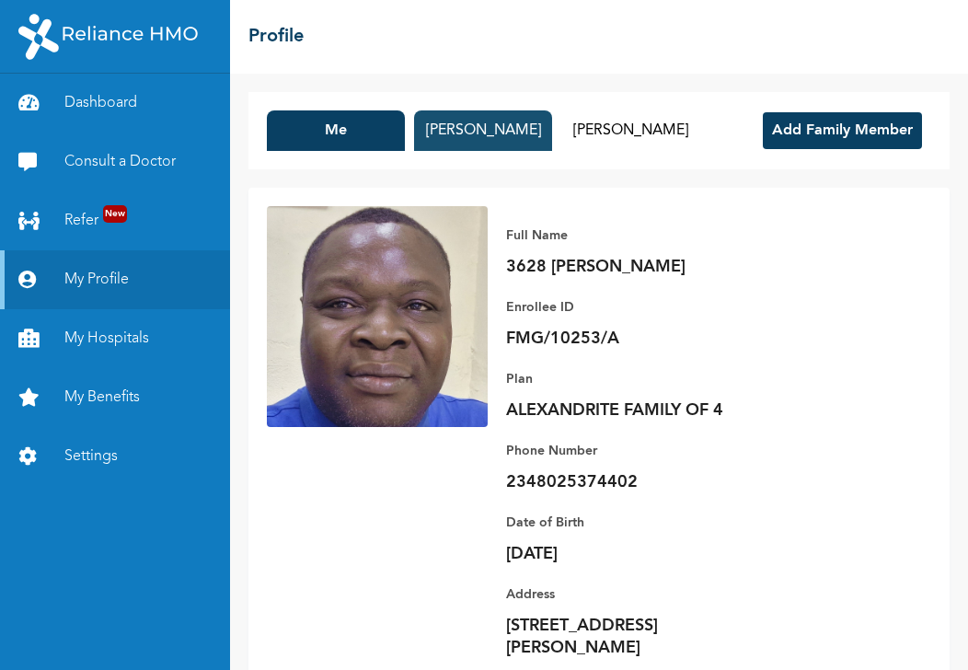
click at [488, 142] on button "[PERSON_NAME]" at bounding box center [483, 130] width 138 height 40
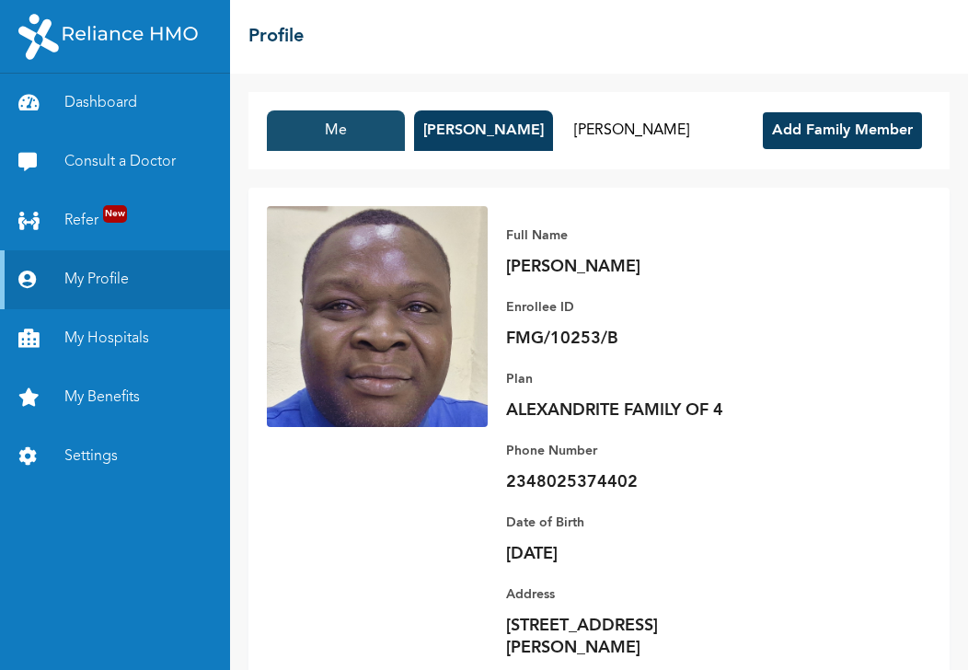
click at [329, 125] on button "Me" at bounding box center [336, 130] width 138 height 40
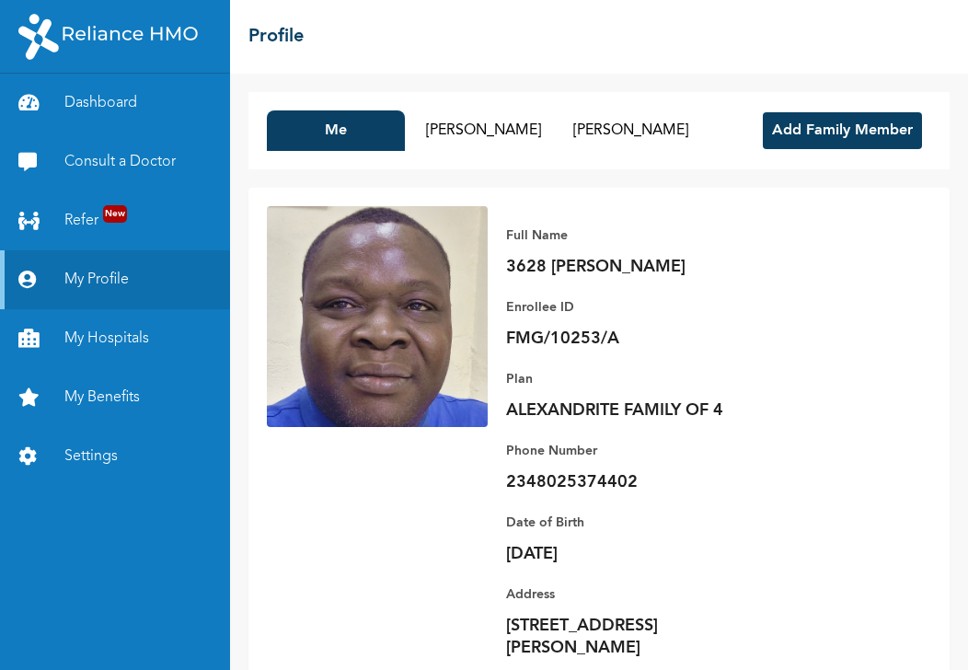
click at [373, 323] on img at bounding box center [377, 316] width 221 height 221
drag, startPoint x: 373, startPoint y: 324, endPoint x: 514, endPoint y: 121, distance: 247.0
click at [514, 121] on button "[PERSON_NAME]" at bounding box center [483, 130] width 138 height 40
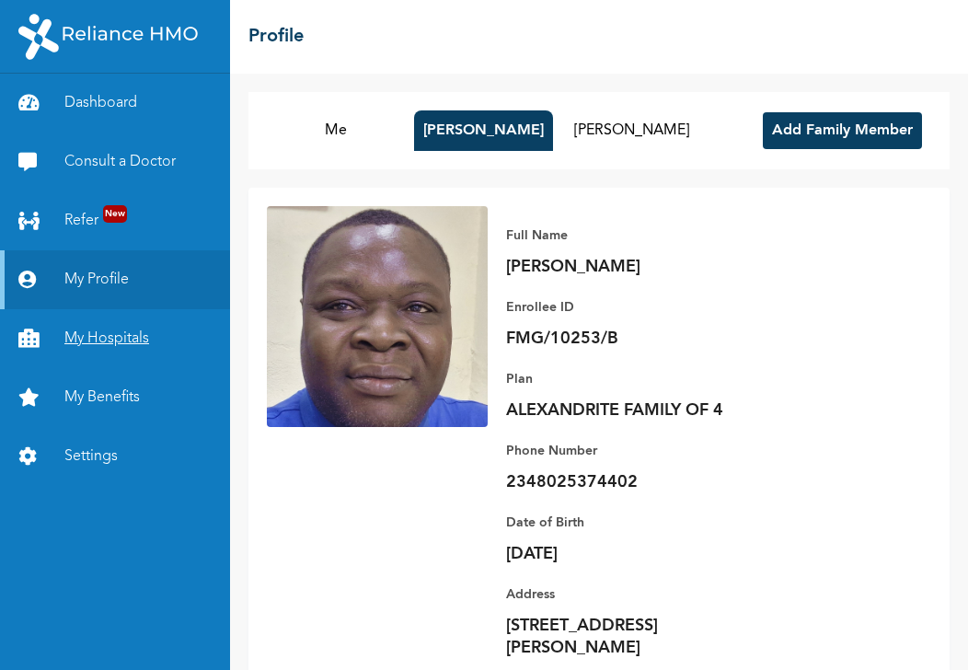
click at [68, 327] on link "My Hospitals" at bounding box center [115, 338] width 230 height 59
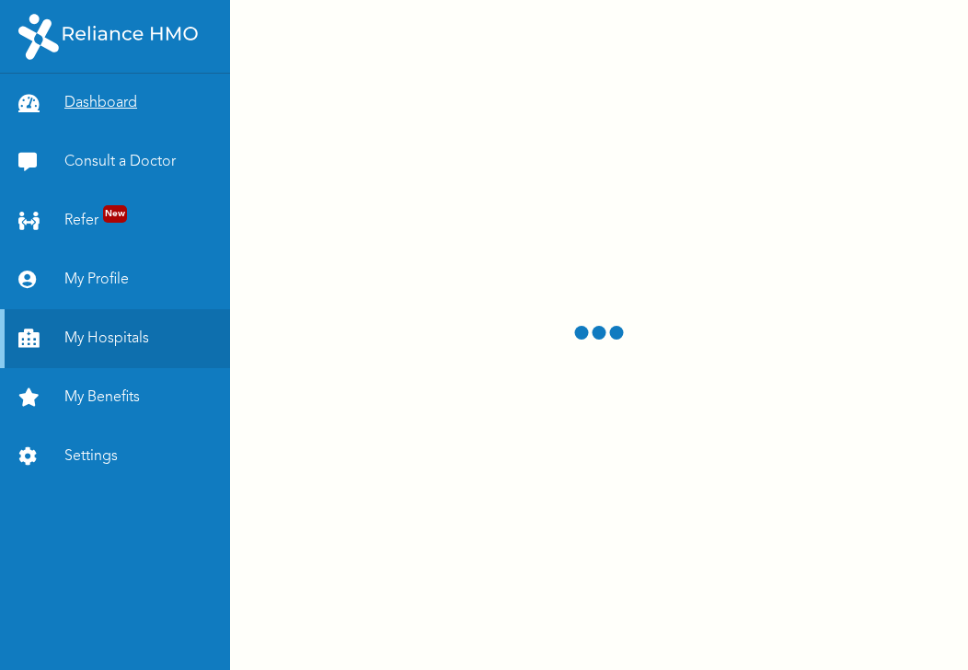
click at [110, 108] on link "Dashboard" at bounding box center [115, 103] width 230 height 59
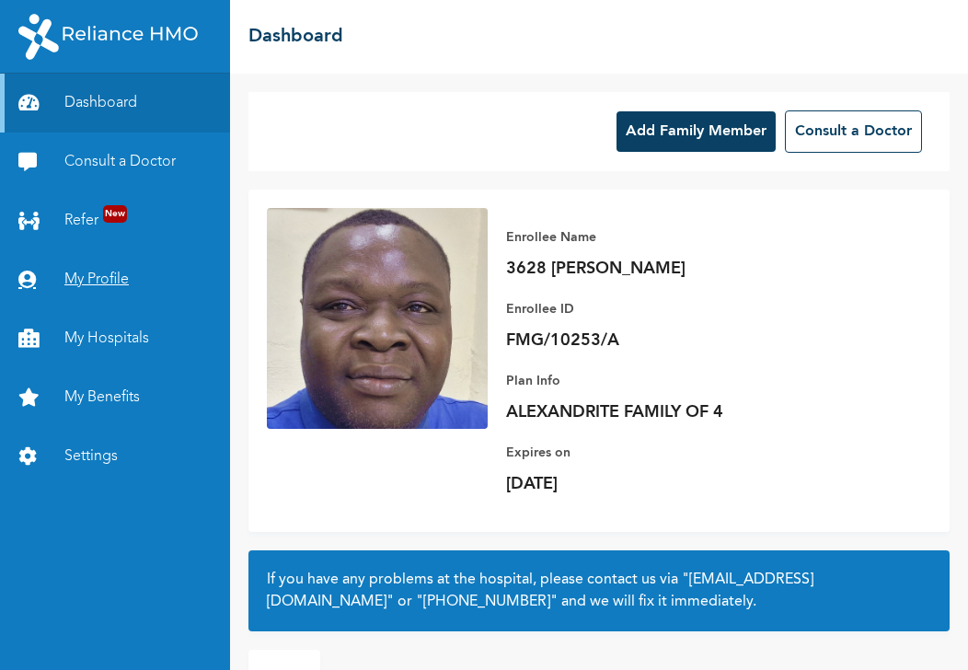
click at [105, 282] on link "My Profile" at bounding box center [115, 279] width 230 height 59
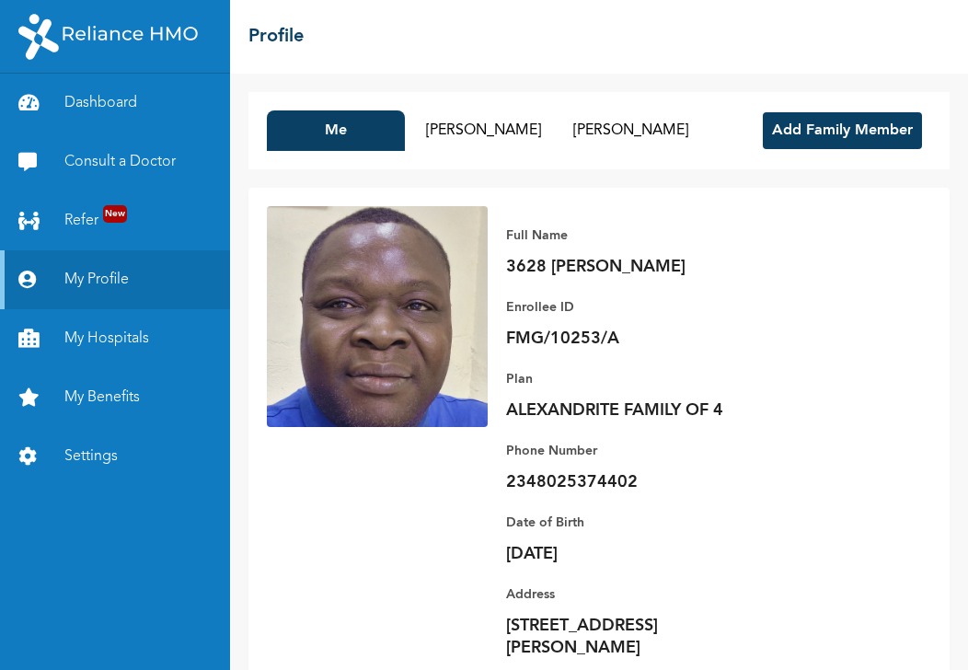
click at [811, 131] on button "Add Family Member" at bounding box center [841, 130] width 159 height 37
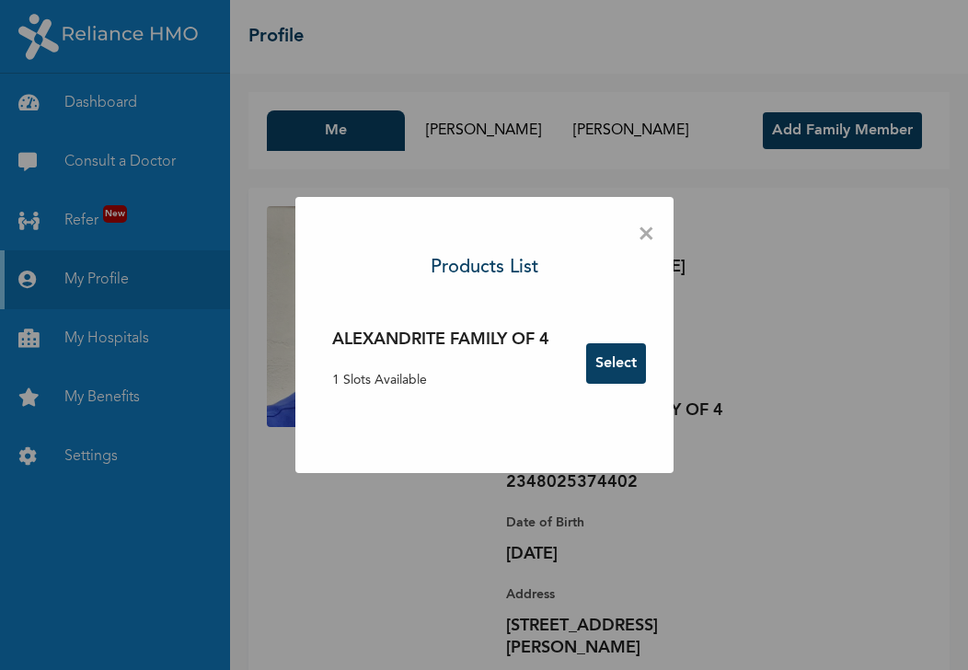
click at [692, 121] on div "× Products List ALEXANDRITE FAMILY OF 4 1 Slots Available Select" at bounding box center [484, 335] width 968 height 670
click at [639, 238] on span "×" at bounding box center [645, 234] width 17 height 39
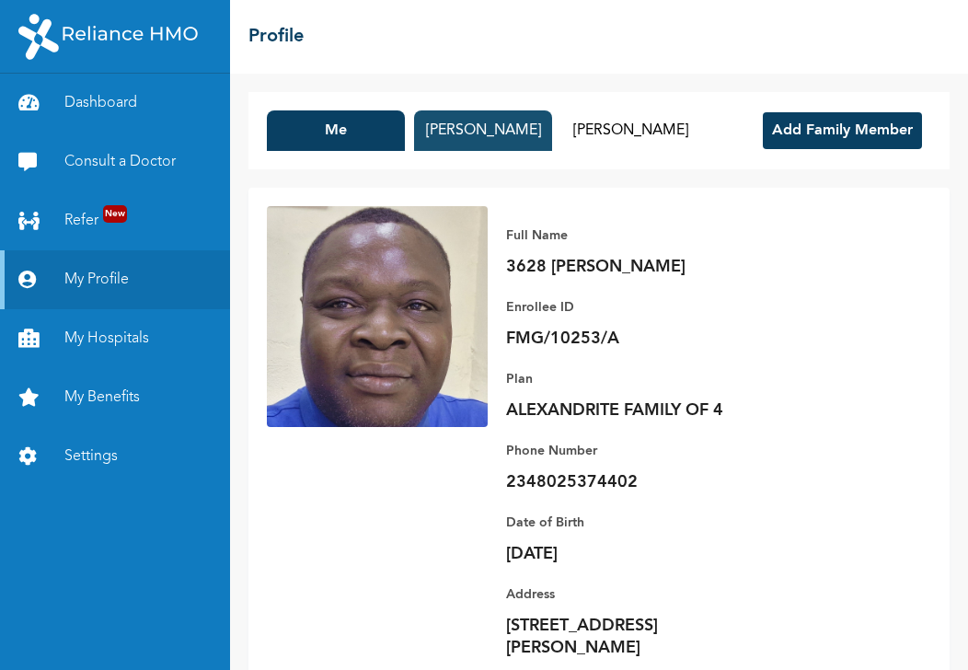
click at [522, 130] on button "[PERSON_NAME]" at bounding box center [483, 130] width 138 height 40
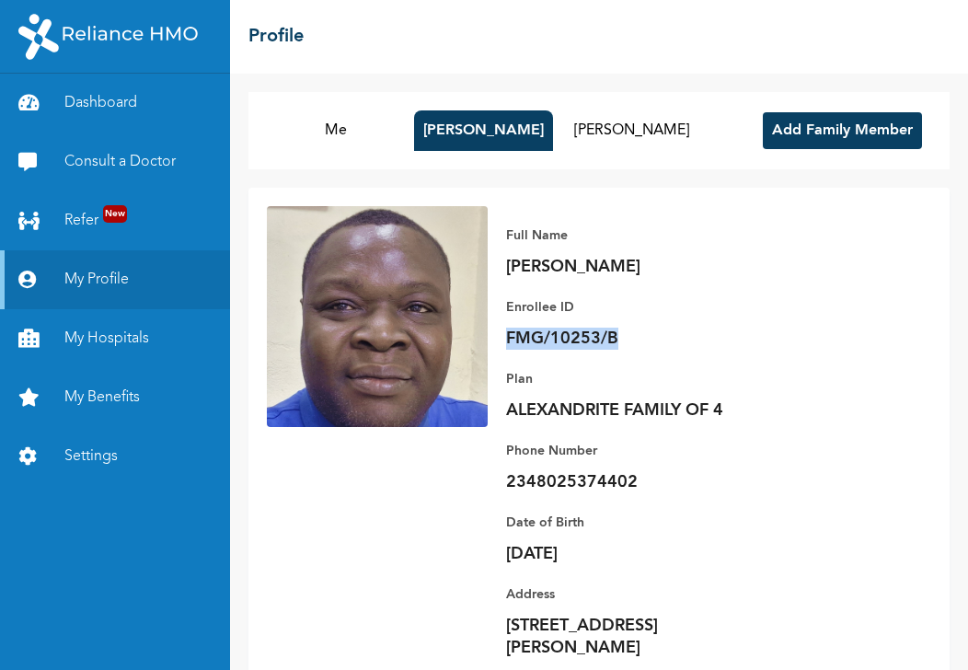
drag, startPoint x: 615, startPoint y: 334, endPoint x: 506, endPoint y: 335, distance: 109.5
click at [506, 335] on p "FMG/10253/B" at bounding box center [635, 338] width 258 height 22
copy p "FMG/10253/B"
